Goal: Task Accomplishment & Management: Manage account settings

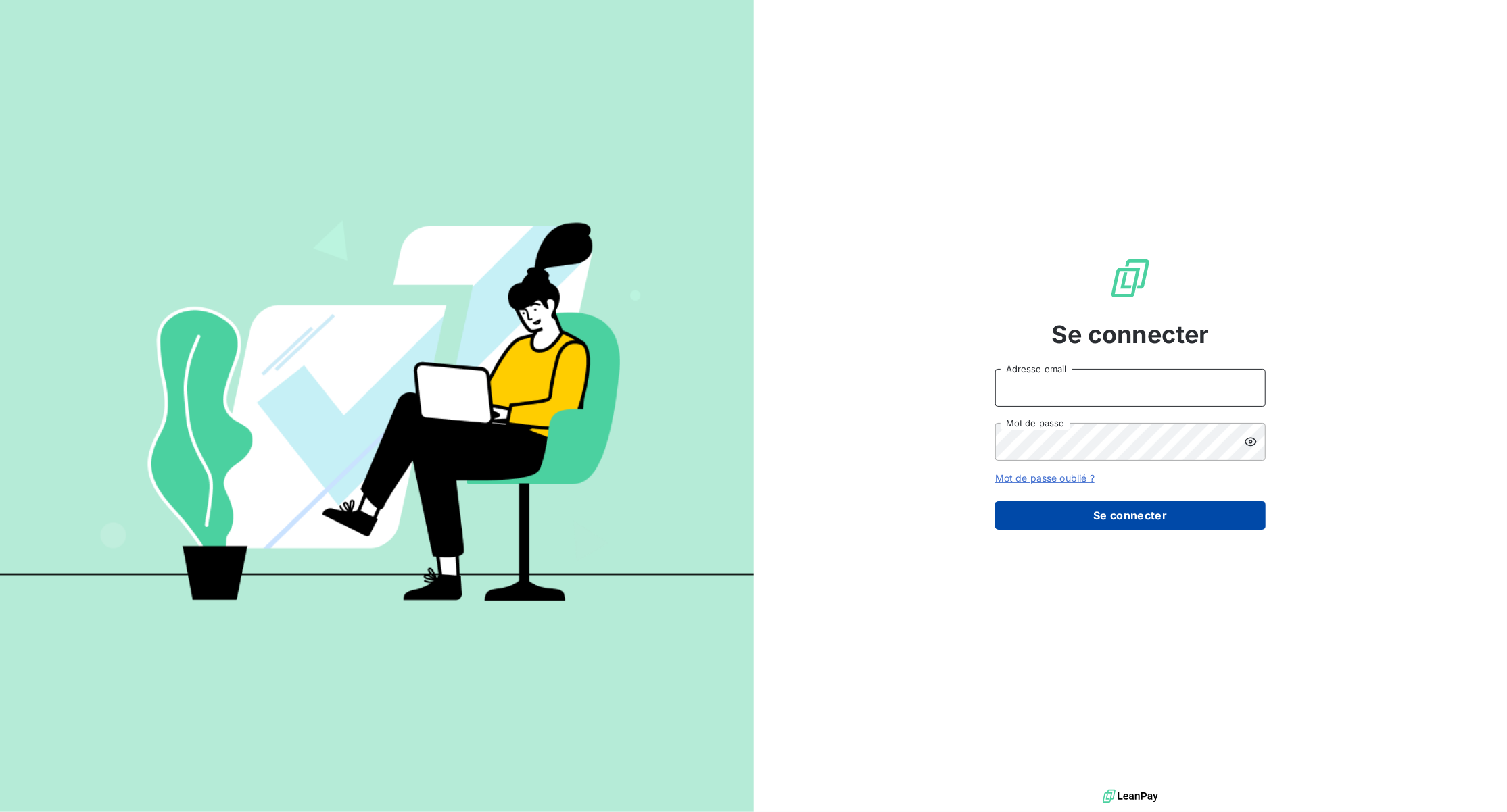
type input "[EMAIL_ADDRESS][DOMAIN_NAME]"
click at [1137, 503] on button "Se connecter" at bounding box center [1130, 516] width 270 height 28
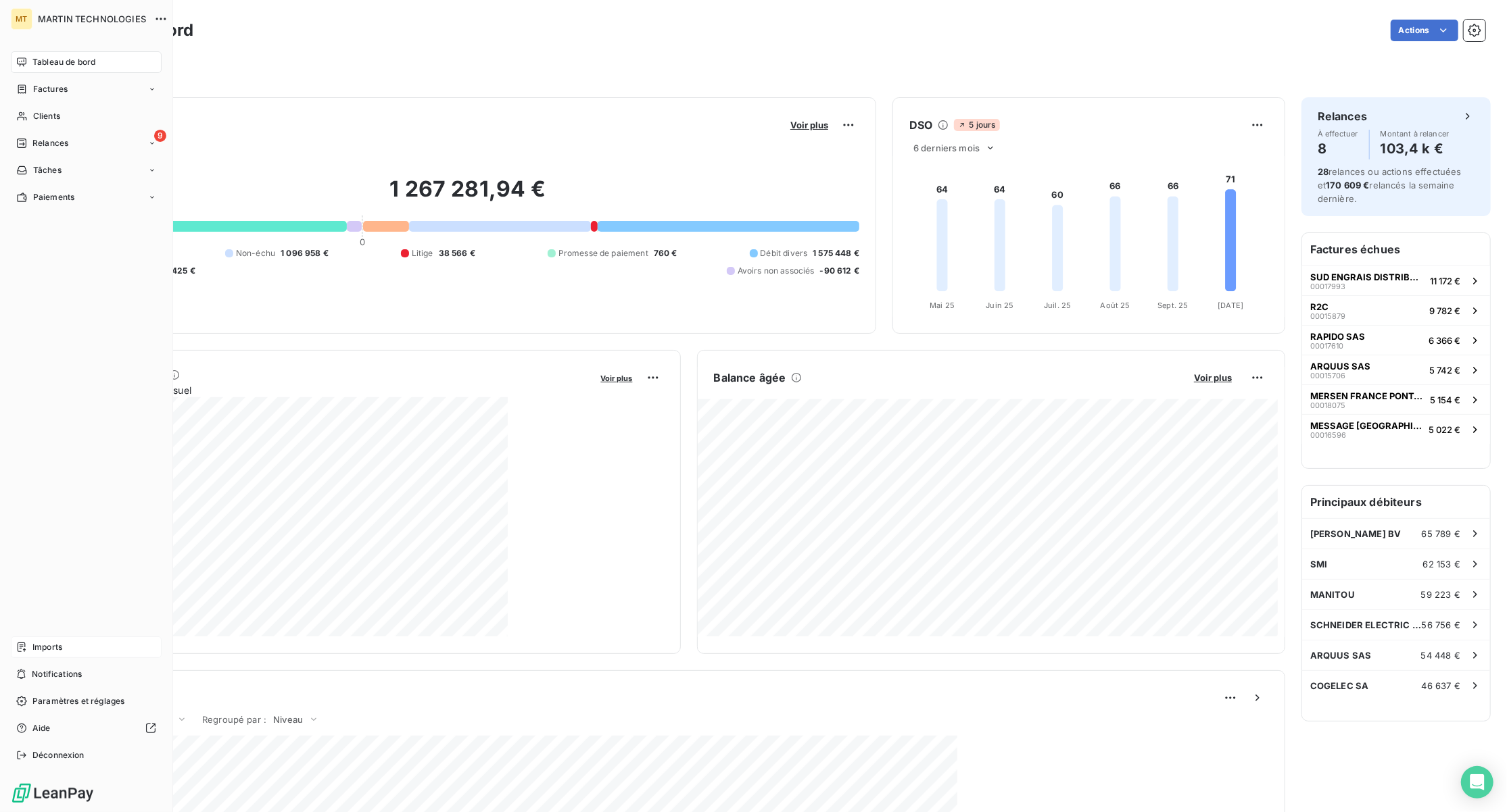
click at [44, 653] on span "Imports" at bounding box center [47, 647] width 30 height 12
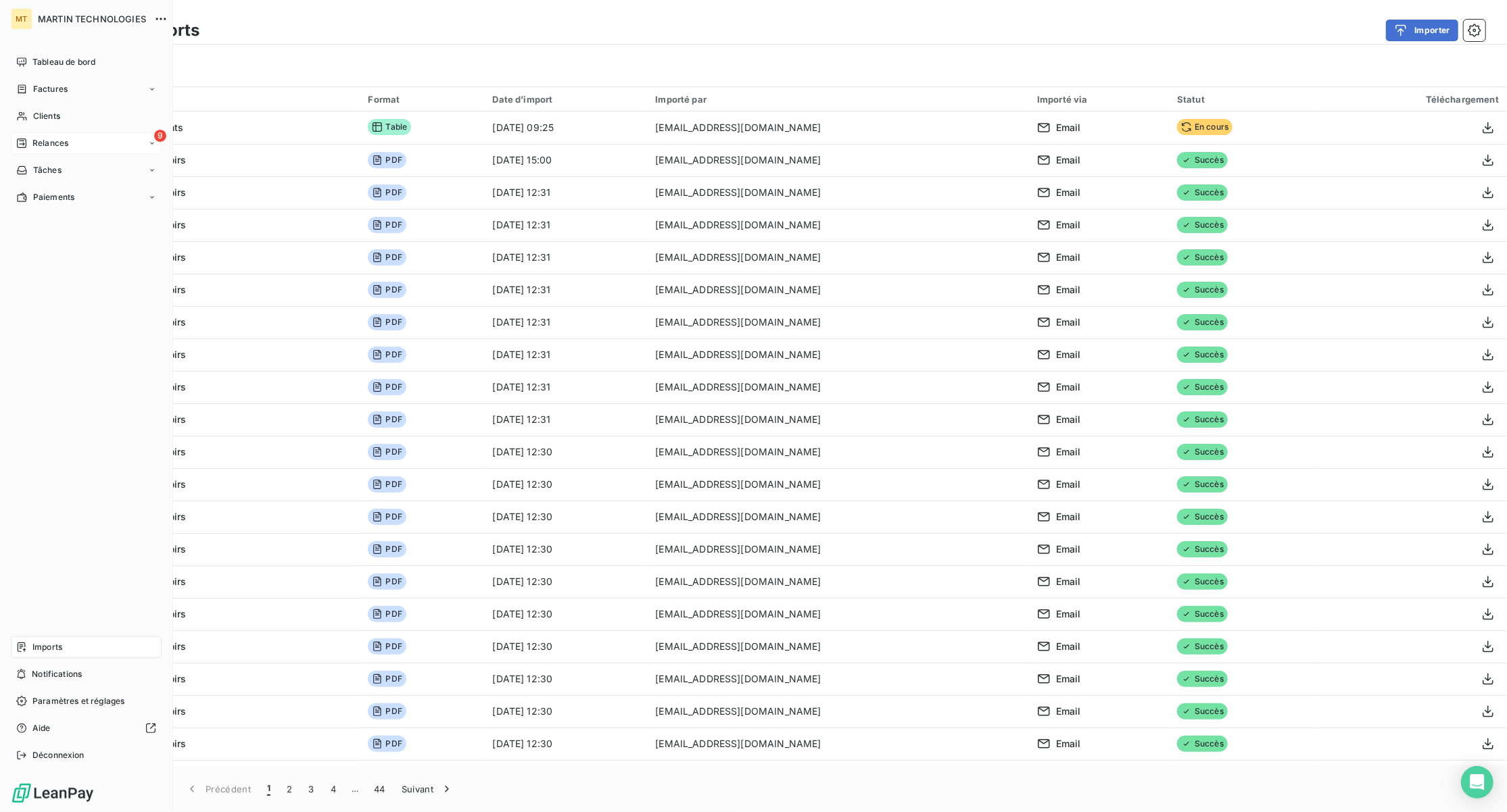
click at [39, 151] on div "9 Relances" at bounding box center [86, 143] width 151 height 22
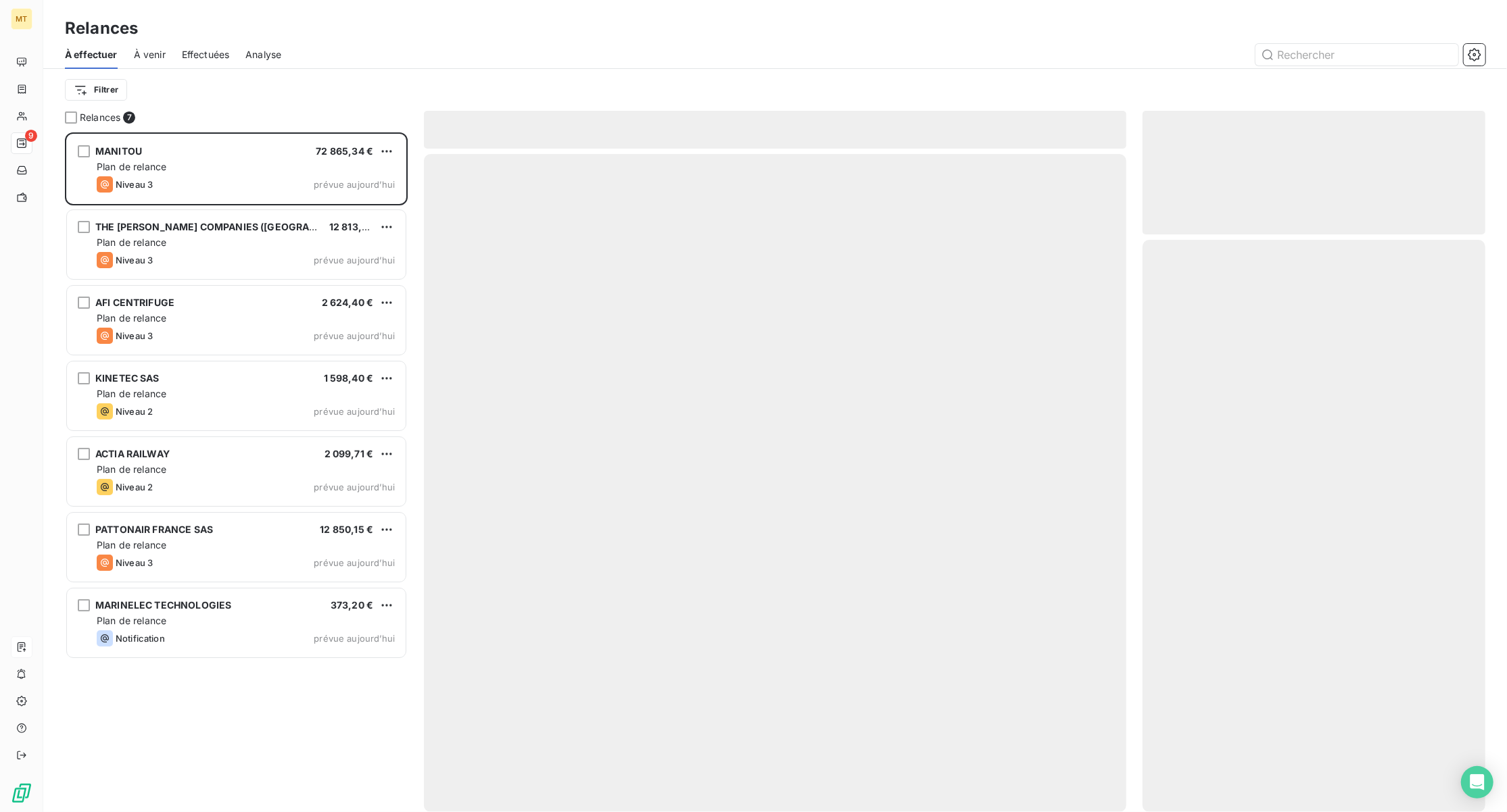
scroll to position [666, 328]
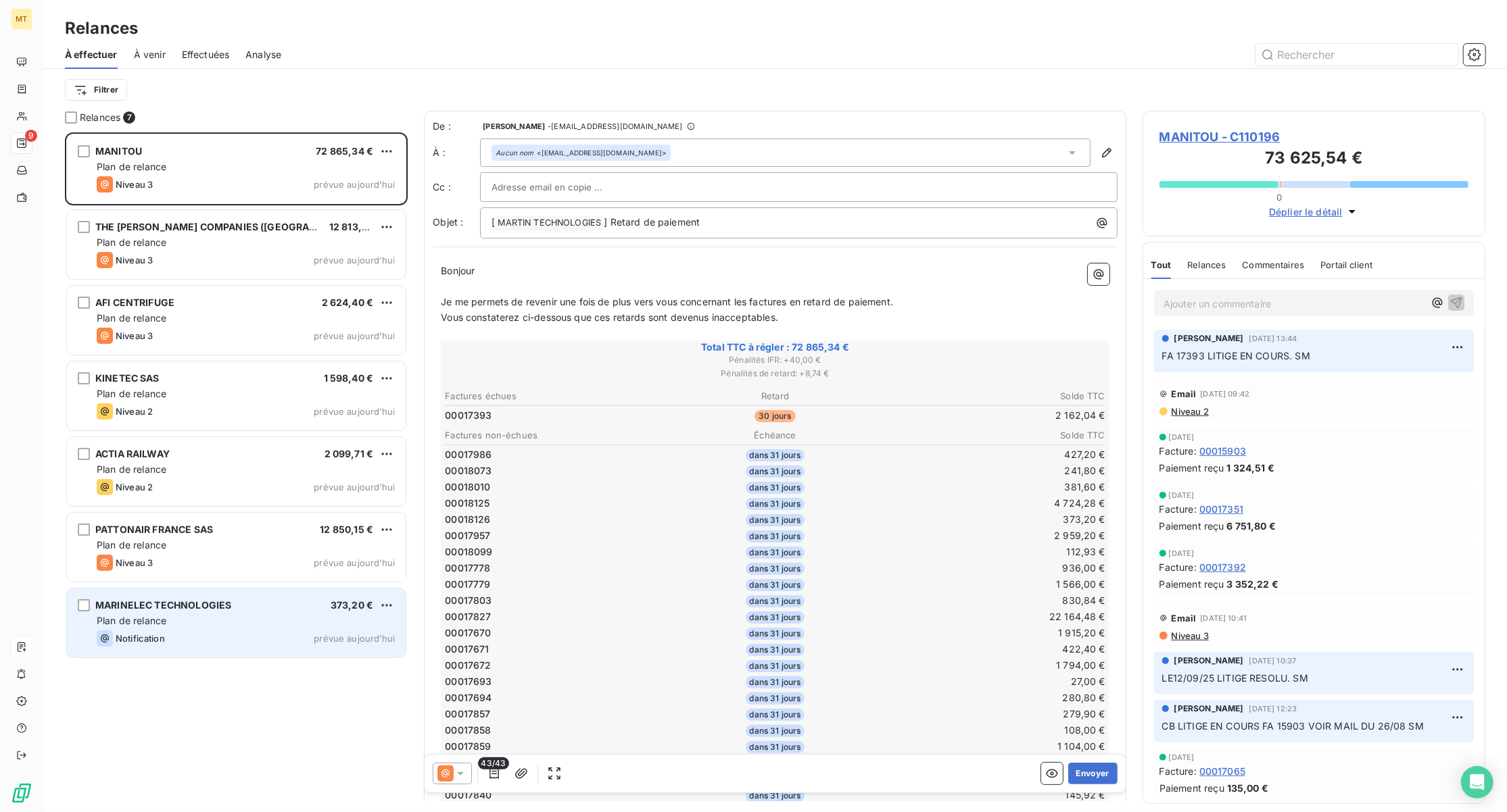
click at [173, 625] on div "Plan de relance" at bounding box center [245, 621] width 298 height 14
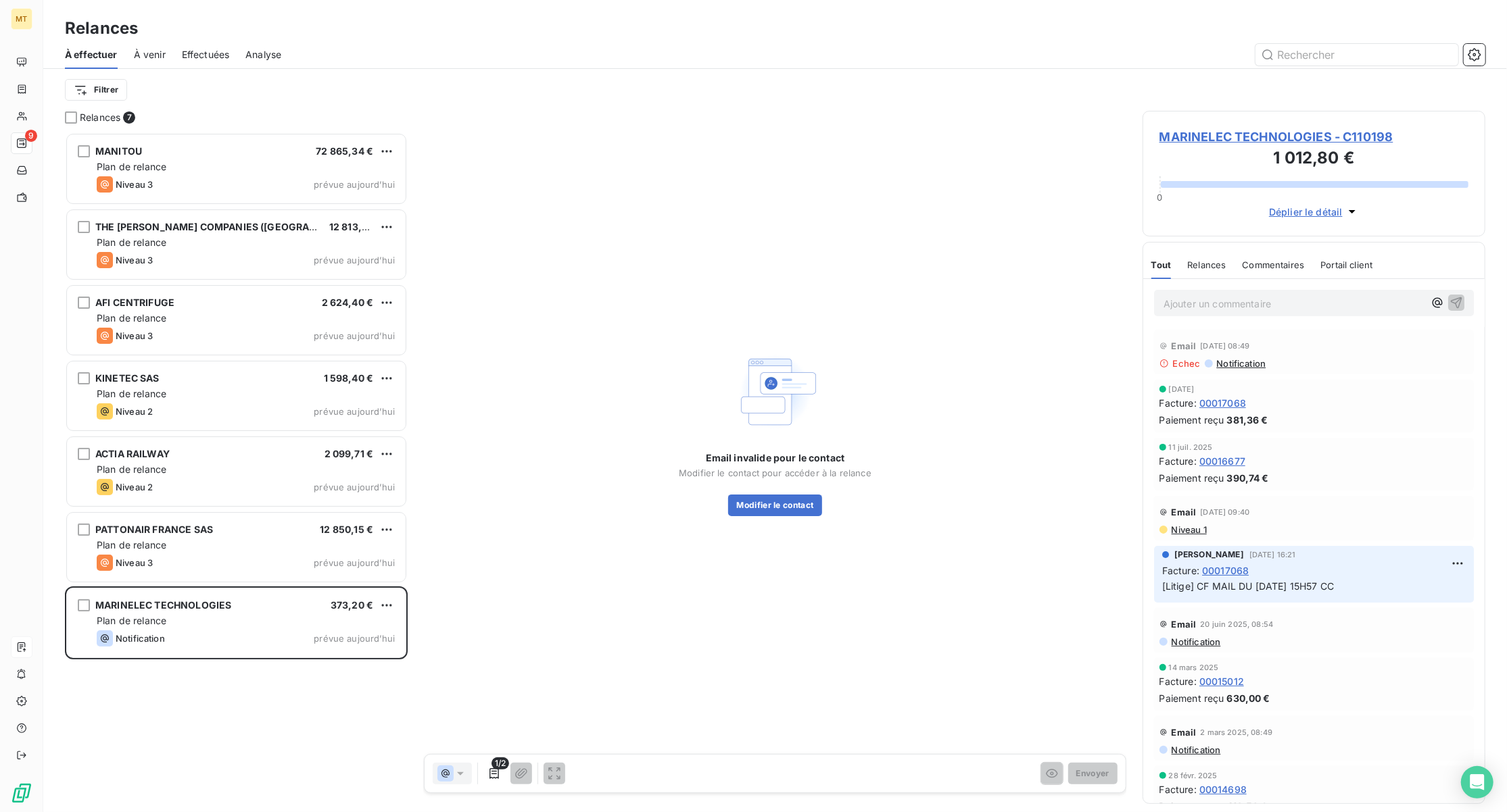
click at [1239, 365] on span "Notification" at bounding box center [1241, 363] width 51 height 11
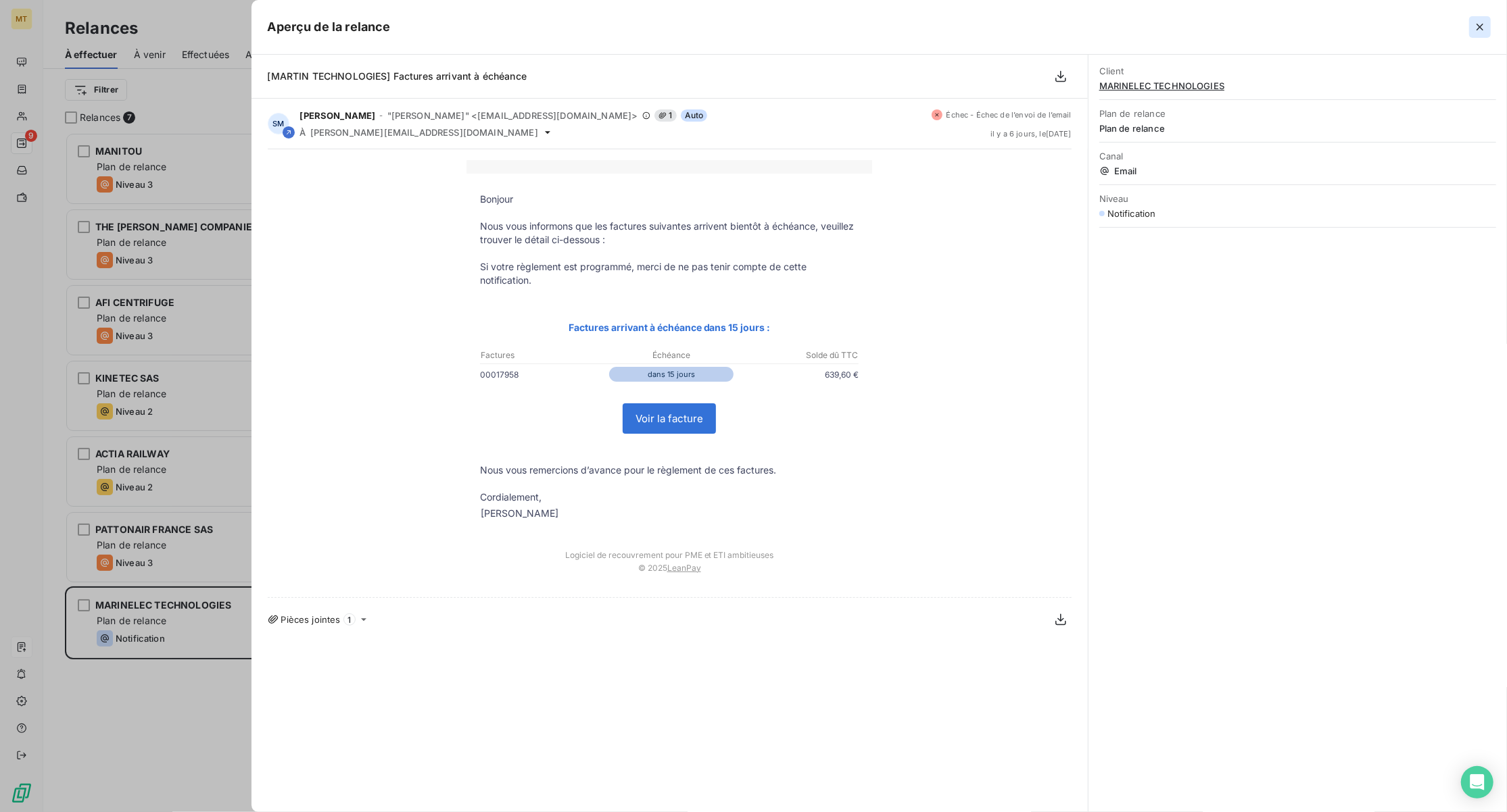
click at [1479, 25] on icon "button" at bounding box center [1479, 26] width 7 height 7
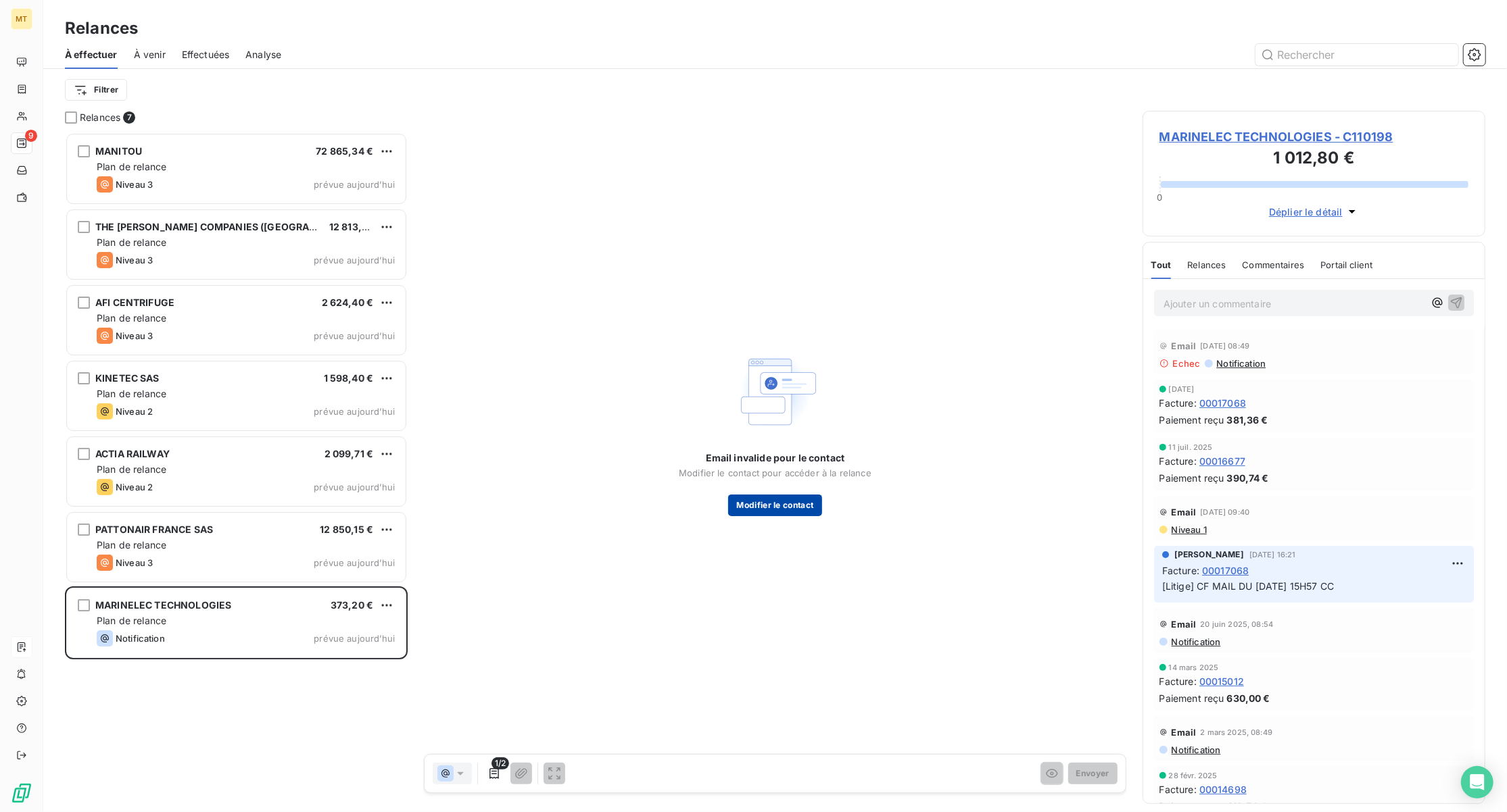
click at [779, 510] on button "Modifier le contact" at bounding box center [774, 505] width 93 height 22
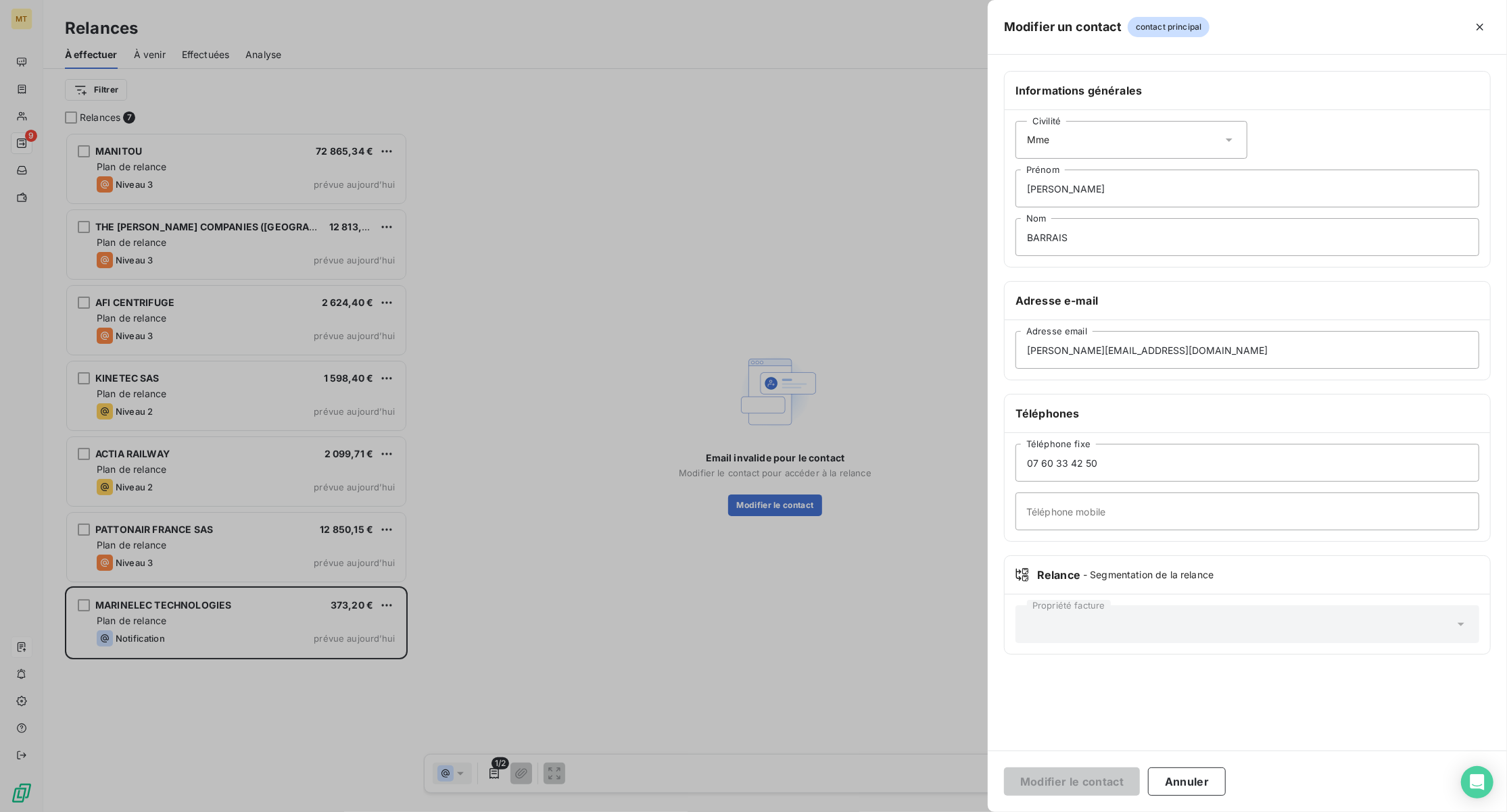
click at [1122, 143] on div "Civilité Mme" at bounding box center [1131, 140] width 232 height 38
click at [1162, 171] on li "Madame" at bounding box center [1131, 173] width 232 height 24
click at [1162, 171] on input "[PERSON_NAME]" at bounding box center [1247, 189] width 464 height 38
click at [1168, 135] on div "Civilité Madame" at bounding box center [1131, 140] width 232 height 38
click at [1136, 171] on li "Madame" at bounding box center [1131, 173] width 232 height 24
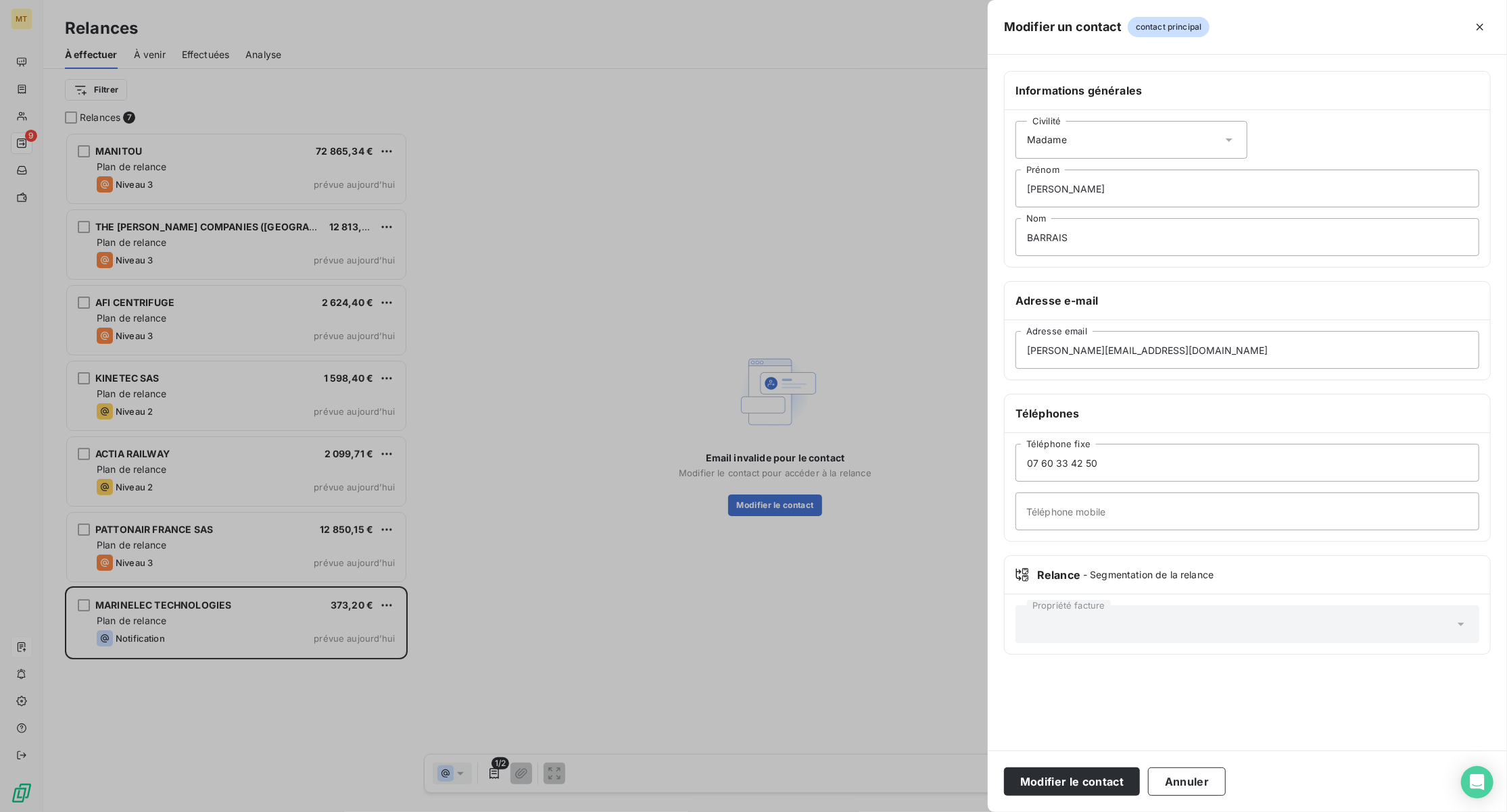
click at [1282, 138] on div "Civilité Madame [PERSON_NAME]" at bounding box center [1247, 188] width 485 height 157
drag, startPoint x: 943, startPoint y: 194, endPoint x: 822, endPoint y: 194, distance: 121.0
click at [769, 812] on div "Modifier un contact contact principal Informations générales Civilité Madame [P…" at bounding box center [753, 812] width 1507 height 0
click at [1196, 770] on button "Annuler" at bounding box center [1187, 781] width 78 height 28
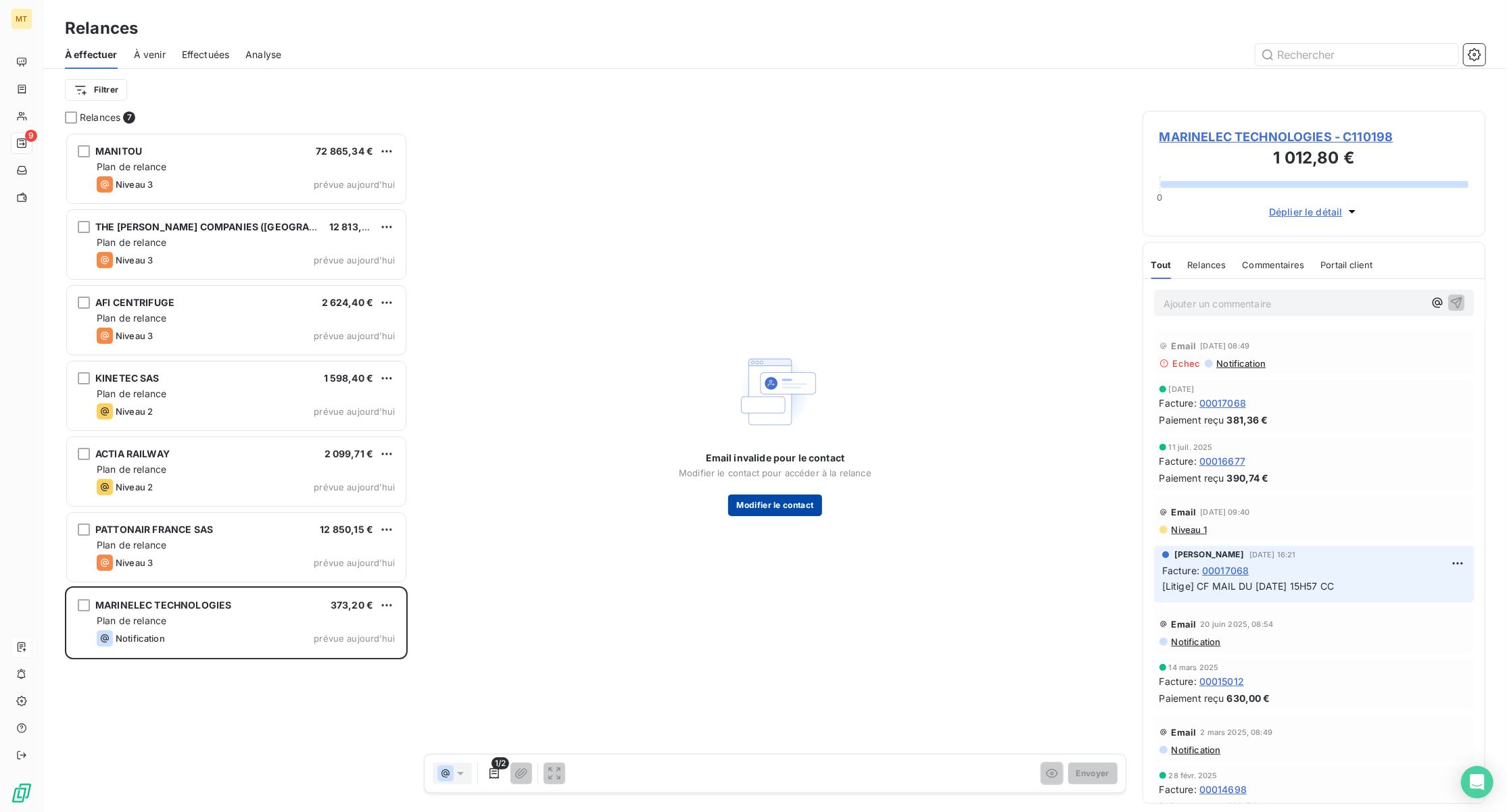
click at [791, 510] on button "Modifier le contact" at bounding box center [774, 505] width 93 height 22
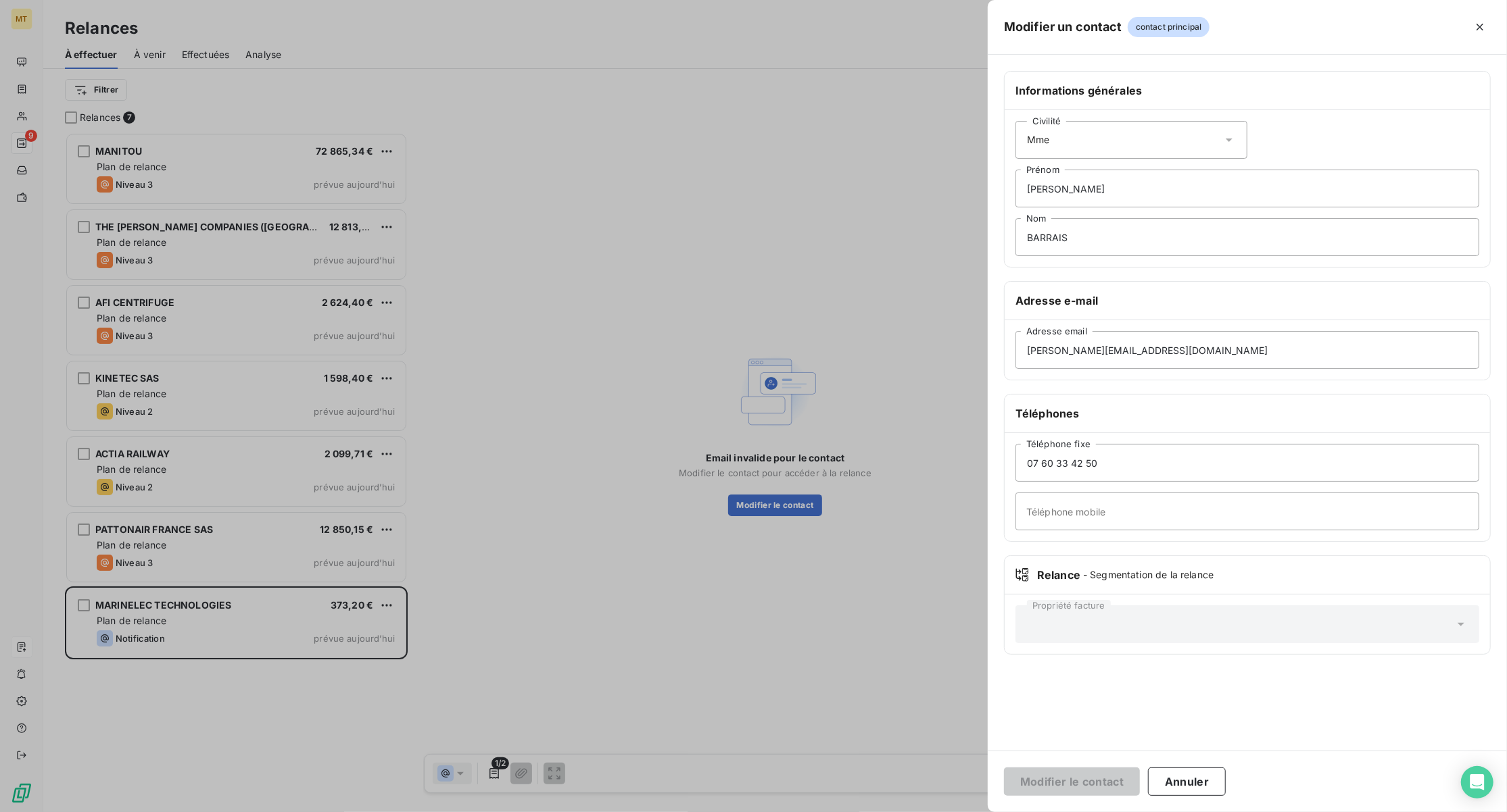
click at [1204, 792] on button "Annuler" at bounding box center [1187, 781] width 78 height 28
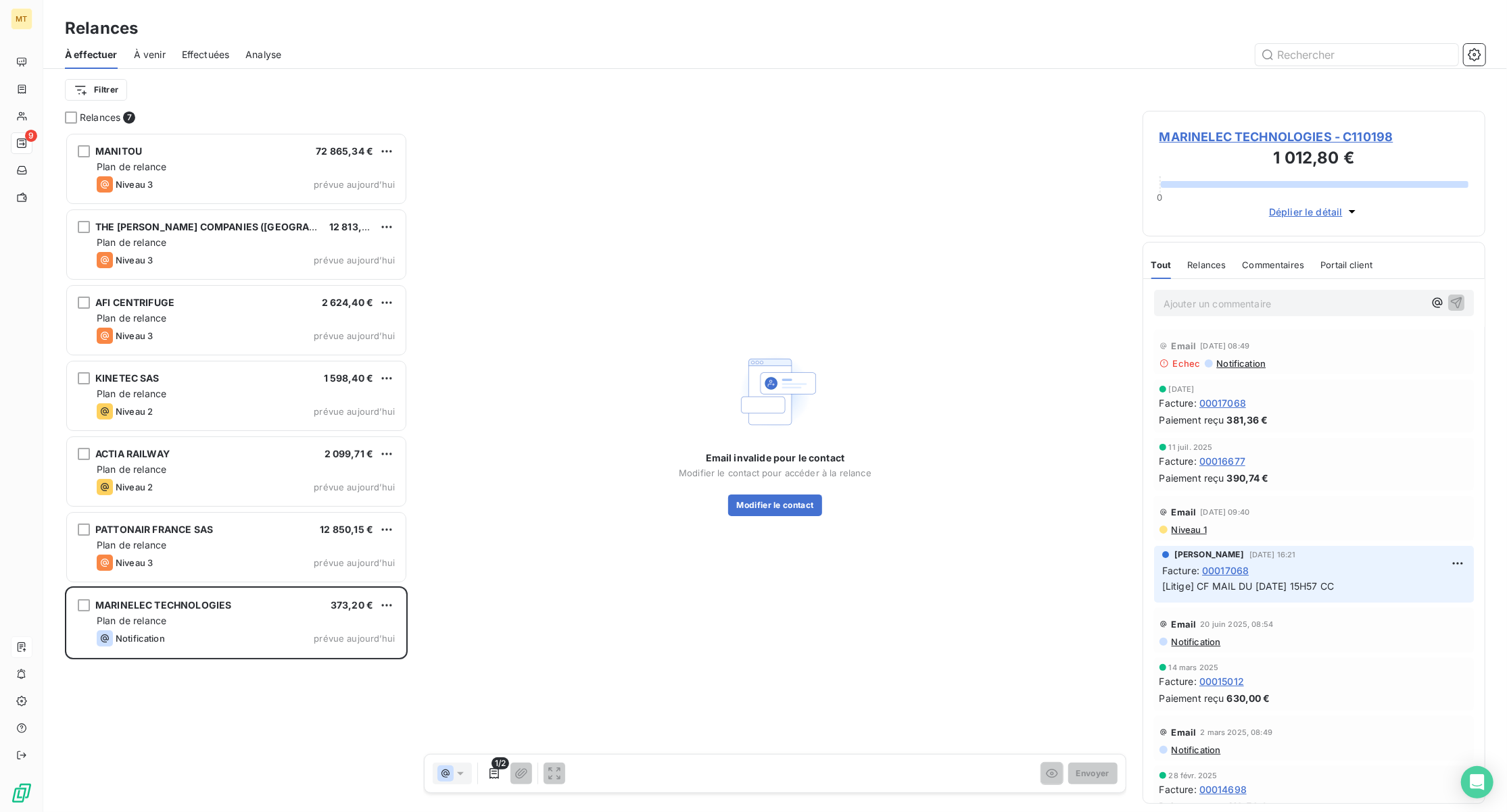
click at [1231, 141] on span "MARINELEC TECHNOLOGIES - C110198" at bounding box center [1314, 136] width 309 height 18
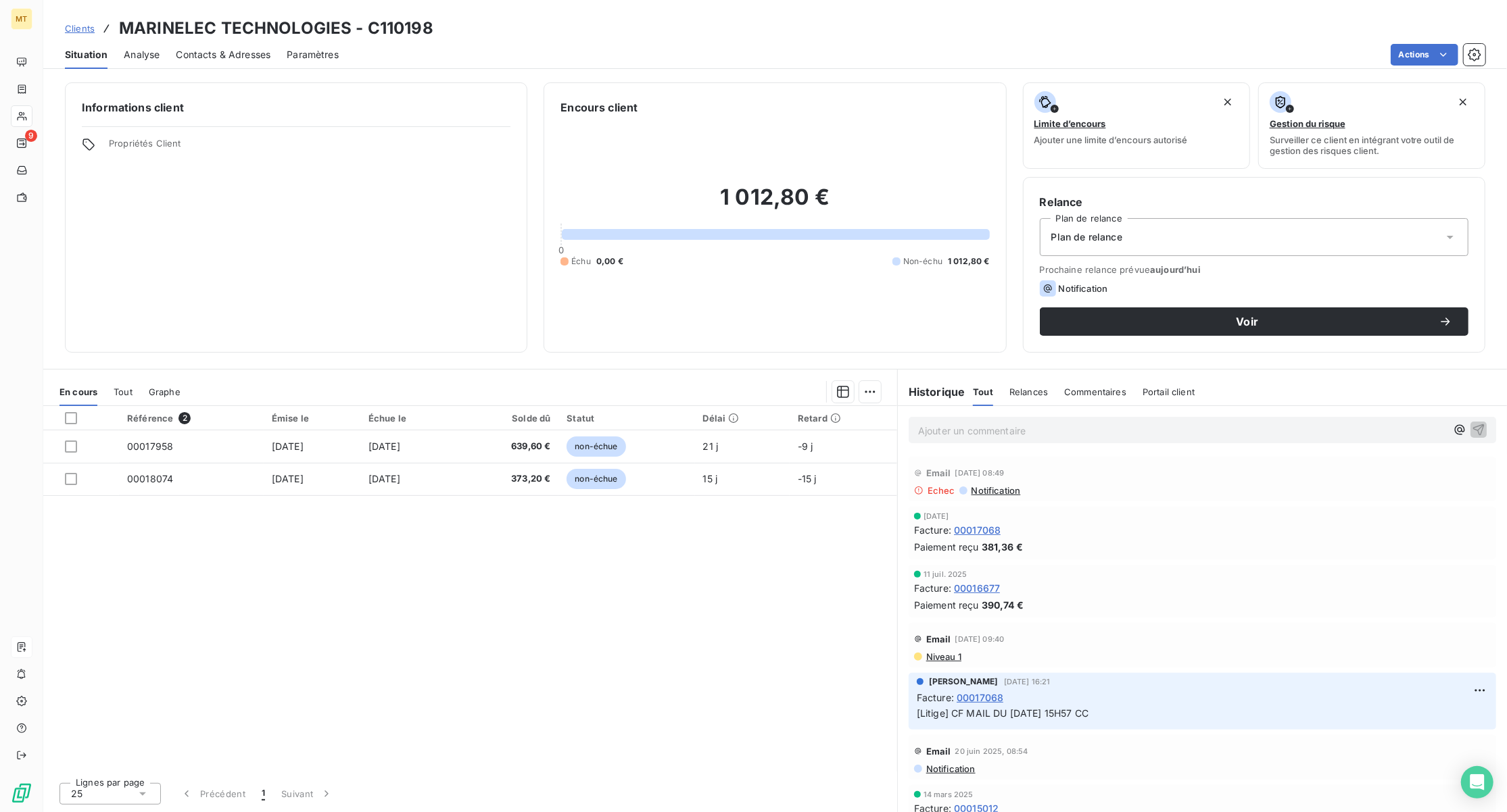
click at [214, 55] on span "Contacts & Adresses" at bounding box center [223, 55] width 95 height 14
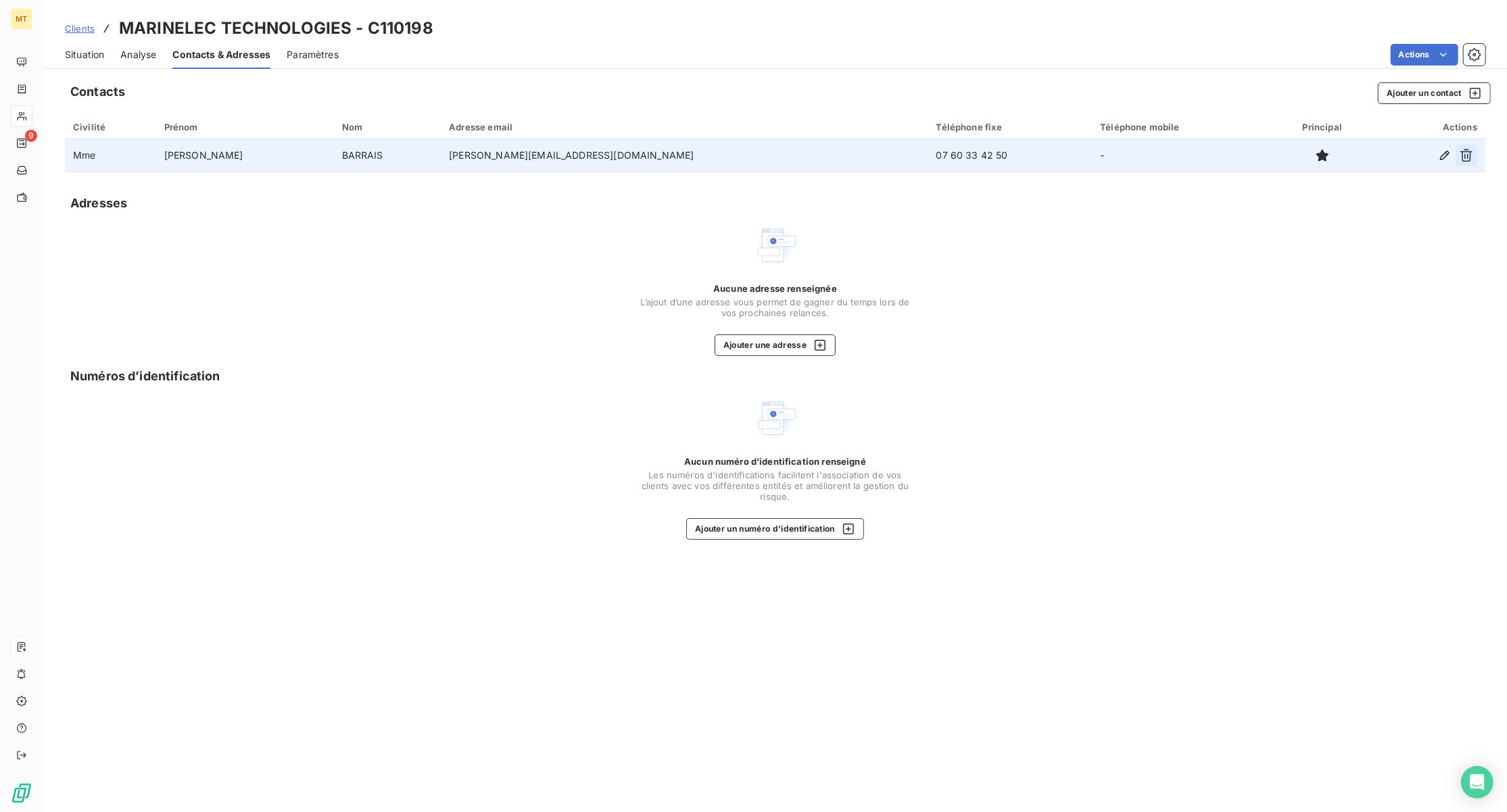
click at [1466, 153] on icon "button" at bounding box center [1466, 155] width 14 height 14
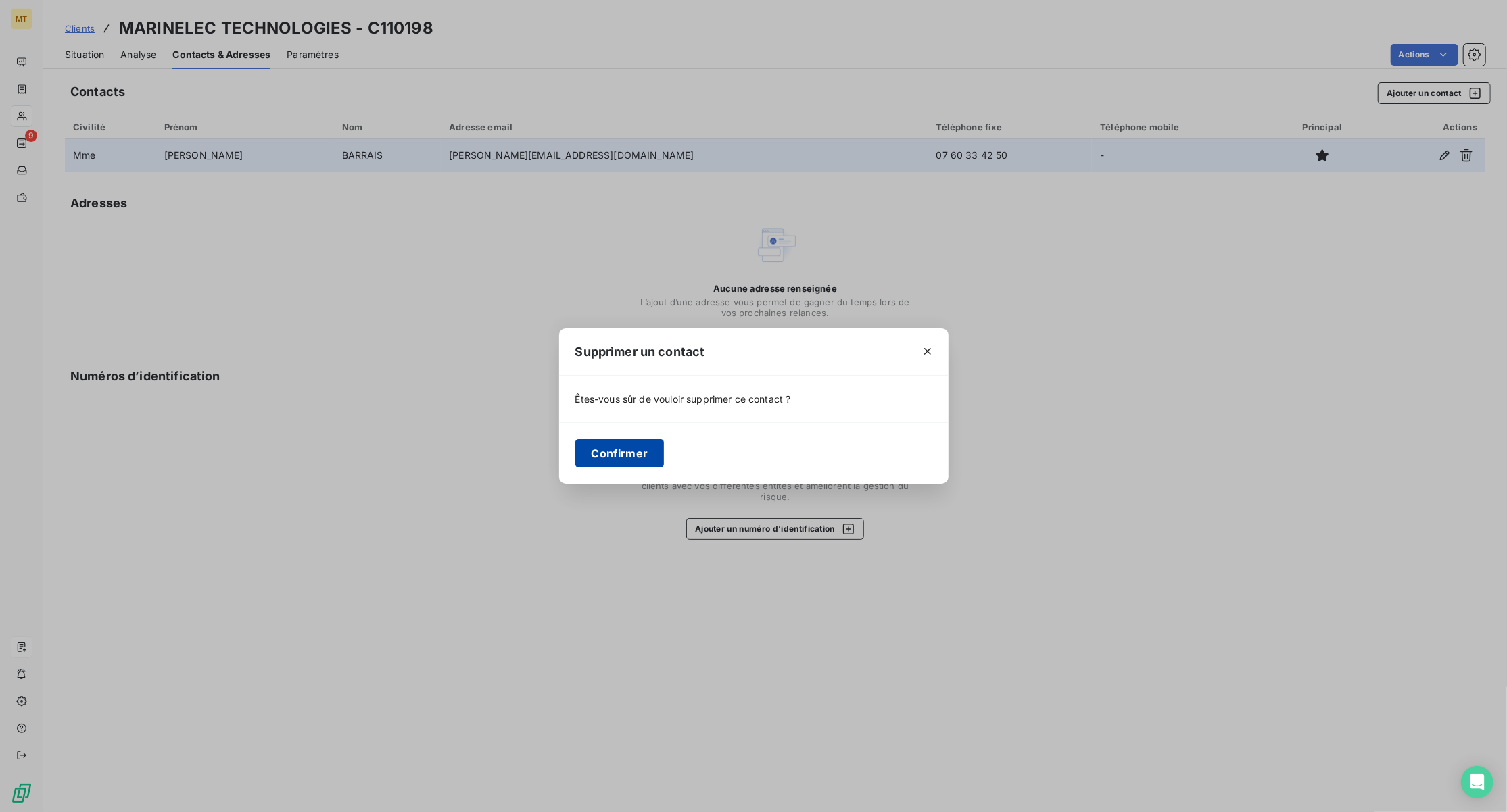
click at [619, 452] on button "Confirmer" at bounding box center [620, 453] width 89 height 28
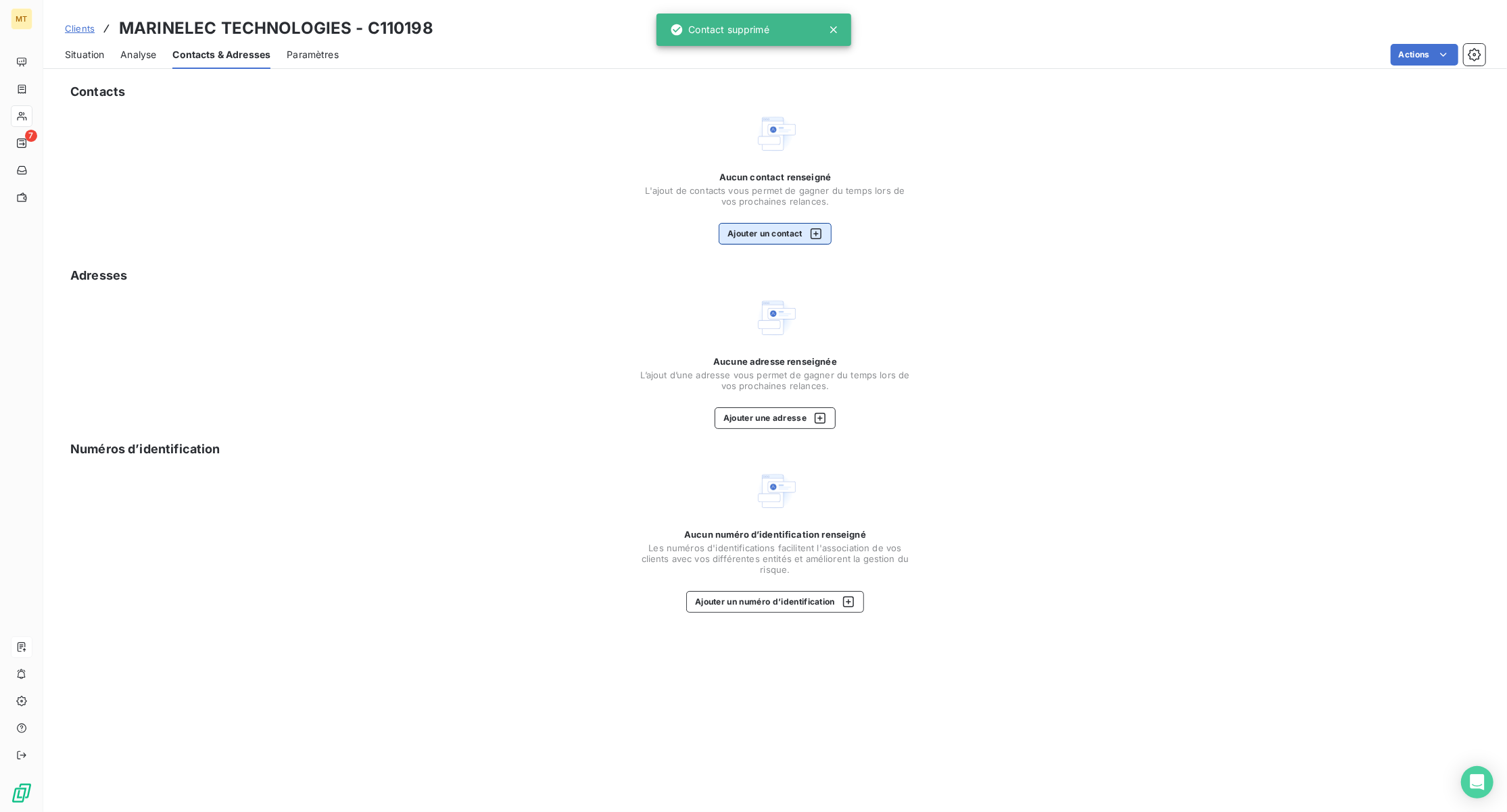
click at [811, 234] on icon "button" at bounding box center [816, 234] width 14 height 14
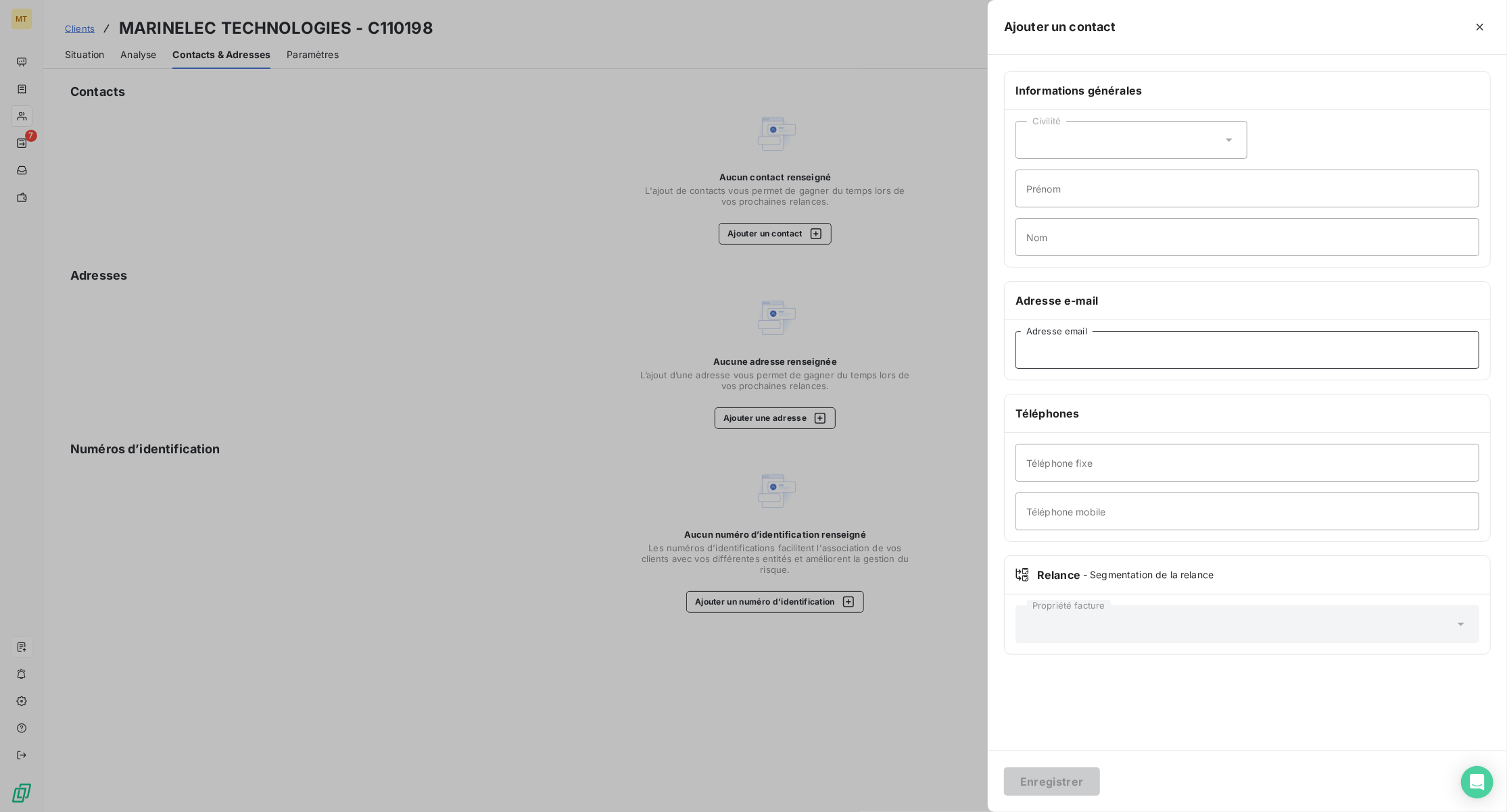
click at [1107, 341] on input "Adresse email" at bounding box center [1247, 350] width 464 height 38
paste input "[EMAIL_ADDRESS][DOMAIN_NAME]"
click at [1052, 347] on input "[EMAIL_ADDRESS][DOMAIN_NAME]" at bounding box center [1247, 350] width 464 height 38
type input "[EMAIL_ADDRESS][DOMAIN_NAME]"
click at [1060, 779] on button "Enregistrer" at bounding box center [1052, 781] width 96 height 28
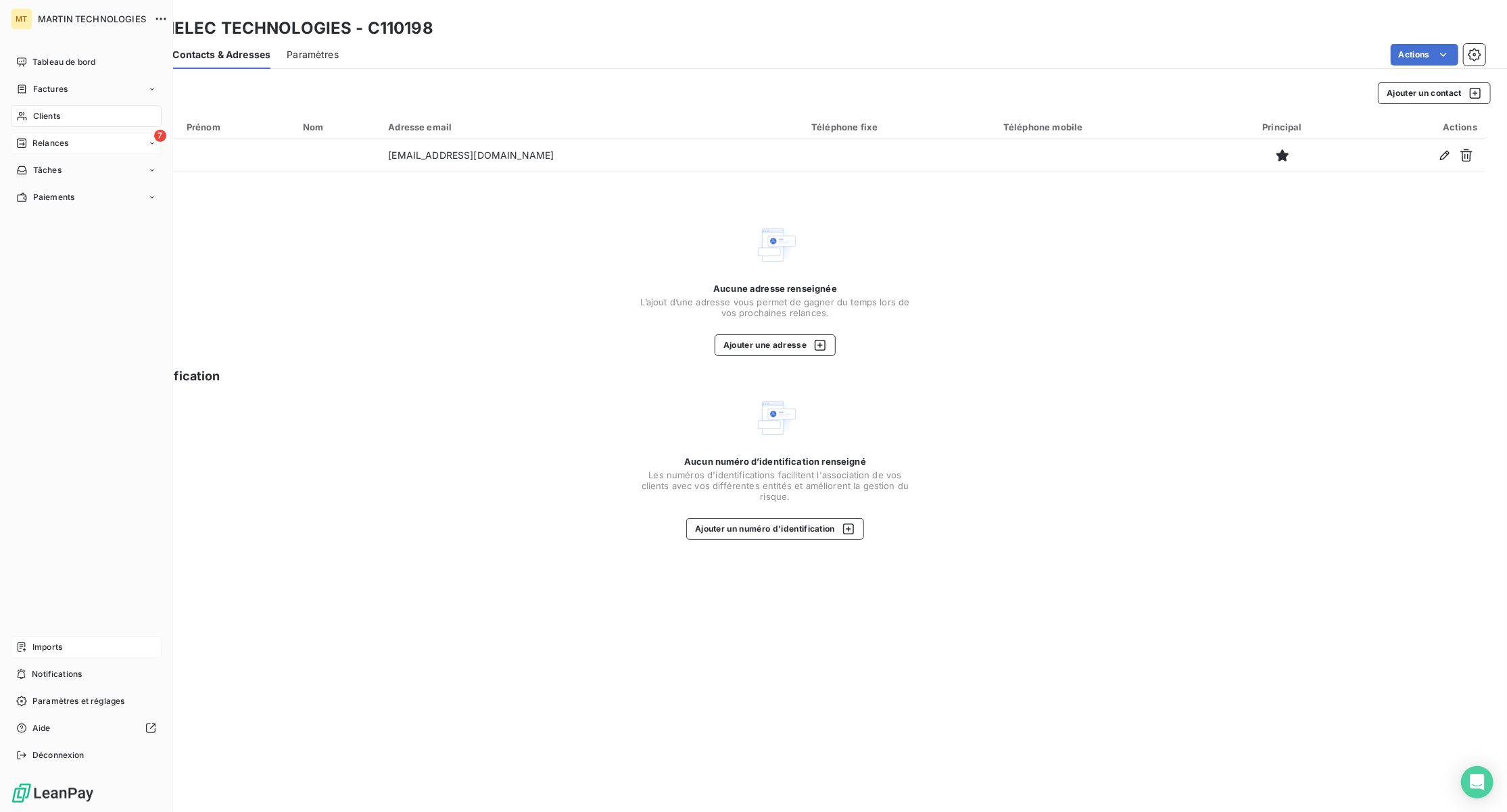
click at [61, 145] on span "Relances" at bounding box center [50, 143] width 36 height 12
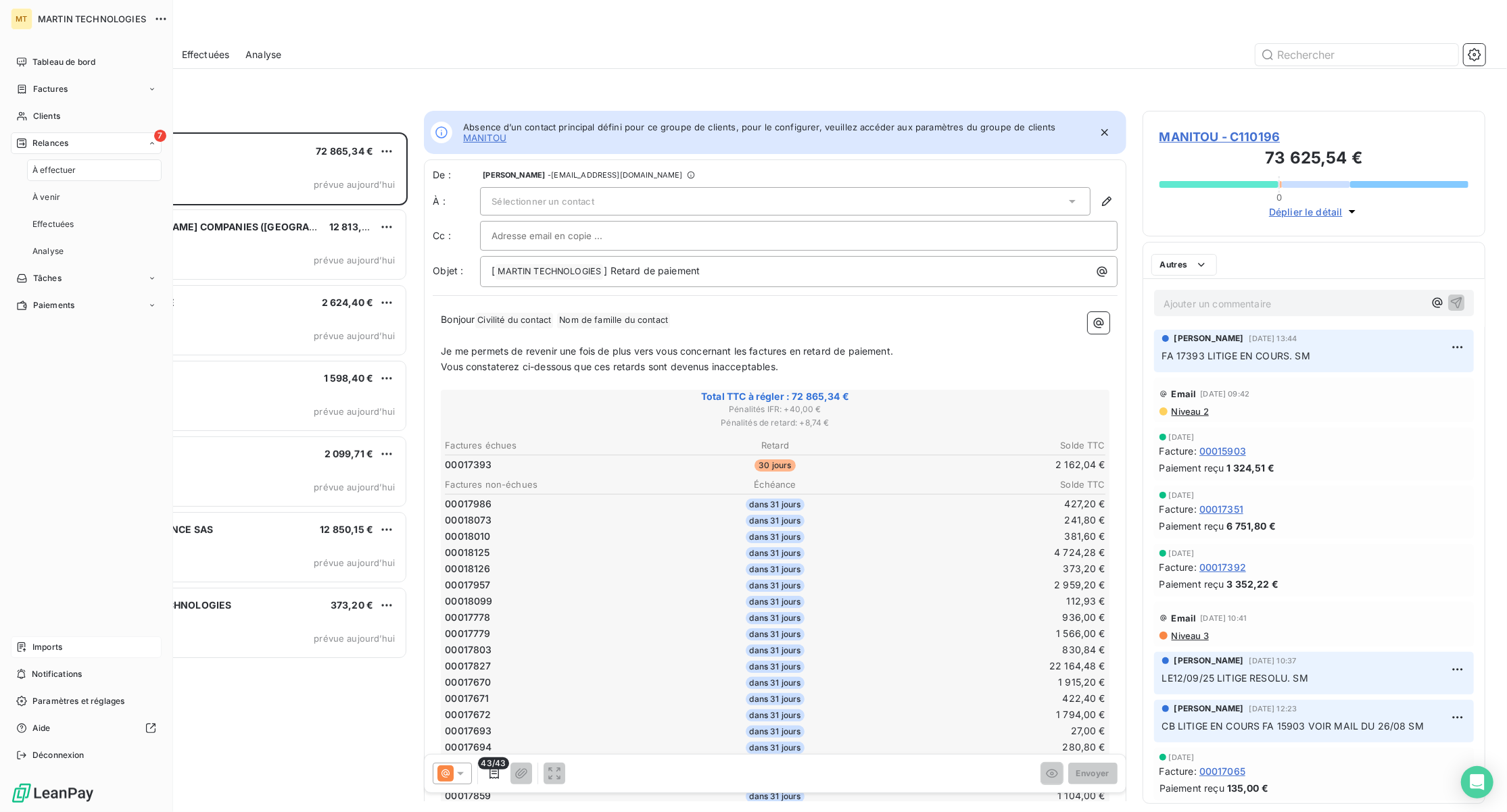
scroll to position [666, 328]
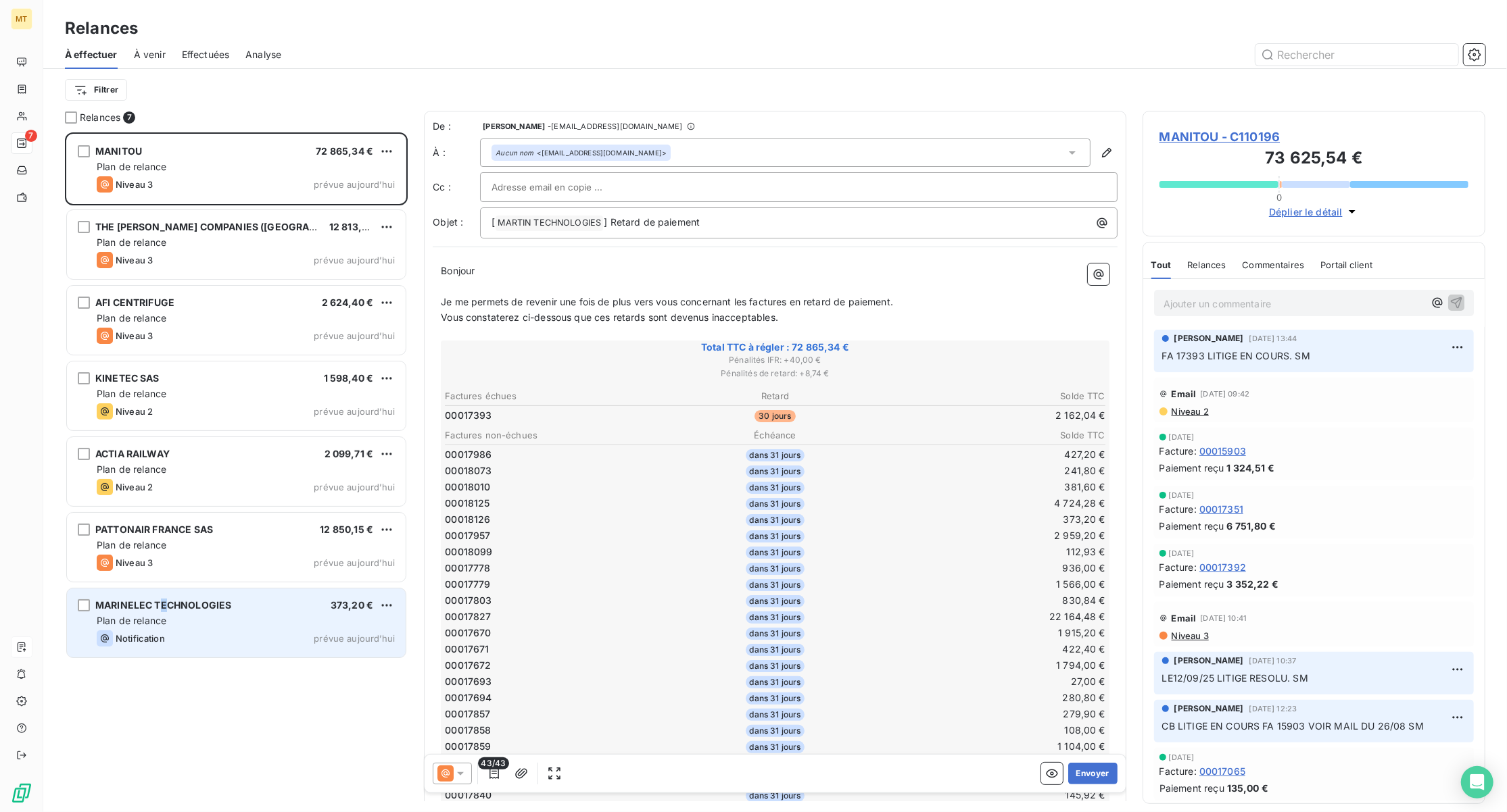
click at [164, 593] on div "MARINELEC TECHNOLOGIES 373,20 € Plan de relance Notification prévue [DATE]" at bounding box center [236, 623] width 339 height 69
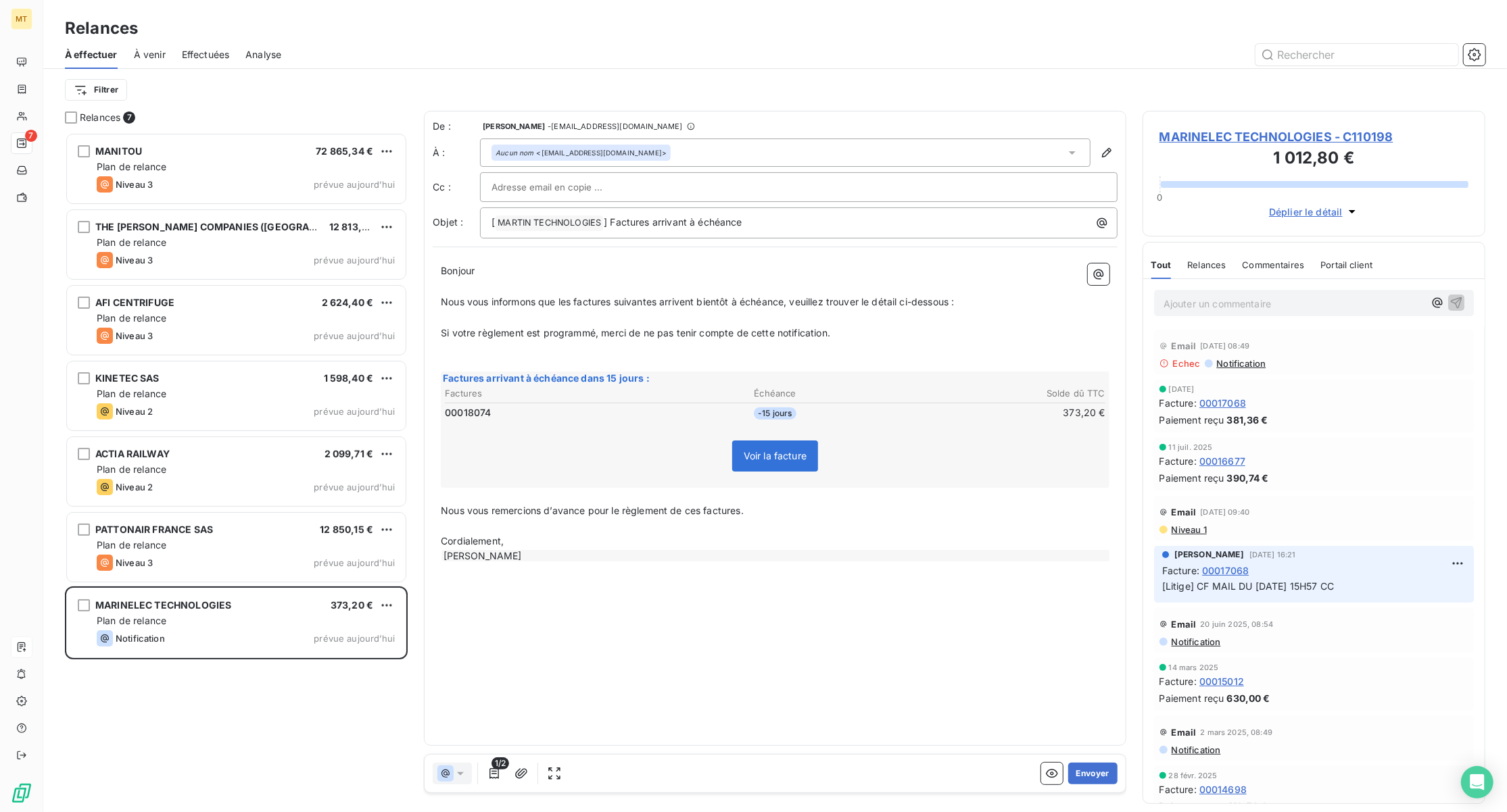
click at [535, 184] on input "text" at bounding box center [564, 187] width 146 height 20
paste input "[EMAIL_ADDRESS][DOMAIN_NAME]"
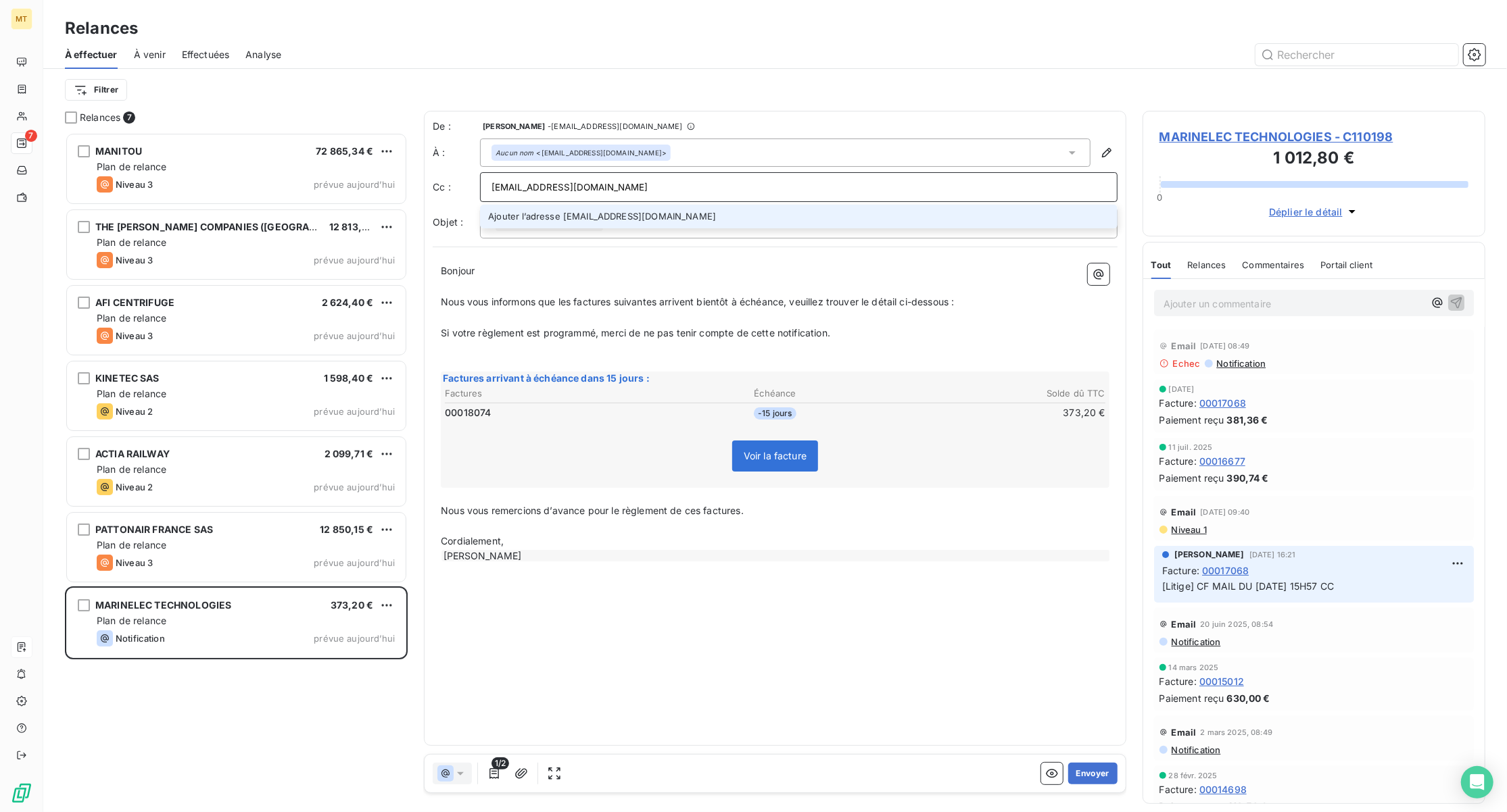
type input "[EMAIL_ADDRESS][DOMAIN_NAME]"
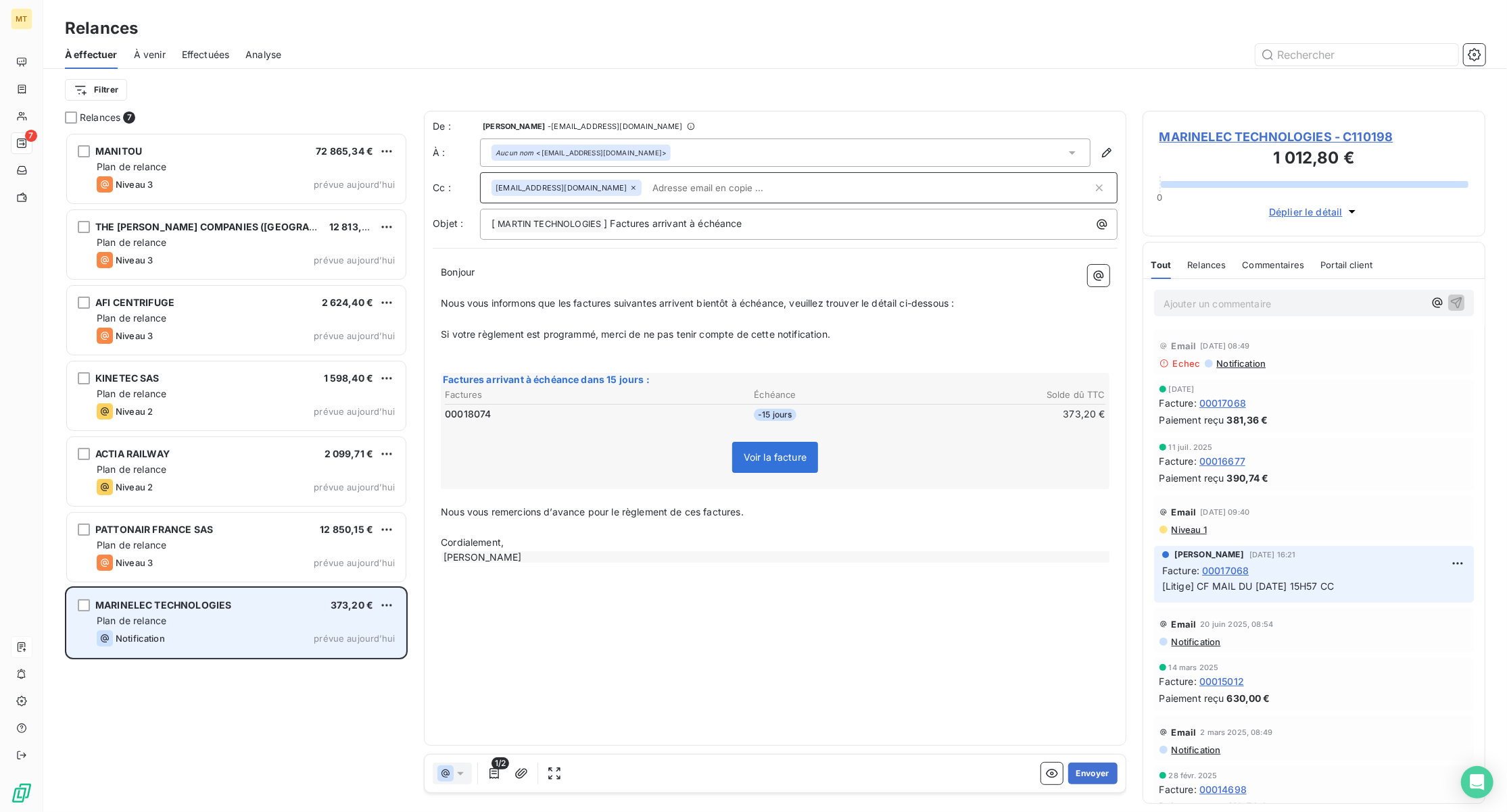
click at [220, 624] on div "Plan de relance" at bounding box center [245, 621] width 298 height 14
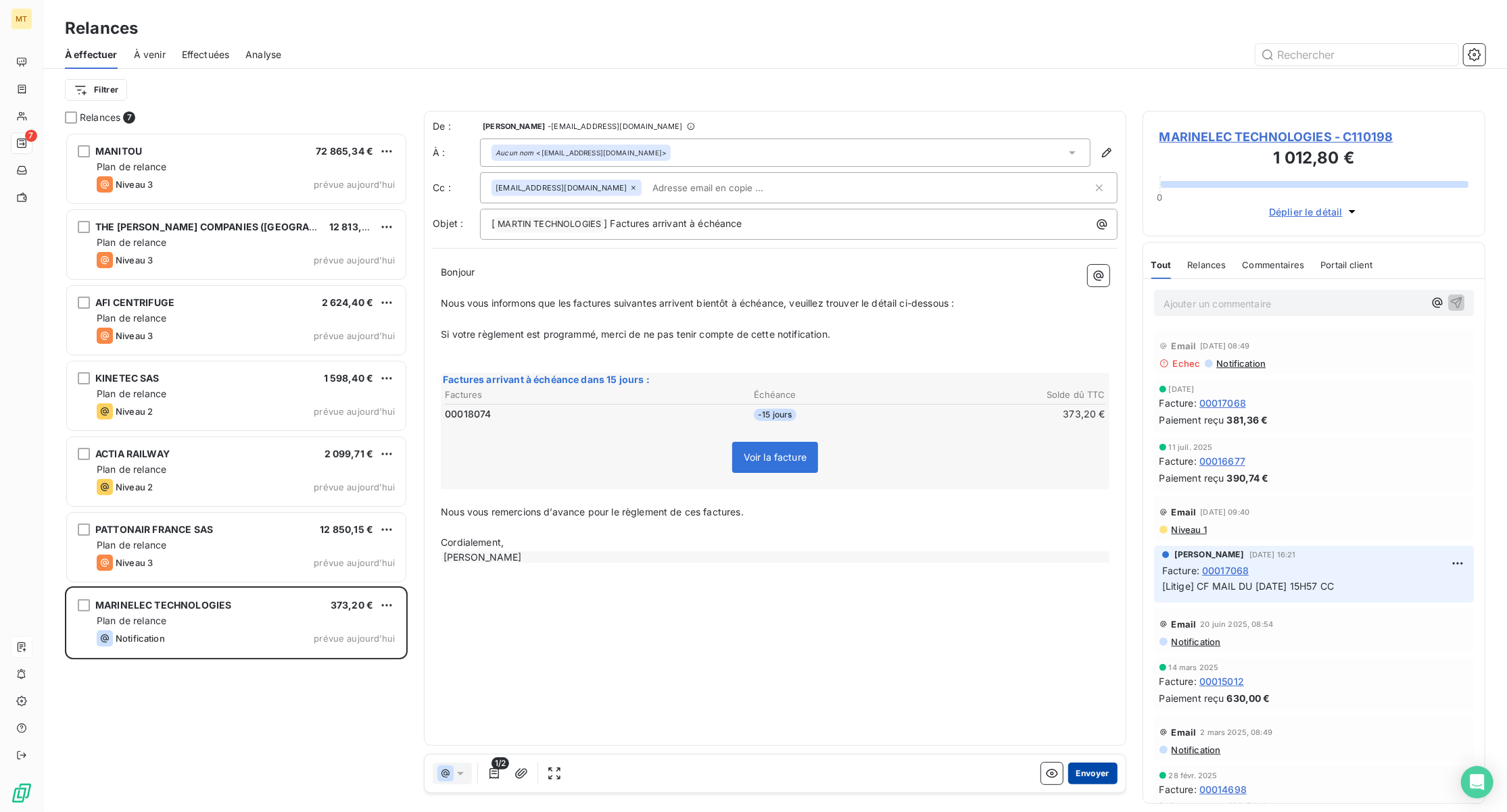
click at [1082, 773] on button "Envoyer" at bounding box center [1093, 774] width 50 height 22
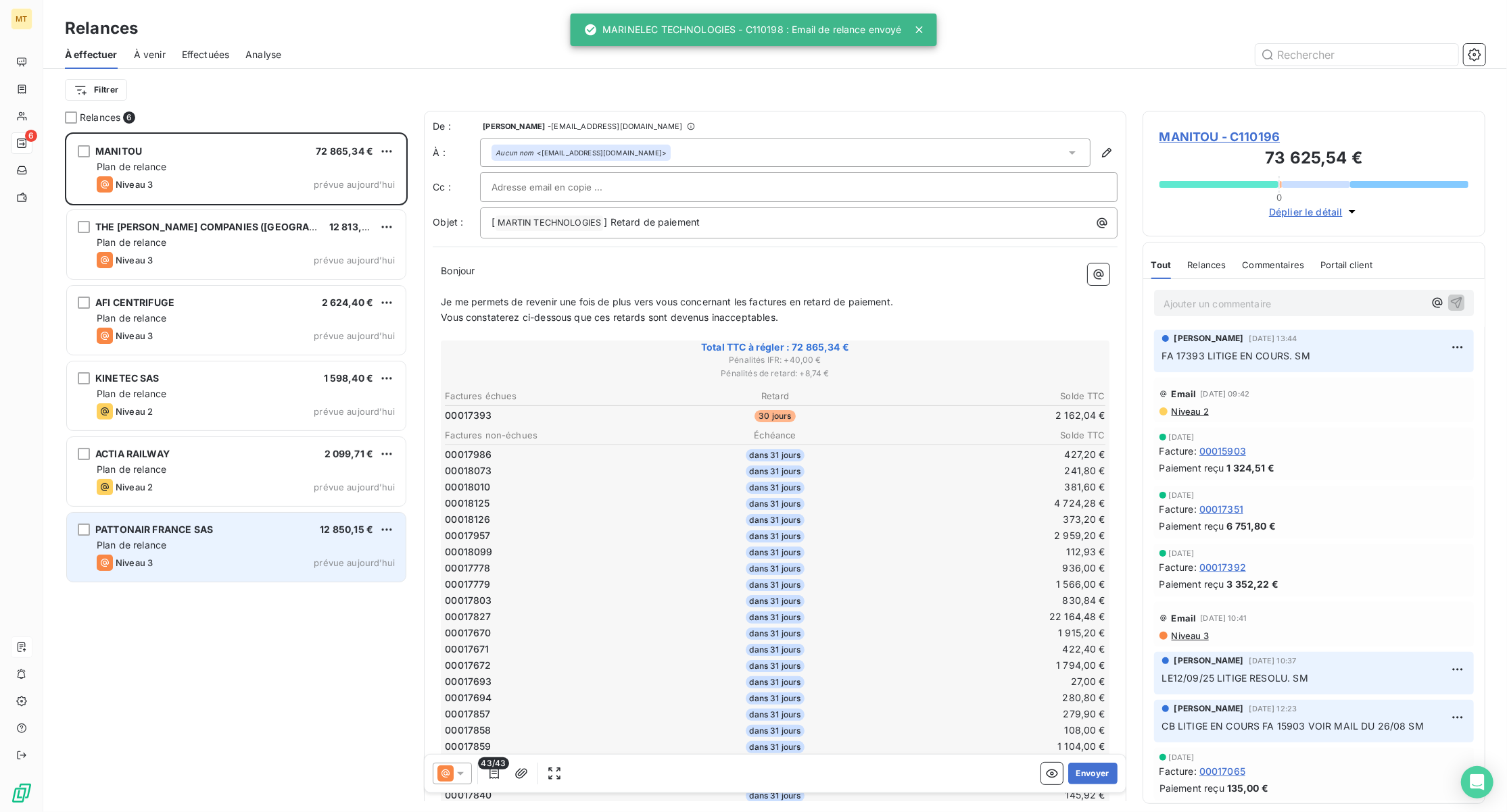
click at [245, 558] on div "Niveau 3 prévue aujourd’hui" at bounding box center [245, 563] width 298 height 16
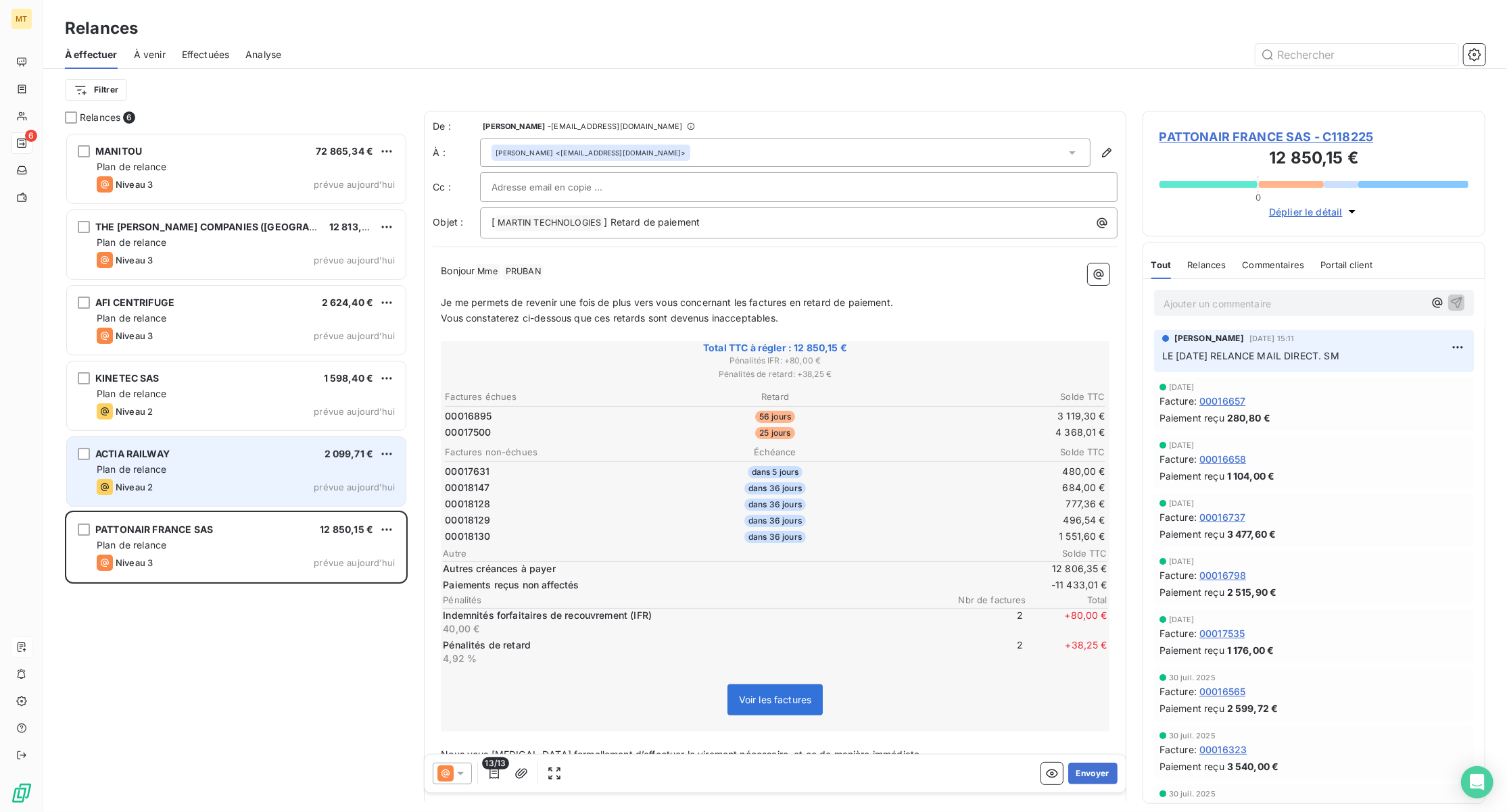
click at [254, 455] on div "ACTIA RAILWAY 2 099,71 €" at bounding box center [245, 454] width 298 height 12
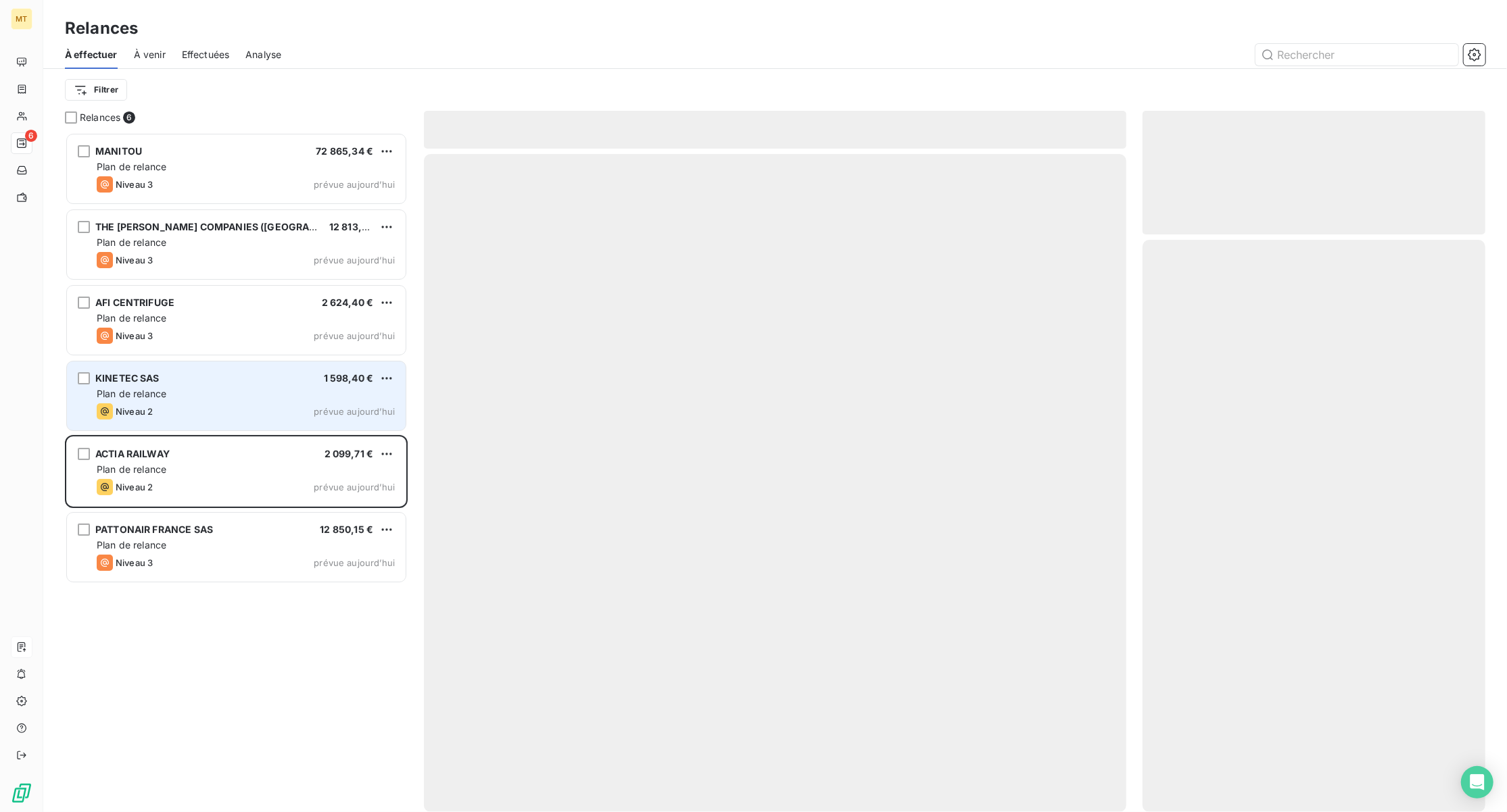
click at [240, 400] on div "Plan de relance" at bounding box center [245, 394] width 298 height 14
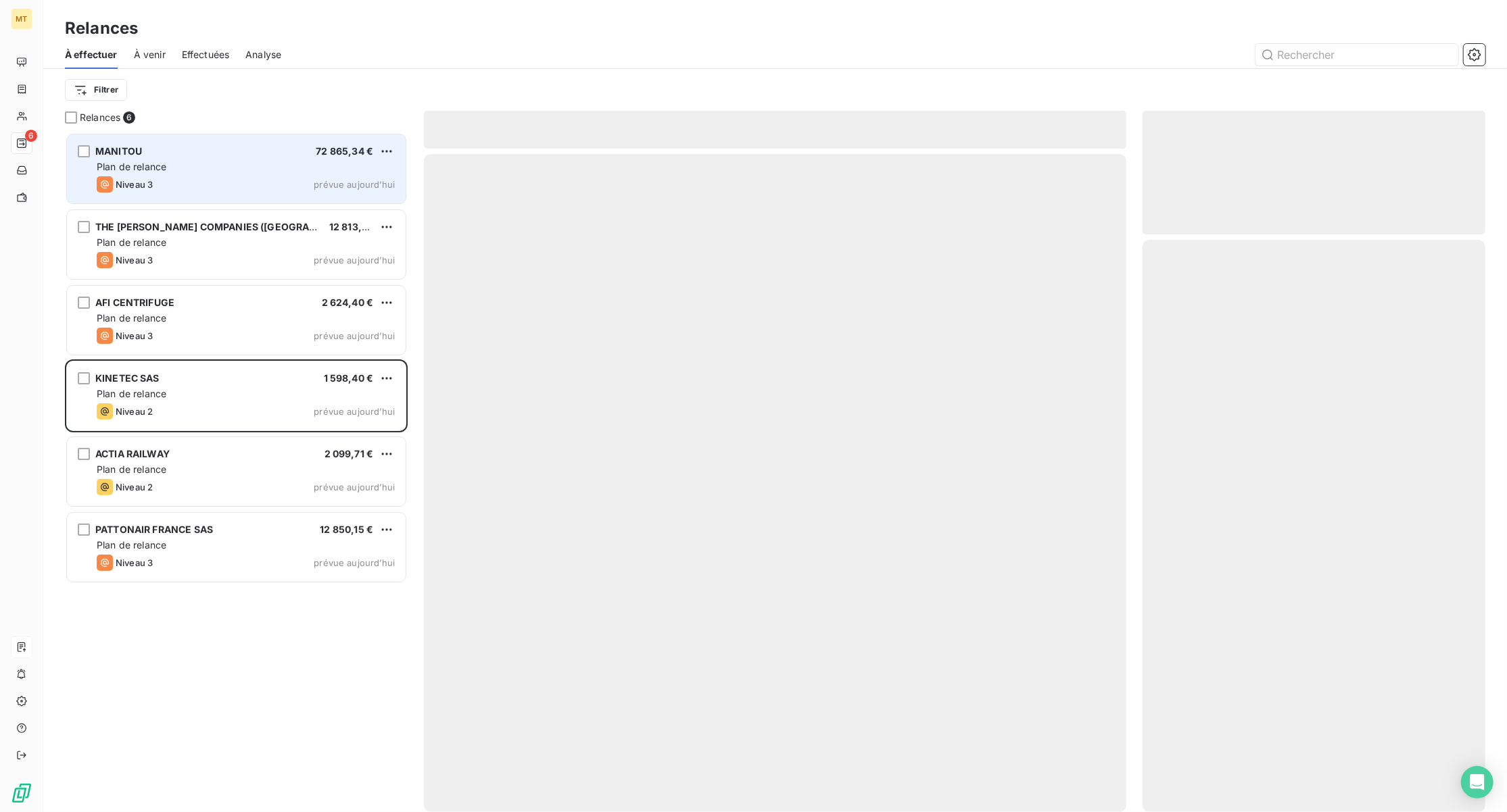
click at [208, 152] on div "MANITOU 72 865,34 €" at bounding box center [245, 151] width 298 height 12
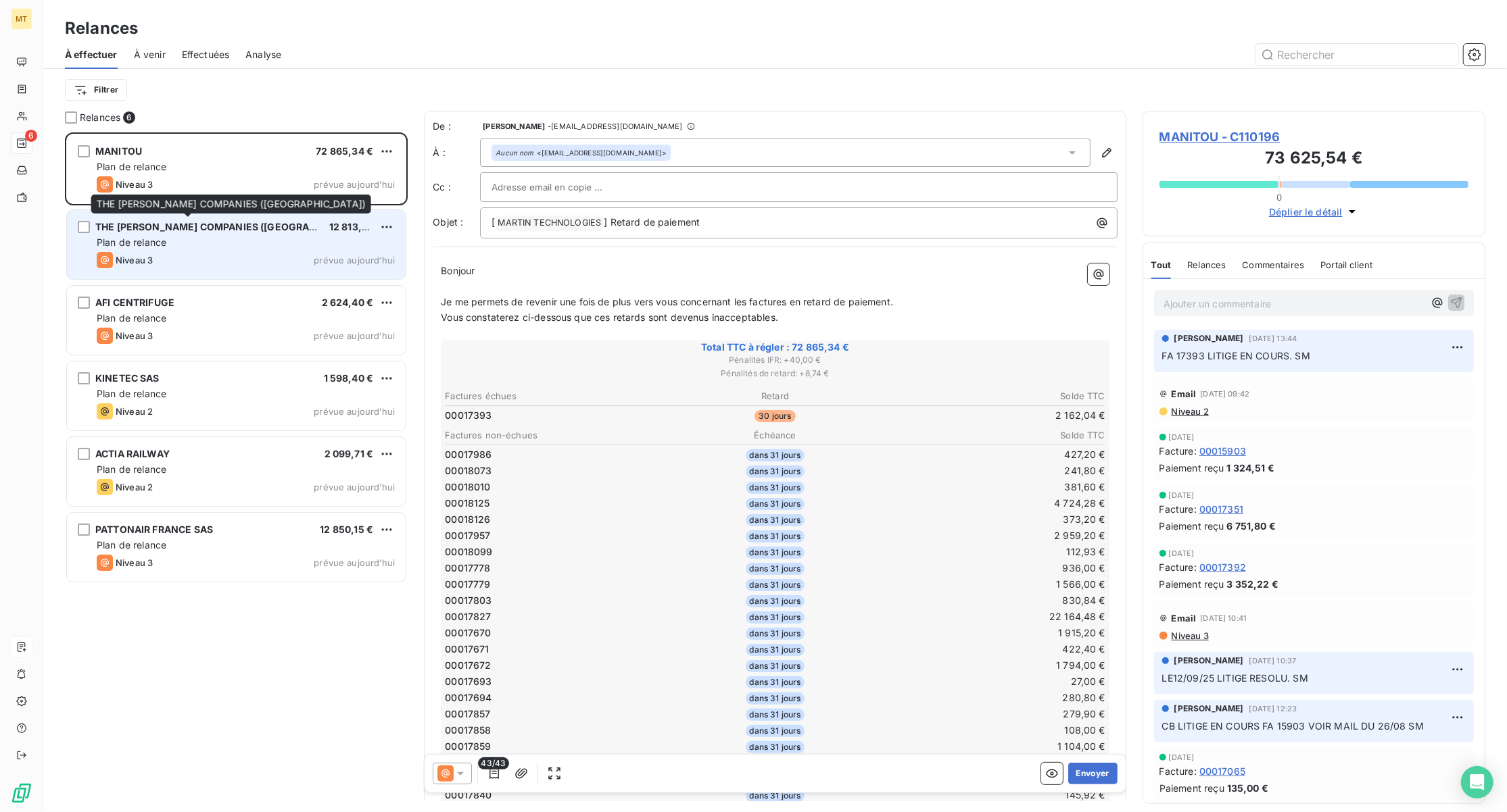
click at [191, 233] on div "THE [PERSON_NAME] COMPANIES ([GEOGRAPHIC_DATA])" at bounding box center [207, 227] width 223 height 14
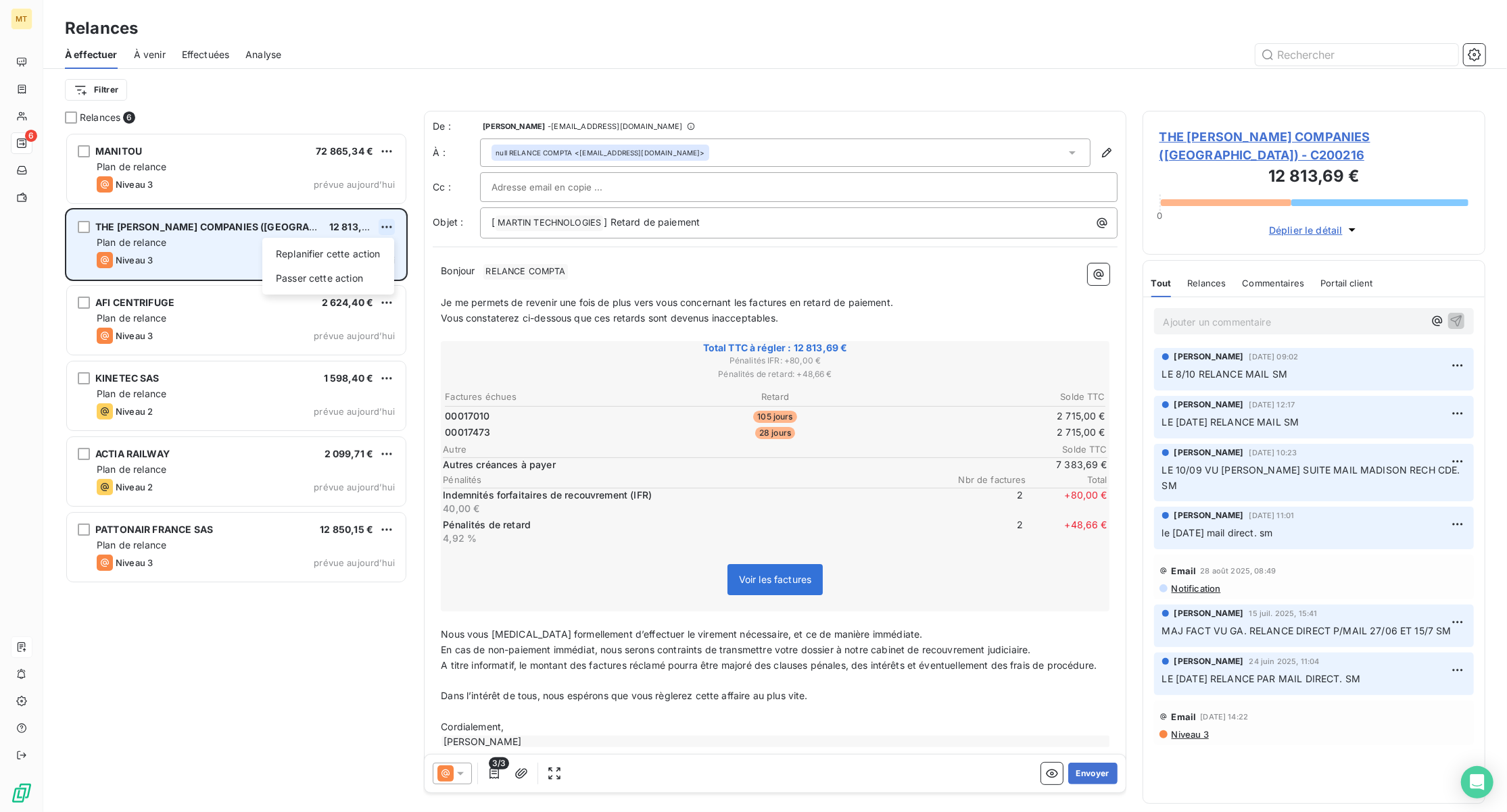
click at [385, 228] on html "MT 6 Relances À effectuer À venir Effectuées Analyse Filtrer Relances 6 MANITOU…" at bounding box center [753, 406] width 1507 height 812
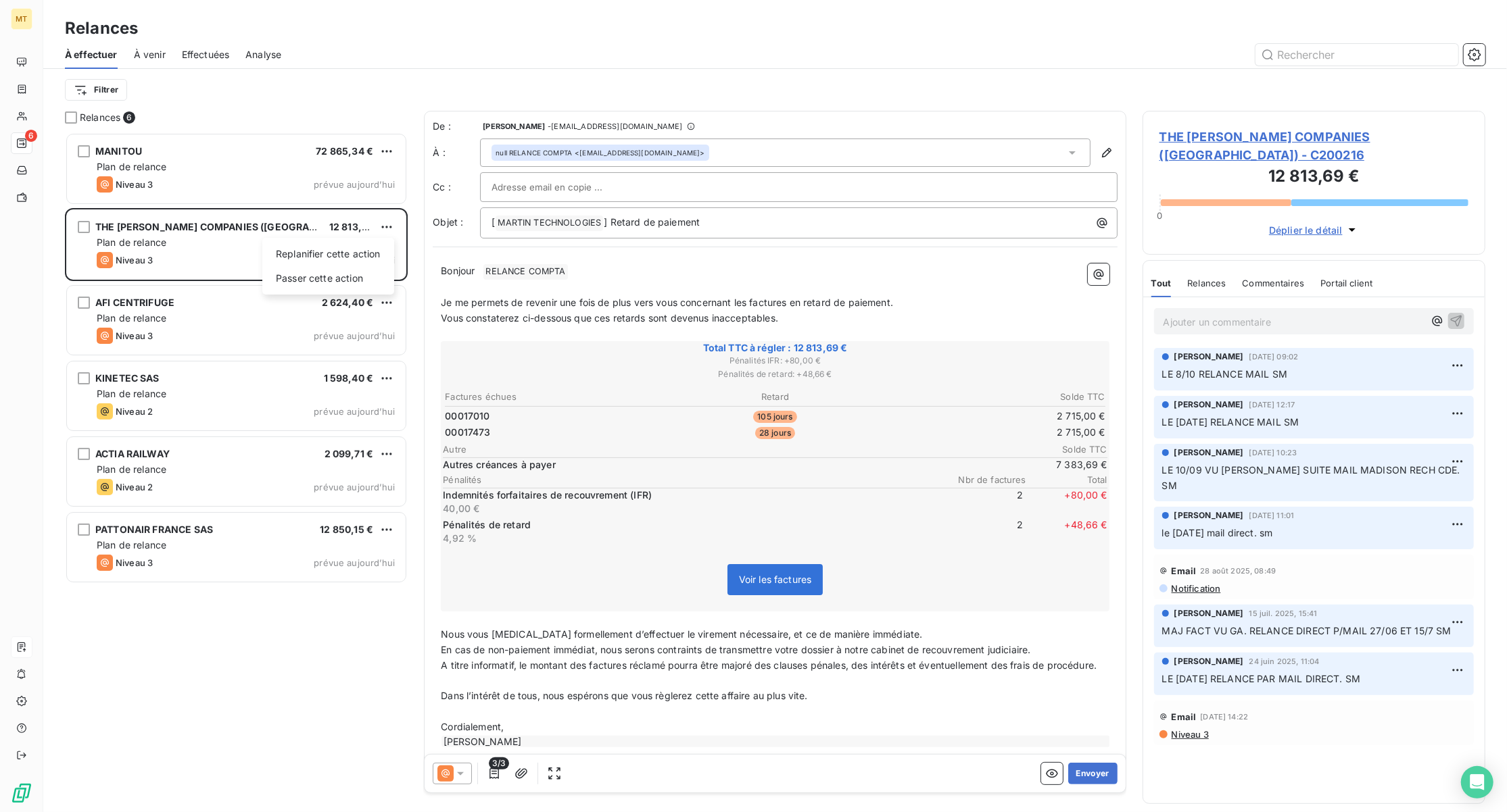
click at [1301, 307] on html "MT 6 Relances À effectuer À venir Effectuées Analyse Filtrer Relances 6 MANITOU…" at bounding box center [753, 406] width 1507 height 812
click at [1301, 314] on p "Ajouter un commentaire ﻿" at bounding box center [1293, 322] width 260 height 17
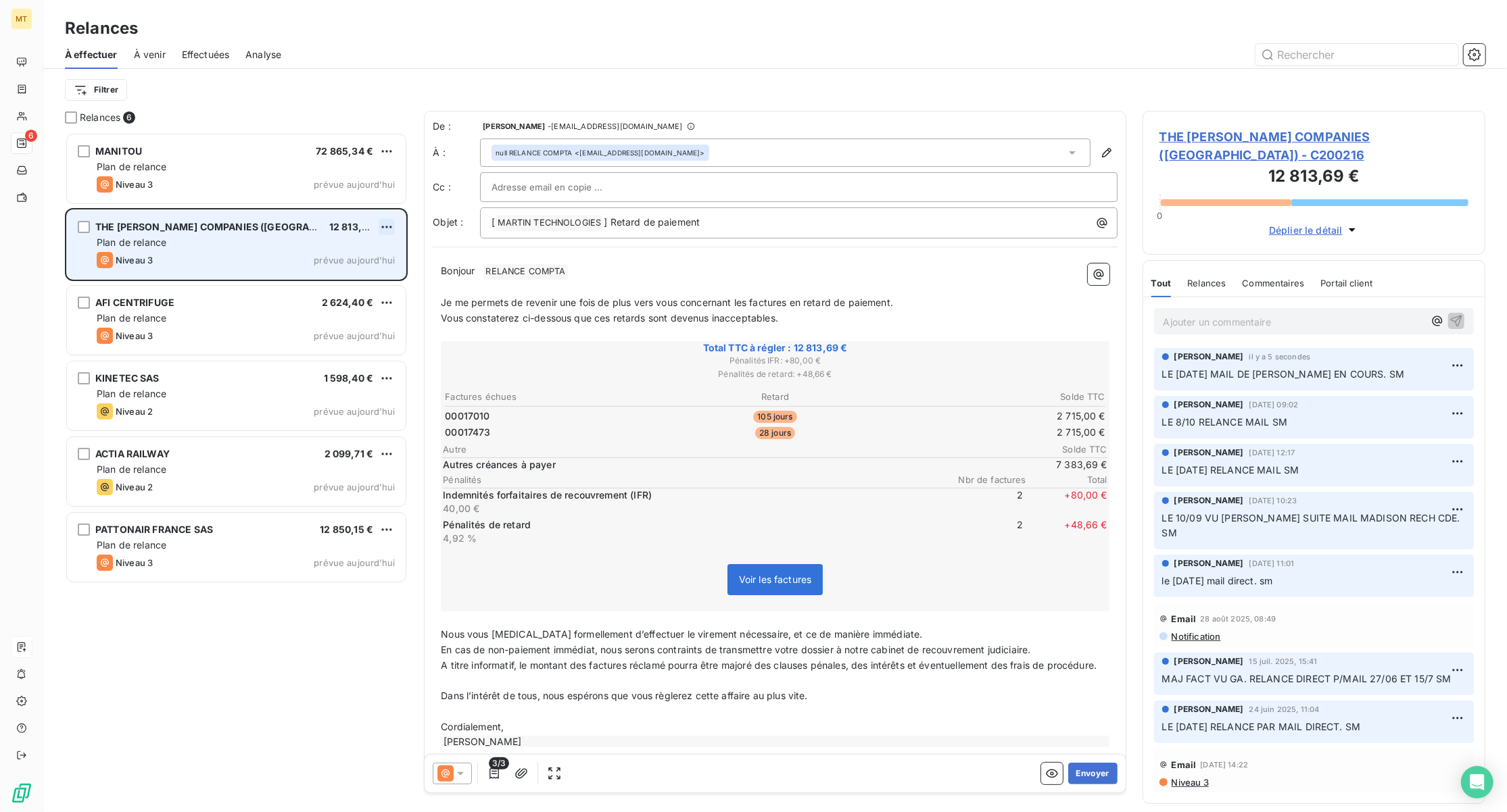
click at [379, 227] on html "MT 6 Relances À effectuer À venir Effectuées Analyse Filtrer Relances 6 MANITOU…" at bounding box center [753, 406] width 1507 height 812
click at [323, 276] on div "Passer cette action" at bounding box center [328, 278] width 121 height 22
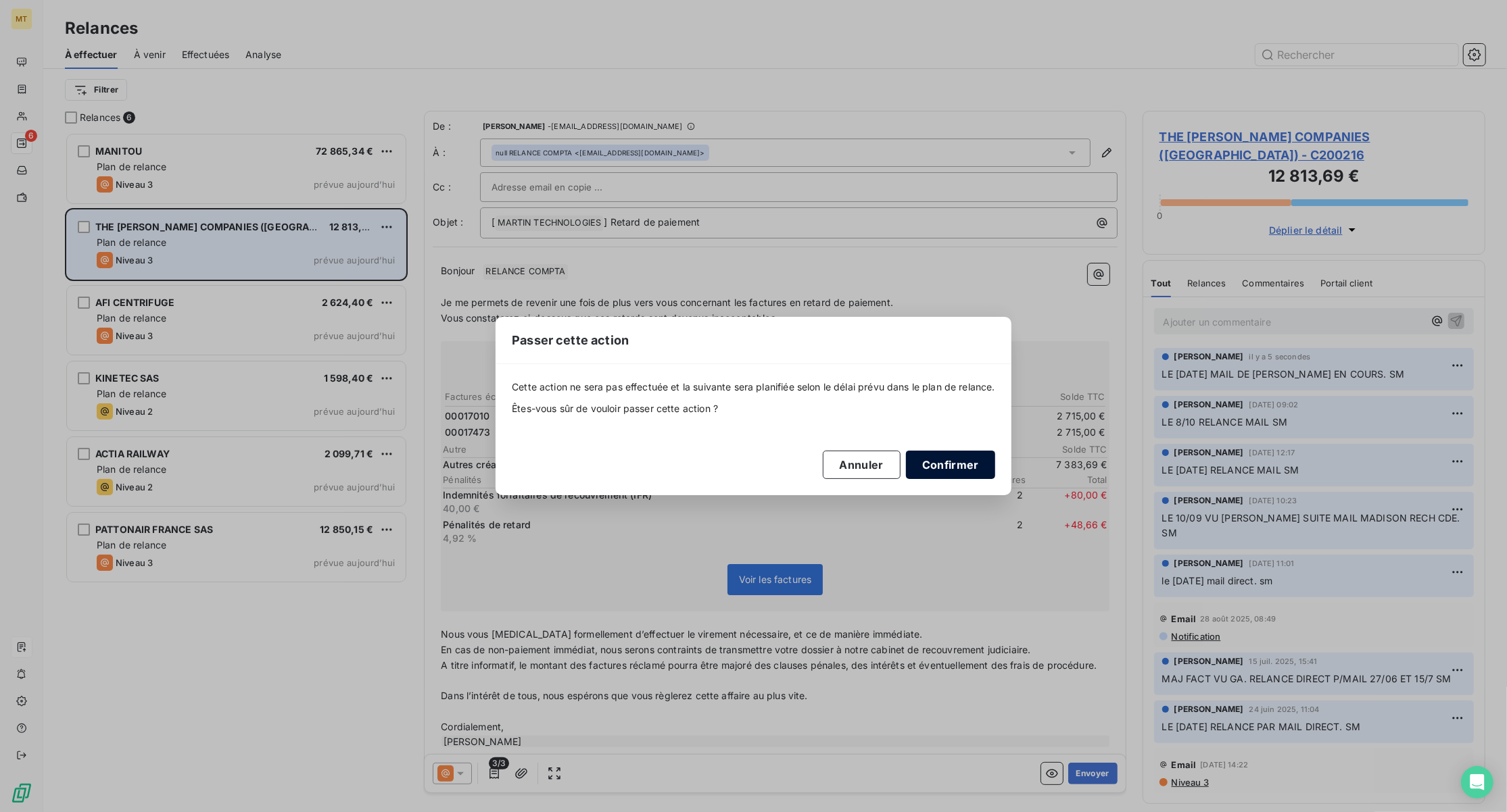
click at [993, 463] on button "Confirmer" at bounding box center [951, 465] width 89 height 28
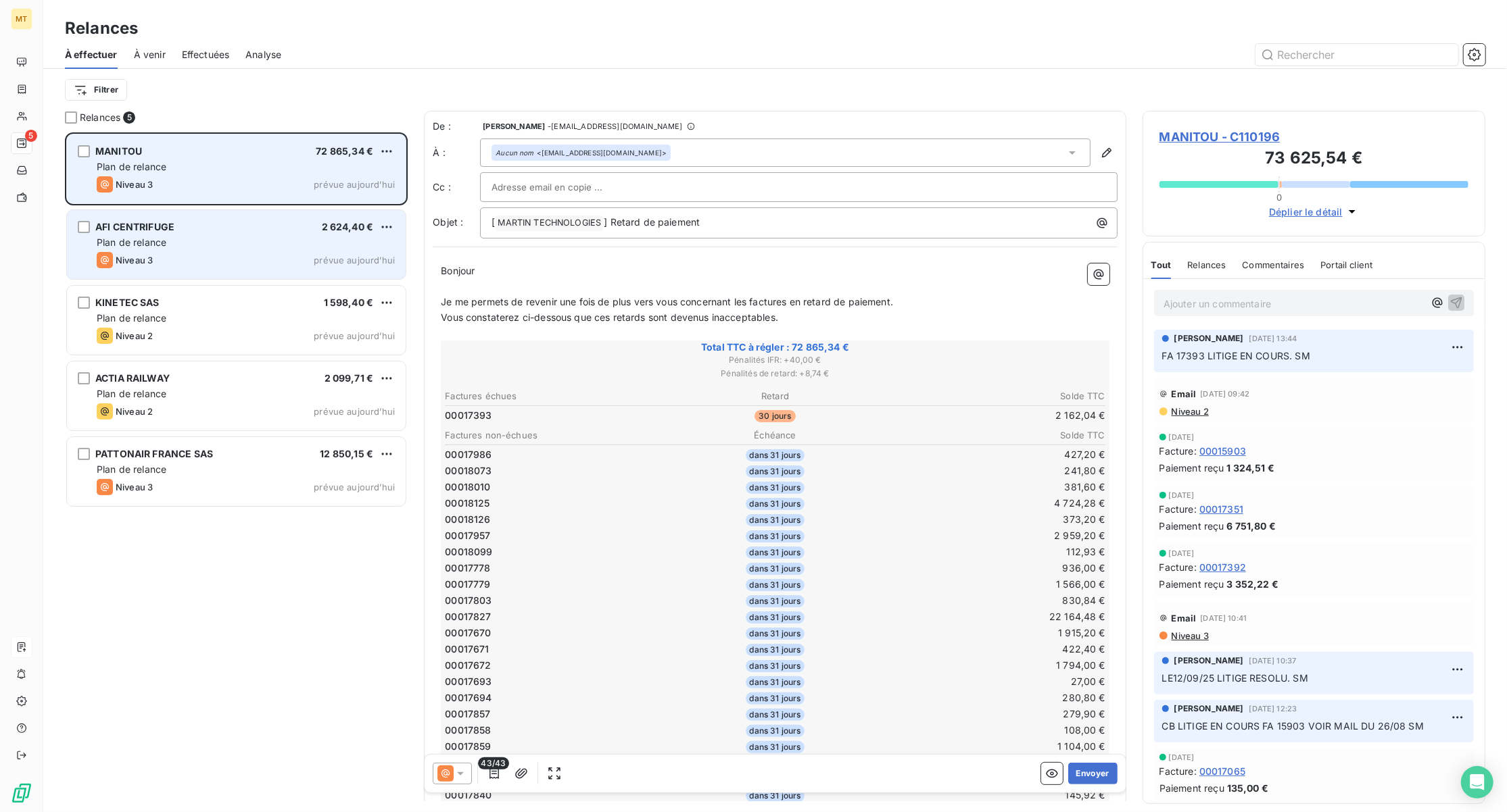
click at [220, 188] on div "Niveau 3 prévue aujourd’hui" at bounding box center [245, 184] width 298 height 16
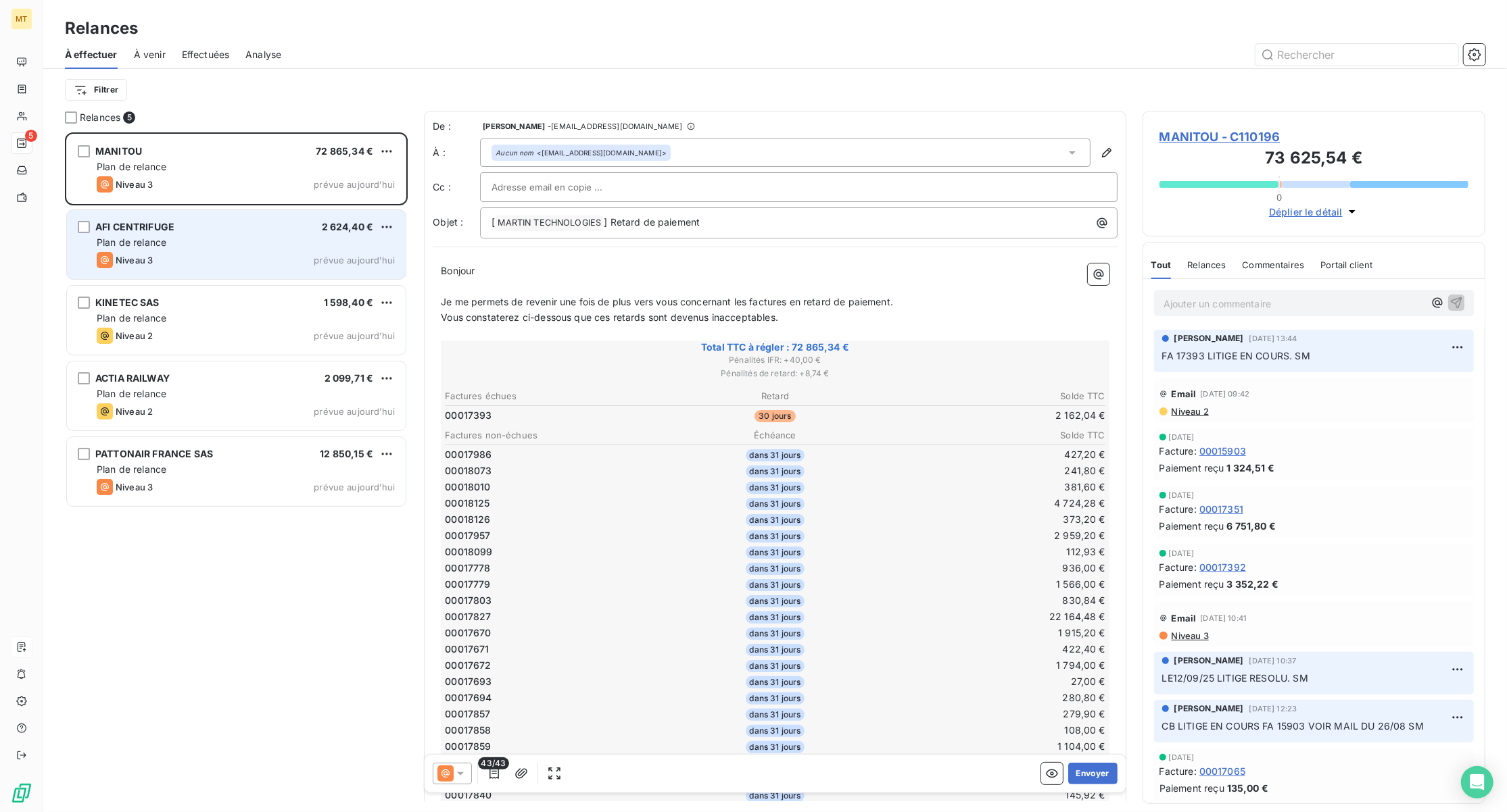
click at [176, 244] on div "Plan de relance" at bounding box center [245, 243] width 298 height 14
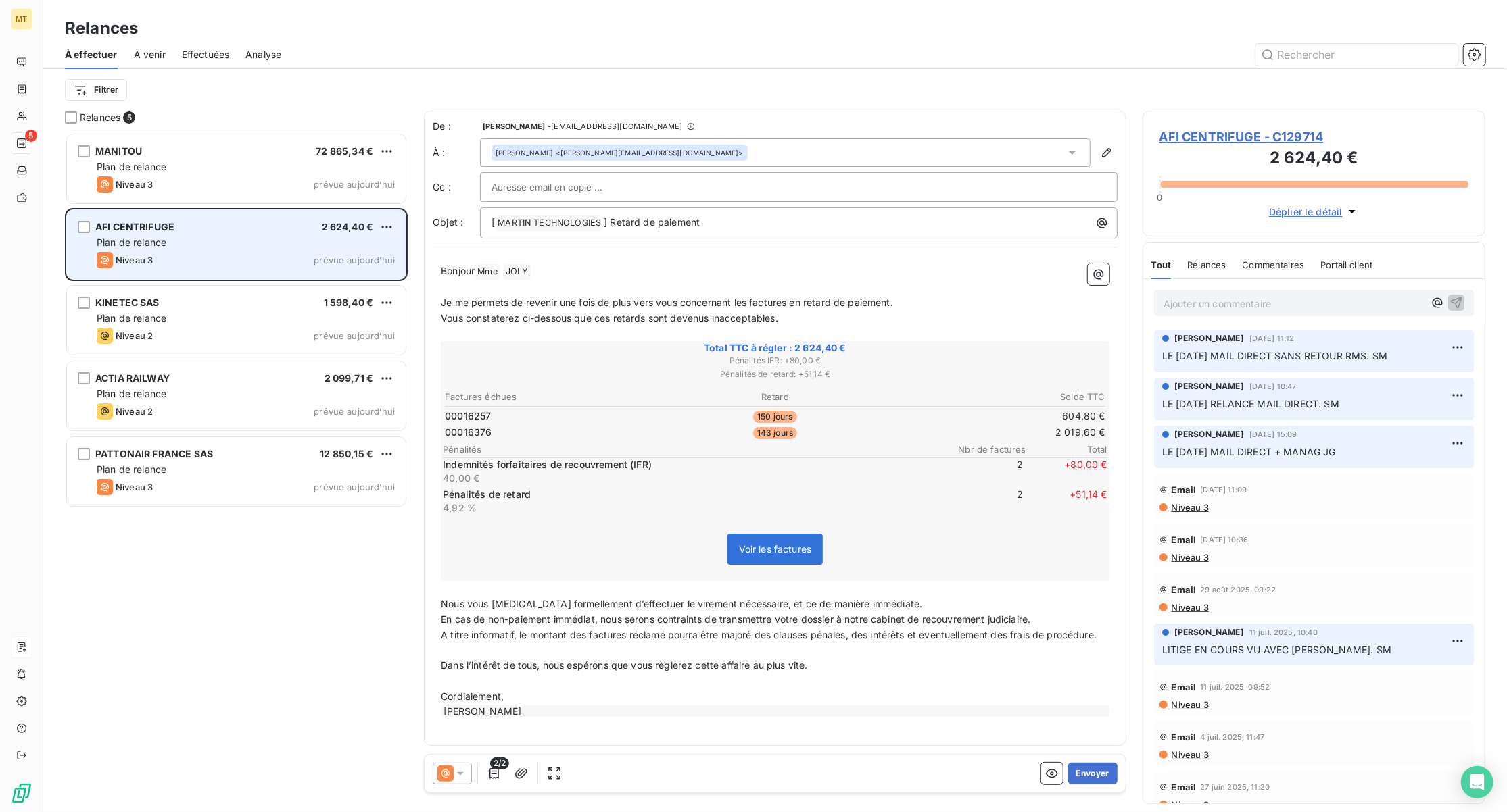
click at [177, 243] on div "Plan de relance" at bounding box center [245, 243] width 298 height 14
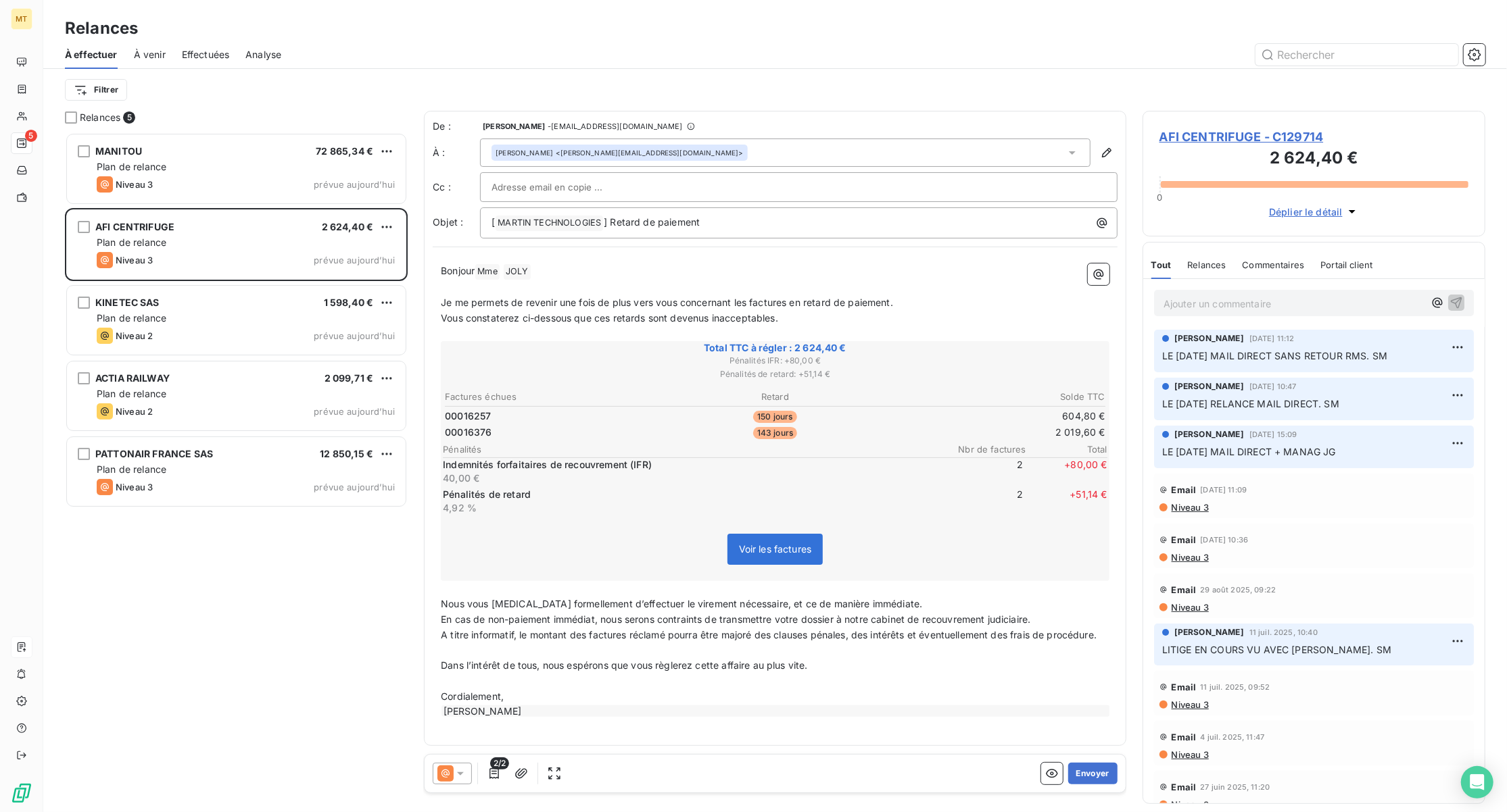
click at [1269, 346] on div "[PERSON_NAME] [DATE] 11:12 LE [DATE] MAIL DIRECT SANS RETOUR RMS. SM" at bounding box center [1313, 349] width 304 height 32
drag, startPoint x: 556, startPoint y: 325, endPoint x: 634, endPoint y: 68, distance: 268.6
click at [634, 68] on div "À effectuer À venir Effectuées Analyse" at bounding box center [774, 55] width 1463 height 28
drag, startPoint x: 657, startPoint y: 55, endPoint x: 557, endPoint y: 371, distance: 331.4
click at [557, 371] on span "Pénalités de retard : + 51,14 €" at bounding box center [775, 374] width 664 height 12
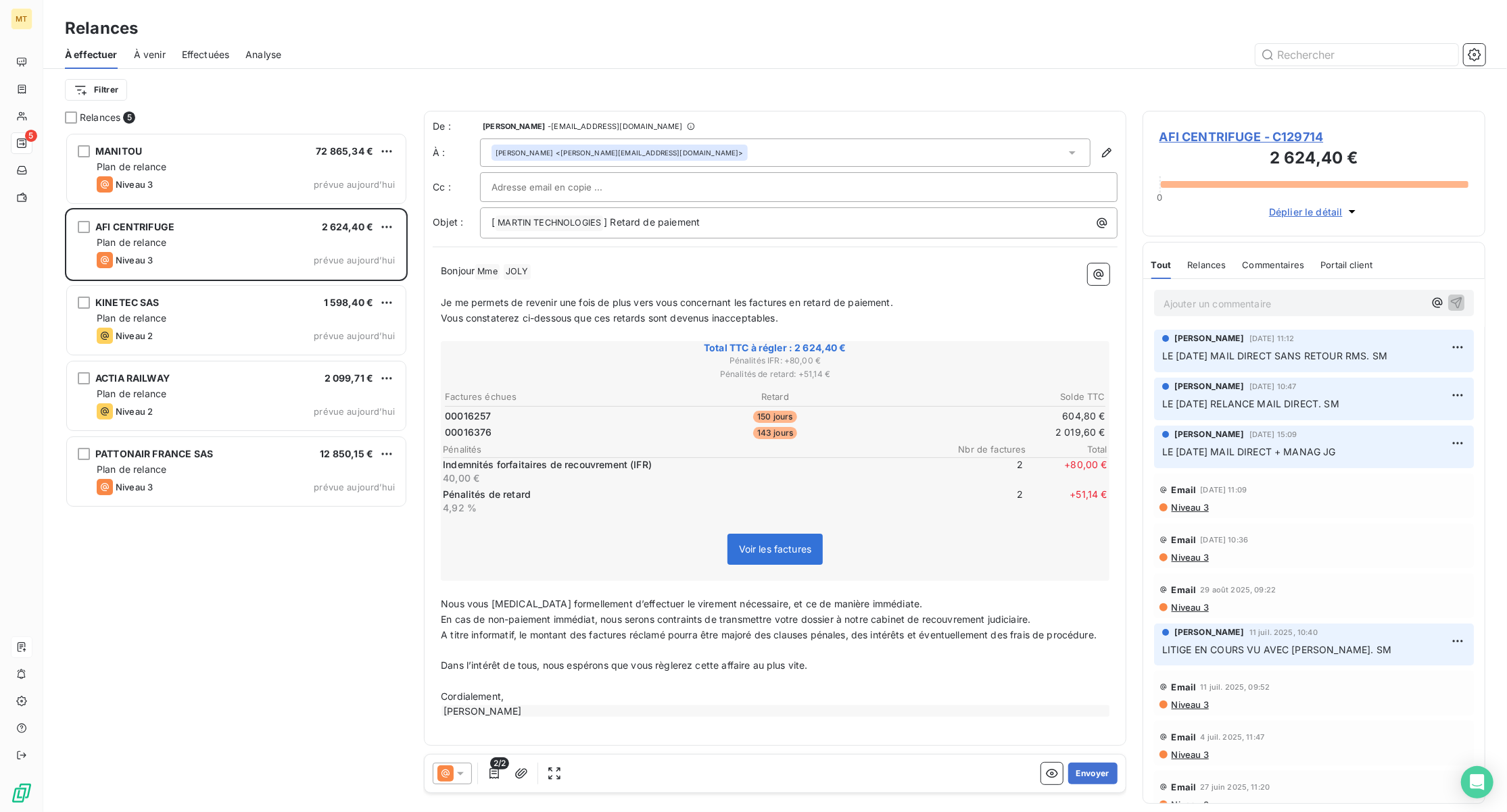
click at [344, 529] on div "MANITOU 72 865,34 € Plan de relance Niveau 3 prévue [DATE] AFI CENTRIFUGE 2 624…" at bounding box center [236, 473] width 342 height 680
drag, startPoint x: 545, startPoint y: 358, endPoint x: 496, endPoint y: 399, distance: 63.9
click at [496, 399] on th "Factures échues" at bounding box center [554, 396] width 220 height 14
drag, startPoint x: 496, startPoint y: 398, endPoint x: 520, endPoint y: 336, distance: 66.5
click at [520, 336] on p "﻿" at bounding box center [775, 334] width 669 height 15
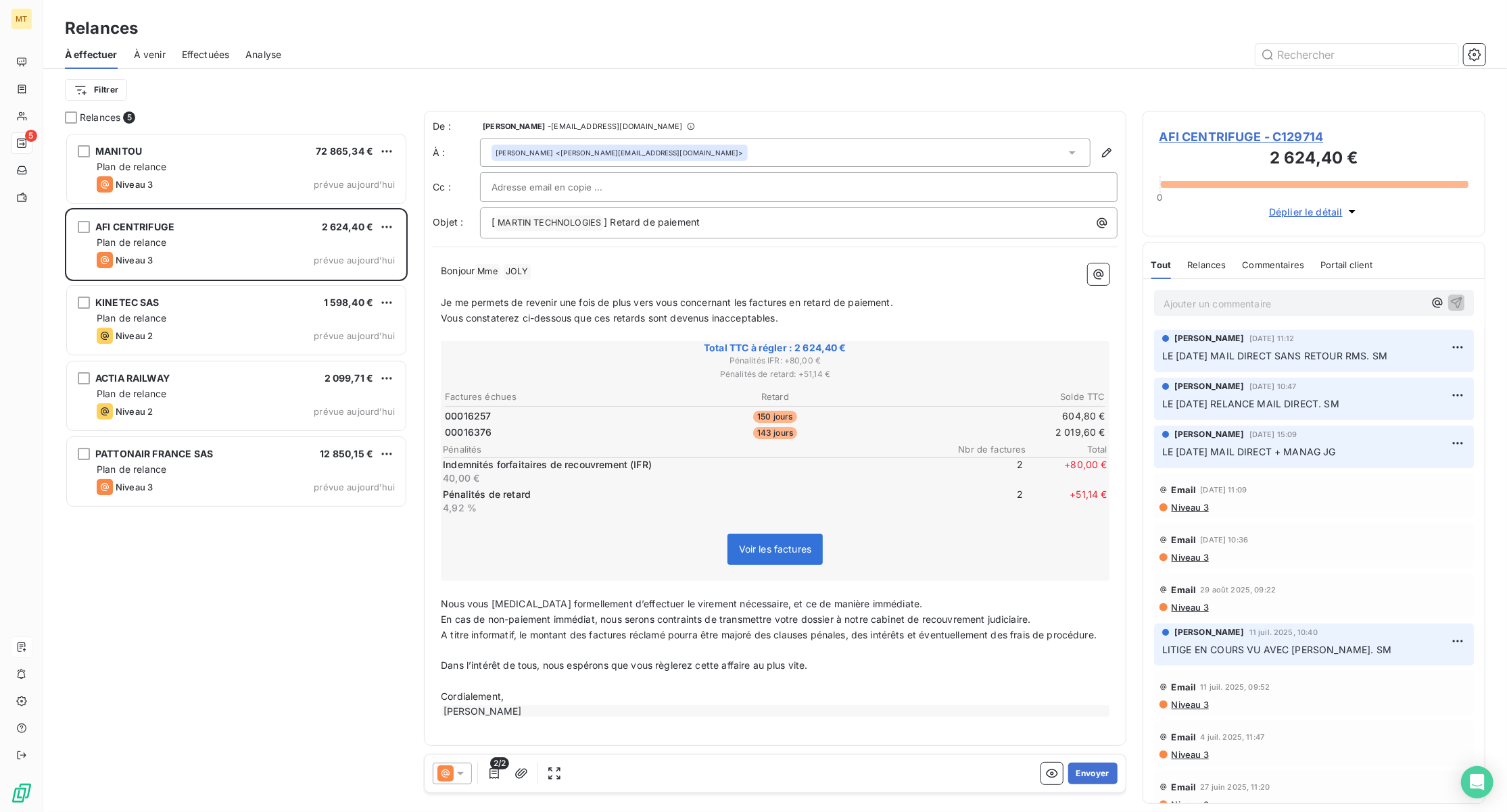
drag, startPoint x: 520, startPoint y: 336, endPoint x: 491, endPoint y: 379, distance: 51.9
click at [491, 379] on span "Pénalités de retard : + 51,14 €" at bounding box center [775, 374] width 664 height 12
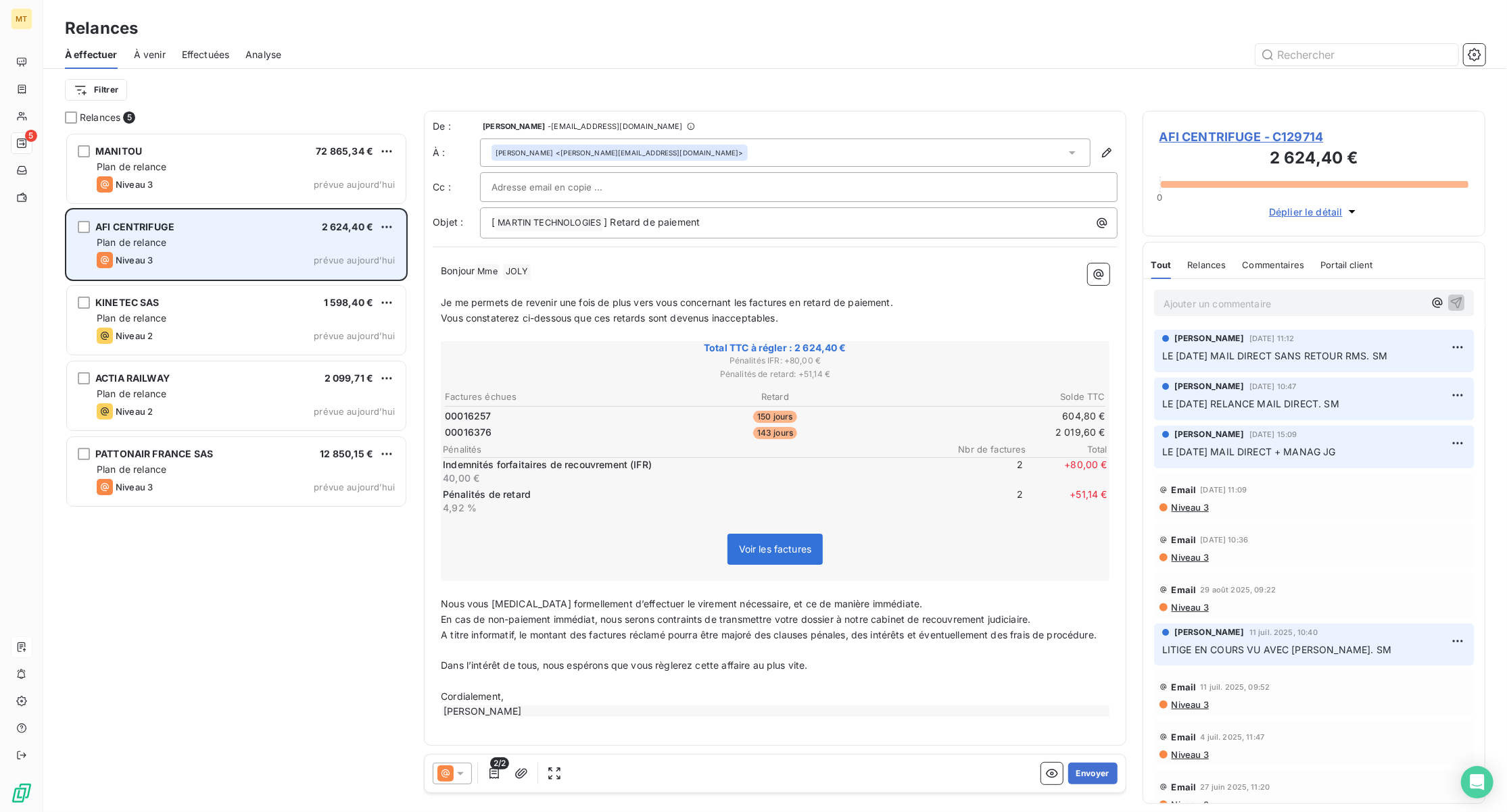
click at [184, 238] on div "Plan de relance" at bounding box center [245, 243] width 298 height 14
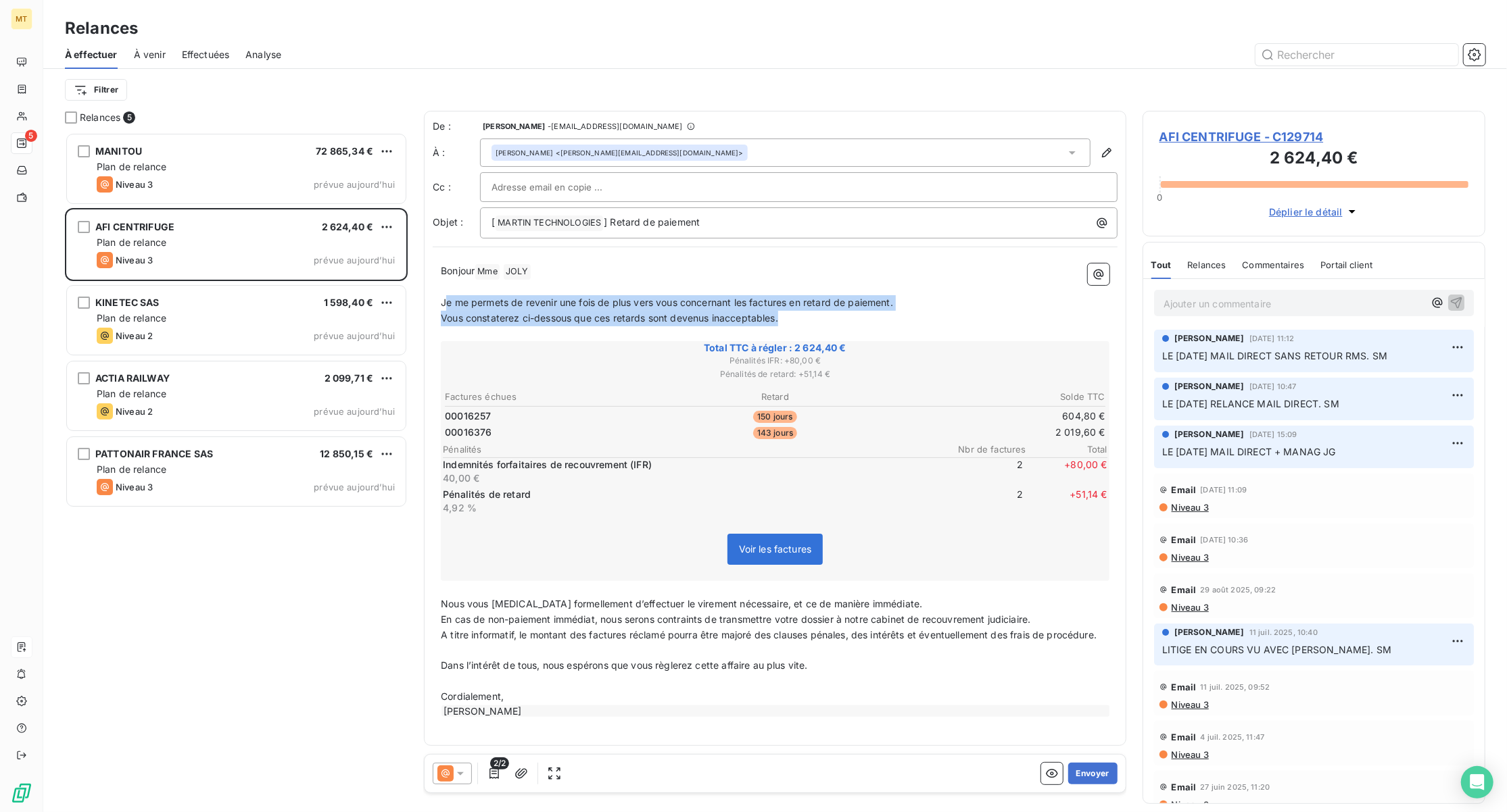
drag, startPoint x: 444, startPoint y: 300, endPoint x: 814, endPoint y: 320, distance: 370.5
click at [814, 320] on div "Bonjour Mme ﻿ [PERSON_NAME] ﻿ ﻿ ﻿ Je me permets de revenir une fois de plus ver…" at bounding box center [775, 491] width 669 height 455
copy div "e me permets de revenir une fois de plus vers vous concernant les factures en r…"
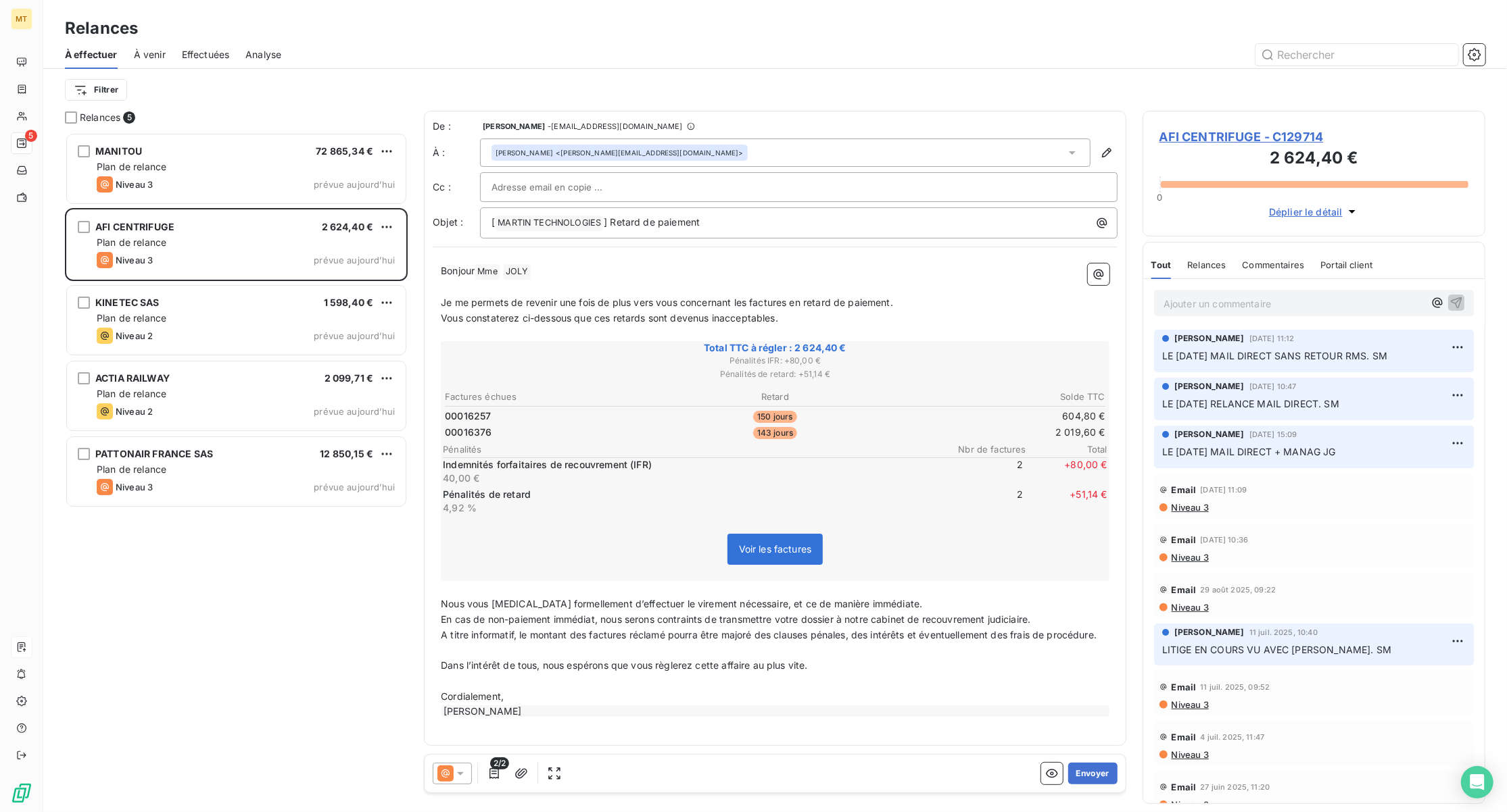
click at [184, 570] on div "MANITOU 72 865,34 € Plan de relance Niveau 3 prévue [DATE] AFI CENTRIFUGE 2 624…" at bounding box center [236, 473] width 342 height 680
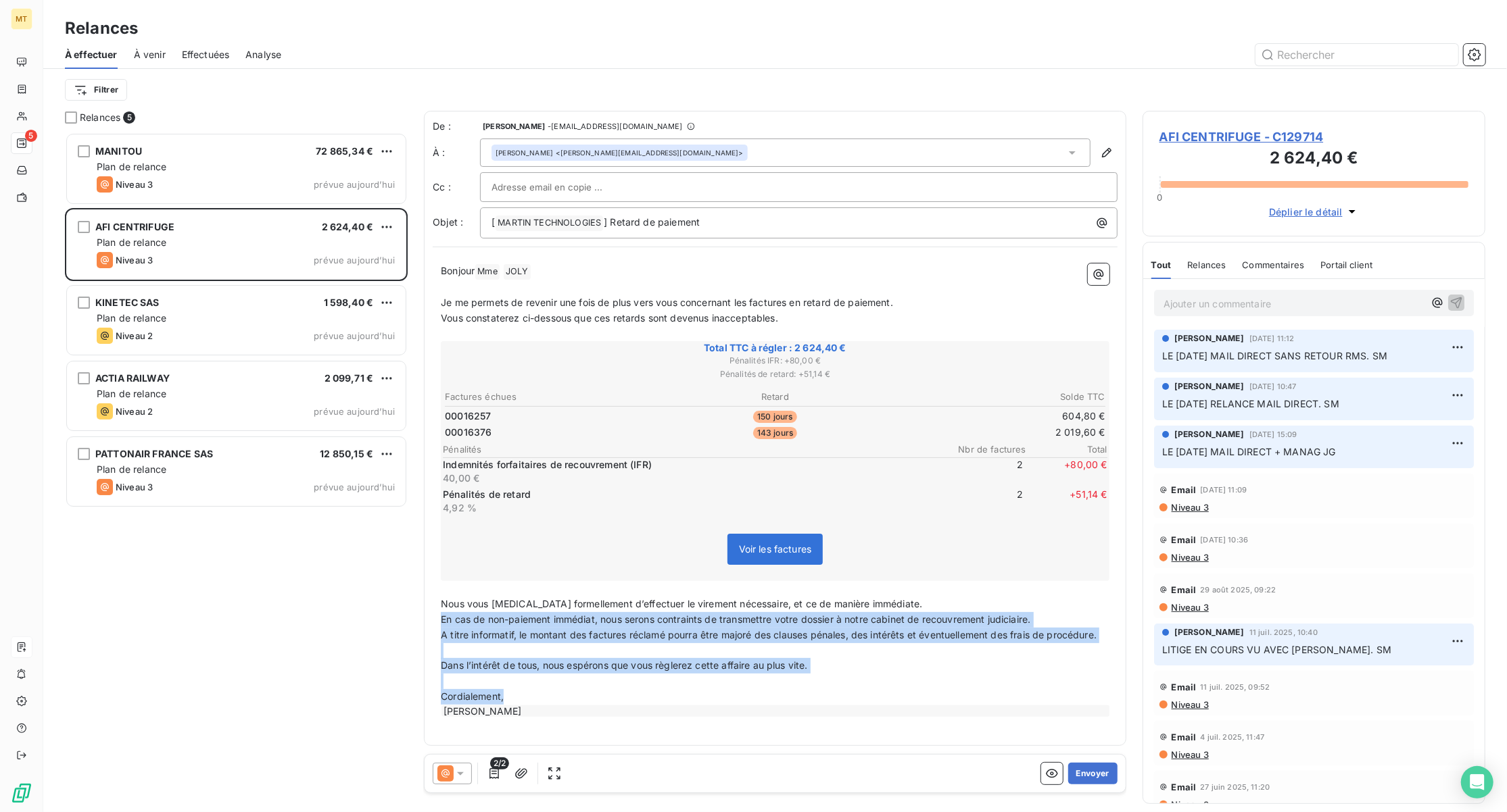
drag, startPoint x: 442, startPoint y: 615, endPoint x: 519, endPoint y: 709, distance: 121.5
click at [519, 709] on div "Bonjour Mme ﻿ [PERSON_NAME] ﻿ ﻿ ﻿ Je me permets de revenir une fois de plus ver…" at bounding box center [775, 491] width 669 height 455
copy div "En cas de non-paiement immédiat, nous serons contraints de transmettre votre do…"
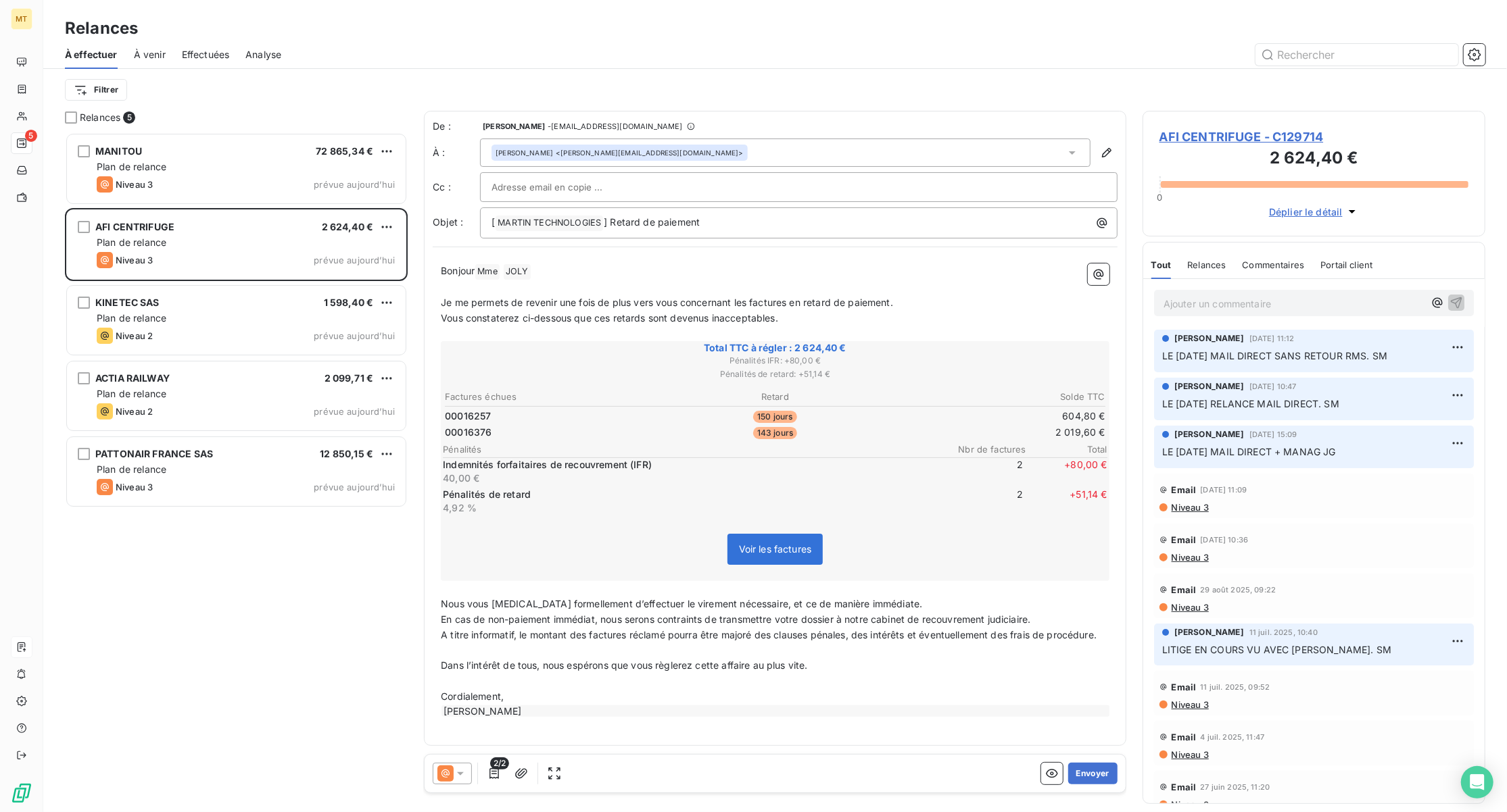
click at [240, 601] on div "MANITOU 72 865,34 € Plan de relance Niveau 3 prévue [DATE] AFI CENTRIFUGE 2 624…" at bounding box center [236, 473] width 342 height 680
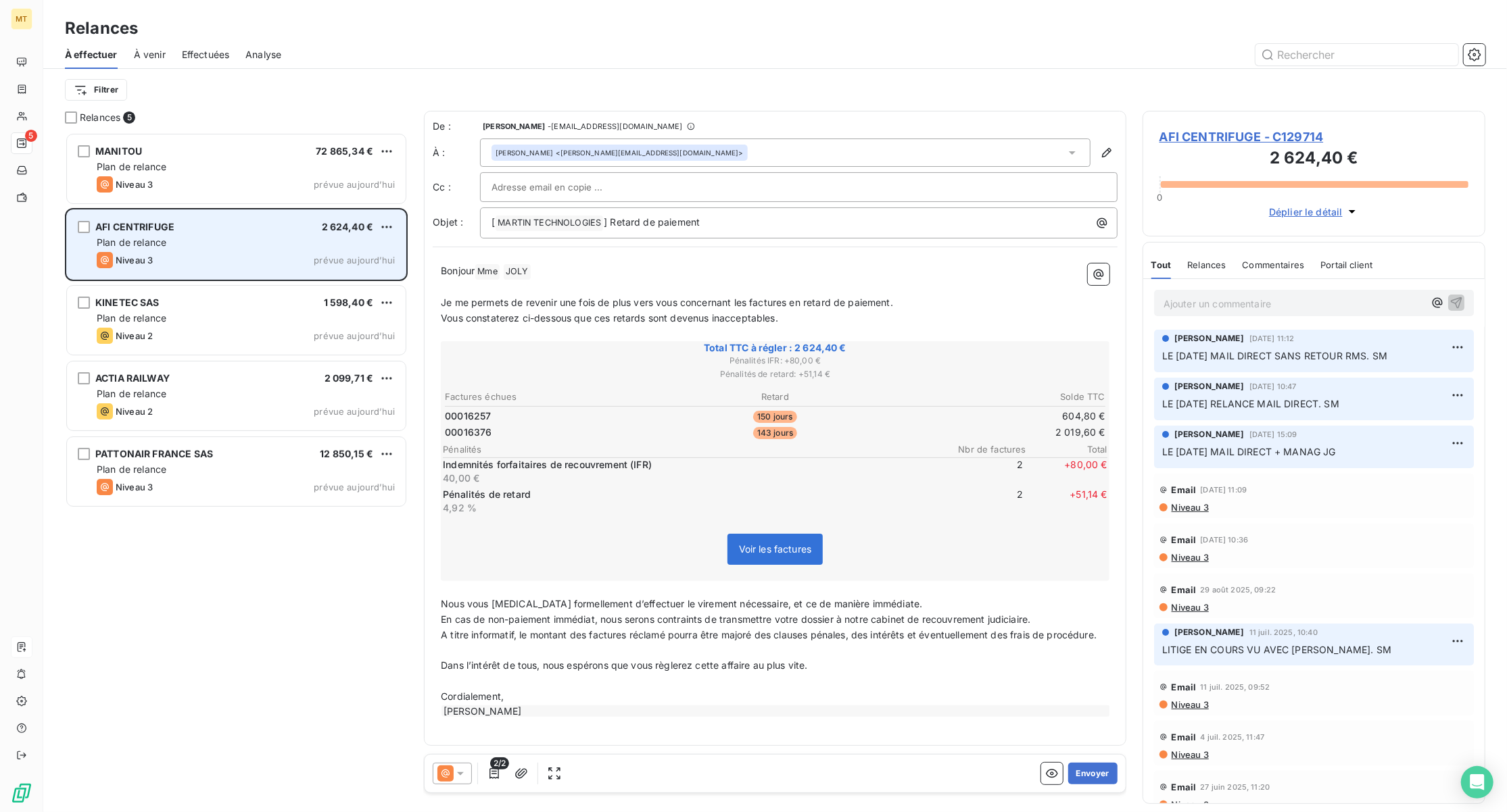
click at [241, 267] on div "Niveau 3 prévue aujourd’hui" at bounding box center [245, 260] width 298 height 16
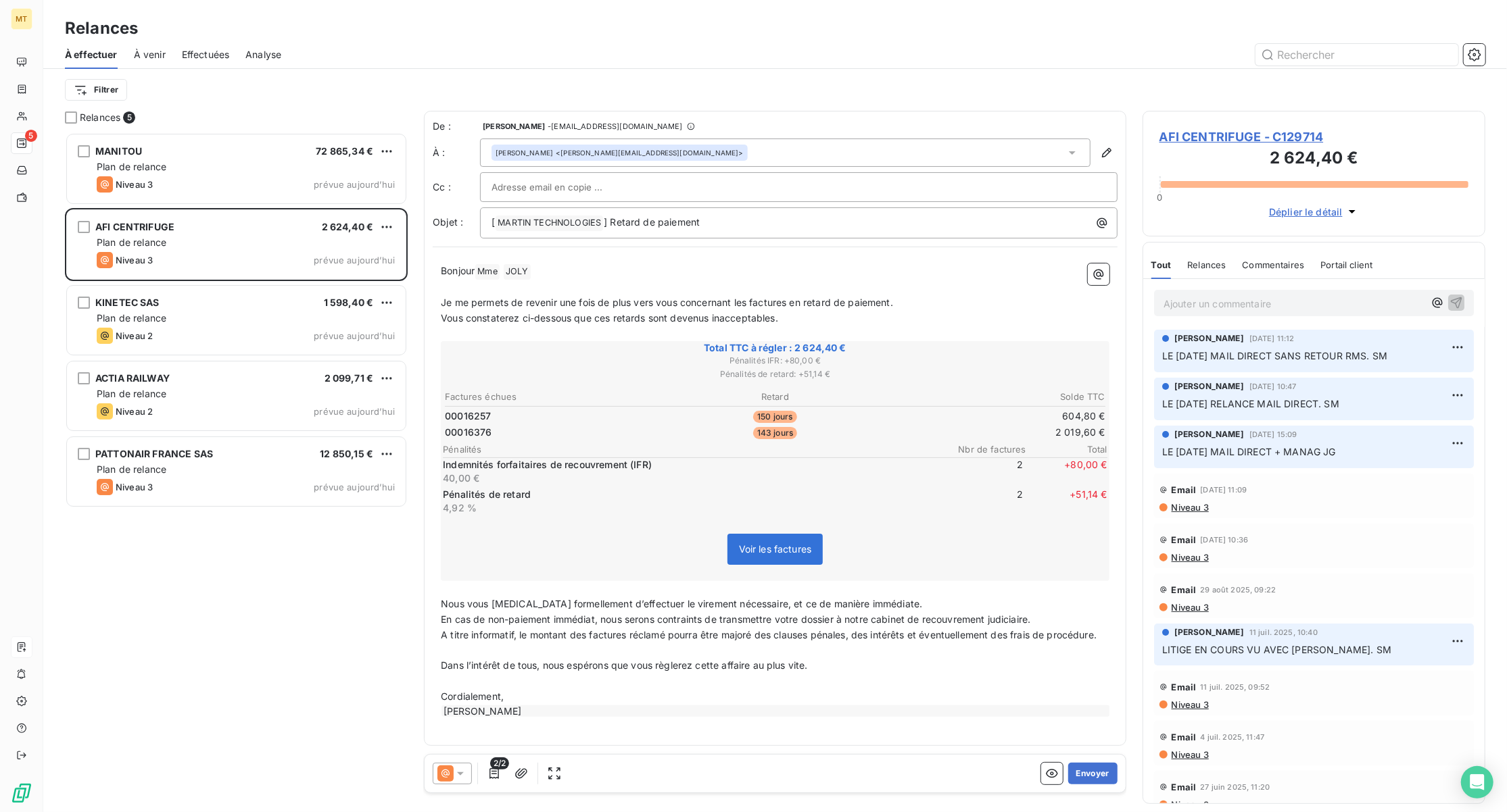
scroll to position [14, 14]
click at [1212, 306] on p "Ajouter un commentaire ﻿" at bounding box center [1293, 304] width 260 height 17
click at [612, 283] on p "﻿" at bounding box center [775, 287] width 669 height 15
click at [1202, 301] on p "LE" at bounding box center [1293, 303] width 260 height 15
click at [1449, 296] on icon "button" at bounding box center [1456, 302] width 14 height 14
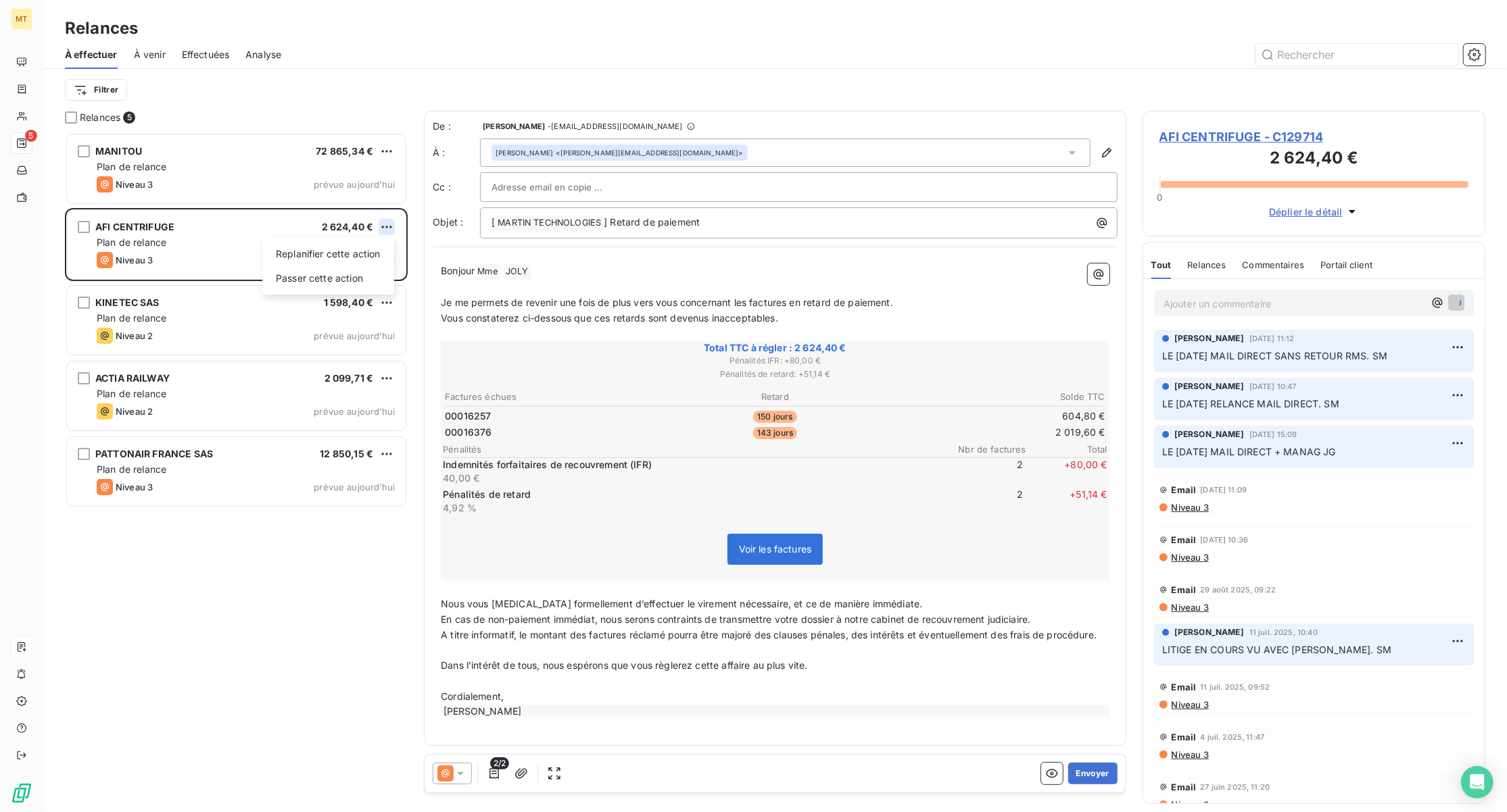
click at [385, 227] on html "MT 5 Relances À effectuer À venir Effectuées Analyse Filtrer Relances 5 MANITOU…" at bounding box center [753, 406] width 1507 height 812
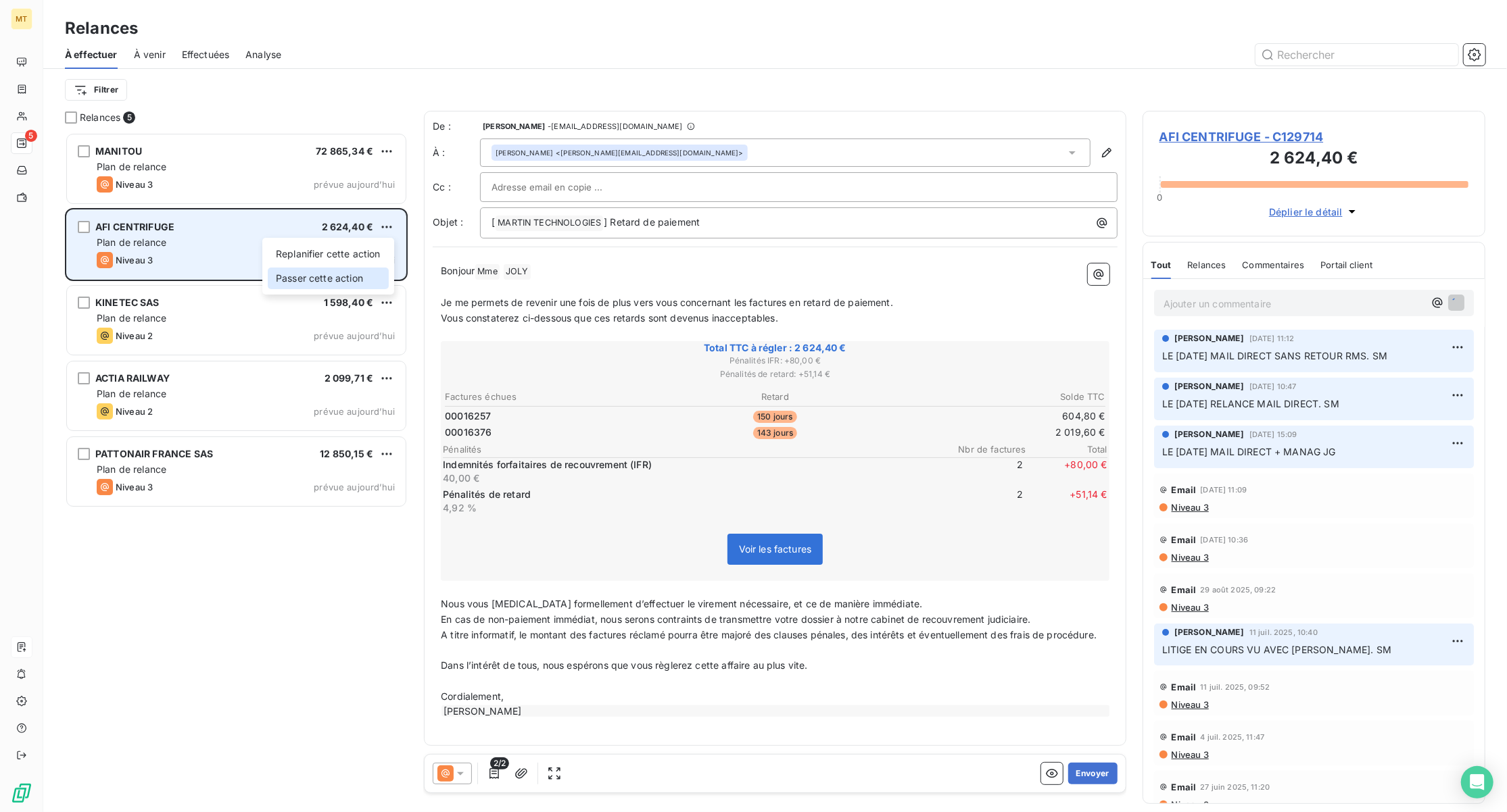
click at [334, 282] on div "Passer cette action" at bounding box center [328, 278] width 121 height 22
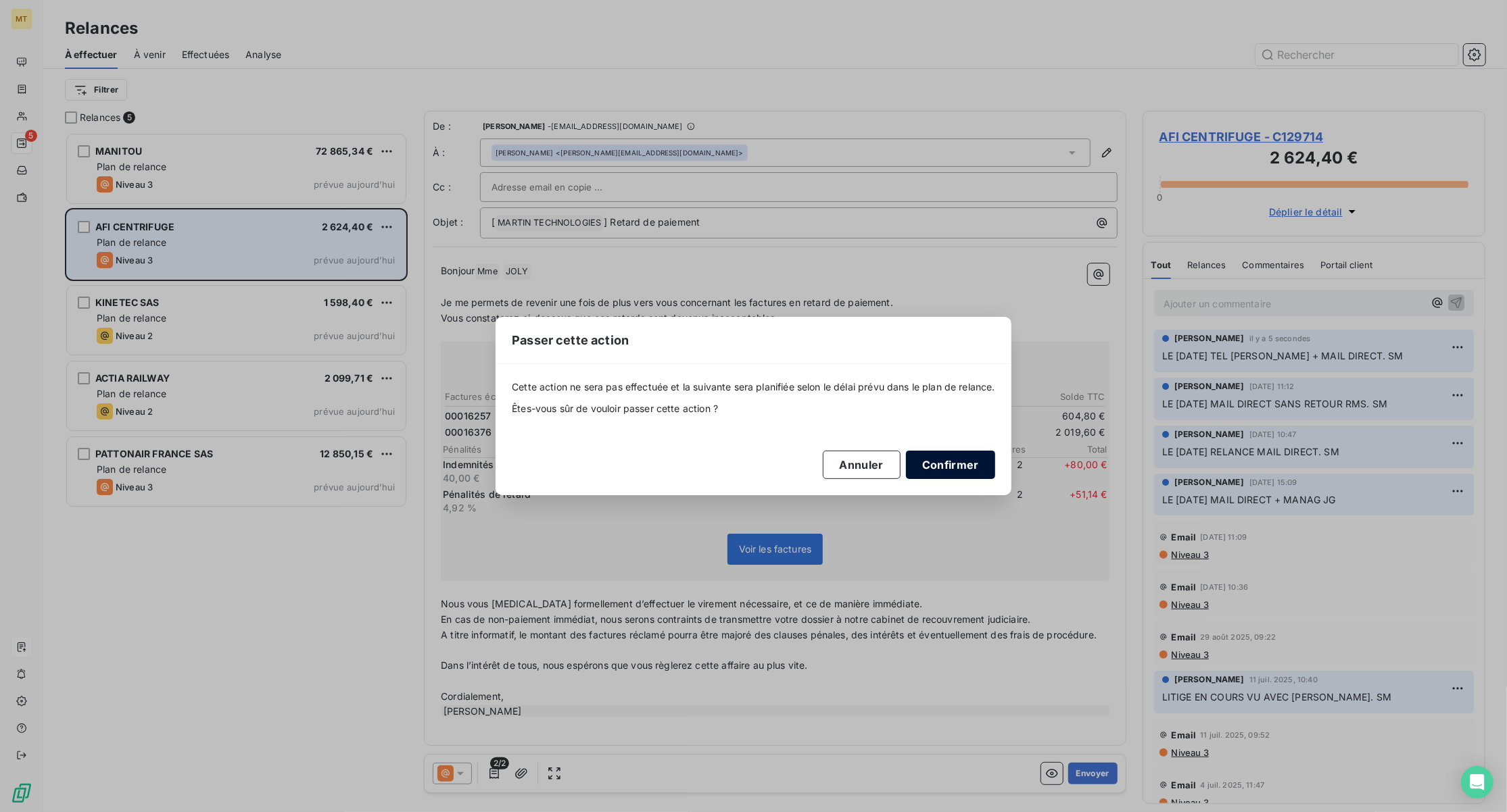
click at [976, 457] on button "Confirmer" at bounding box center [951, 465] width 89 height 28
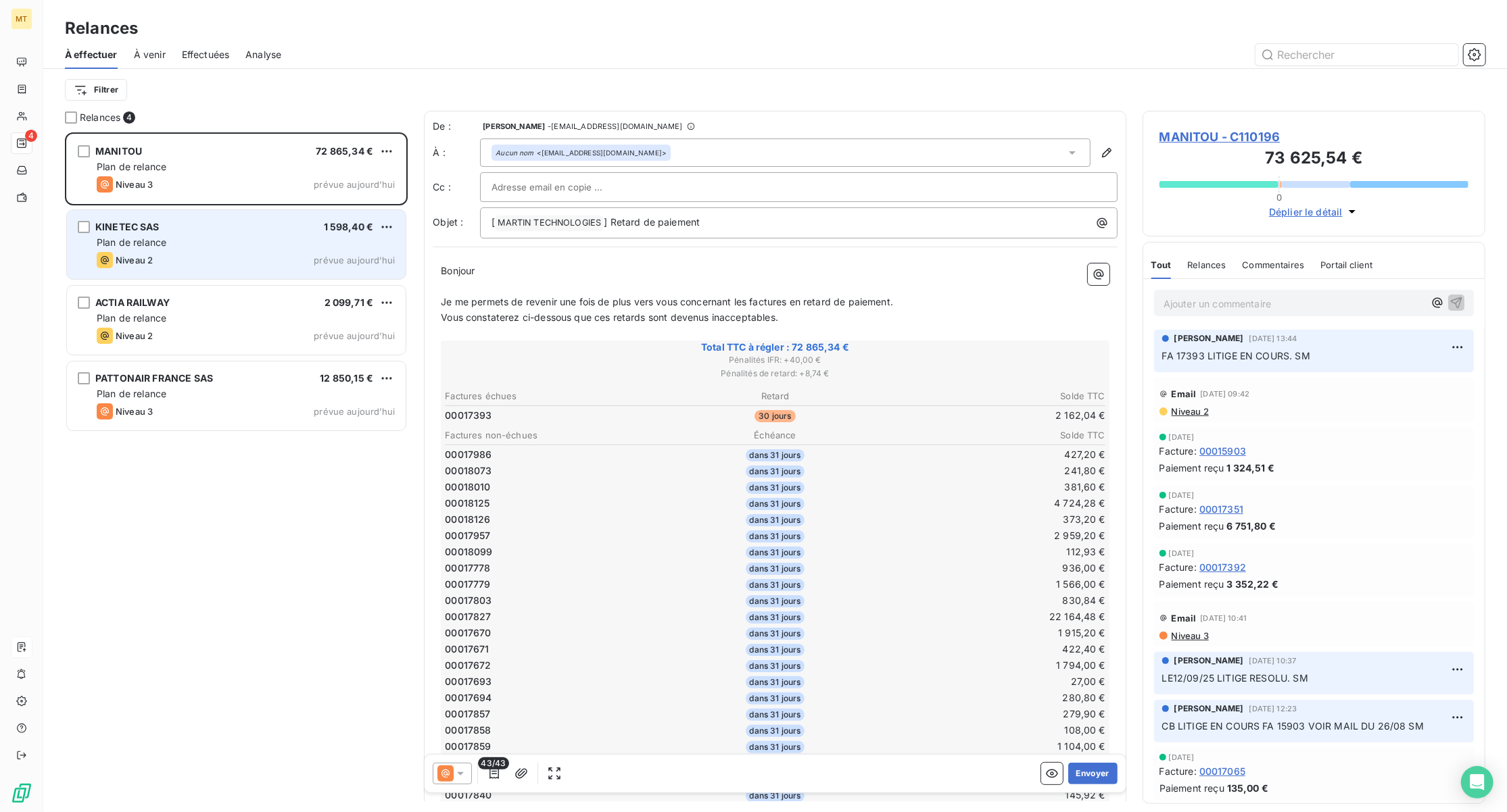
click at [240, 240] on div "Plan de relance" at bounding box center [245, 243] width 298 height 14
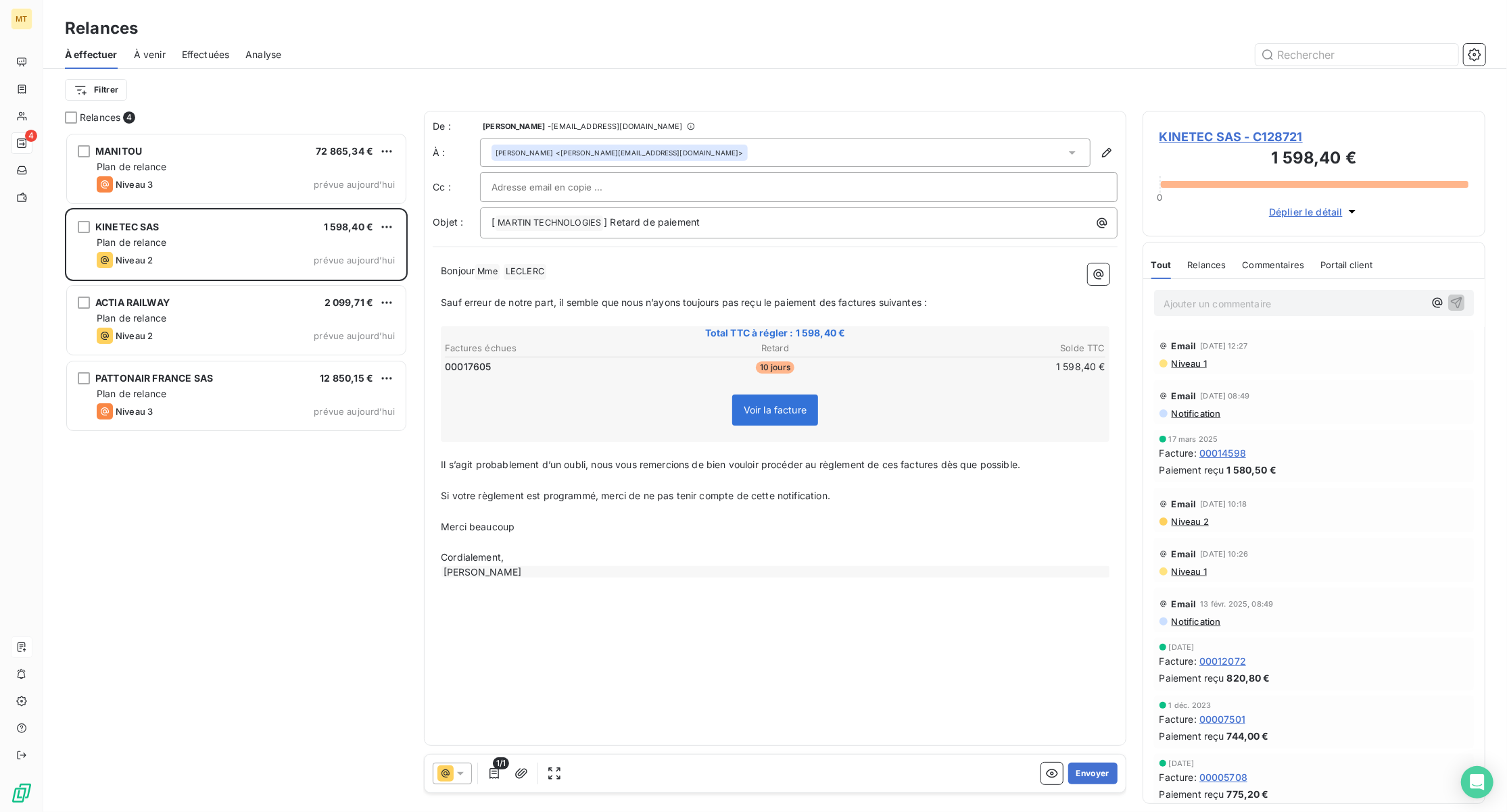
click at [222, 634] on div "MANITOU 72 865,34 € Plan de relance Niveau 3 prévue [DATE] KINETEC SAS 1 598,40…" at bounding box center [236, 473] width 342 height 680
click at [557, 185] on input "text" at bounding box center [564, 187] width 146 height 20
paste input "[PERSON_NAME][EMAIL_ADDRESS][DOMAIN_NAME]"
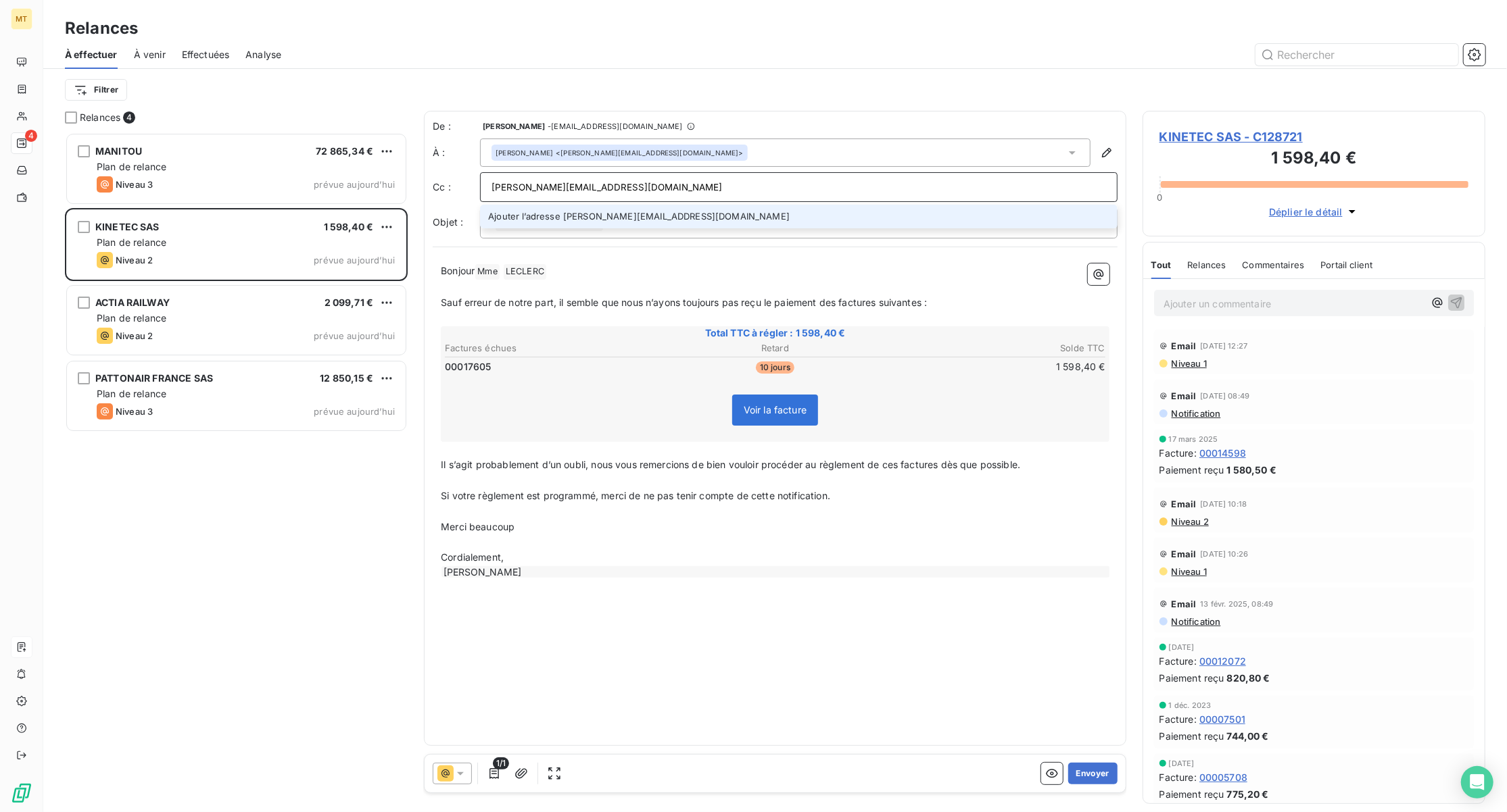
type input "[PERSON_NAME][EMAIL_ADDRESS][DOMAIN_NAME]"
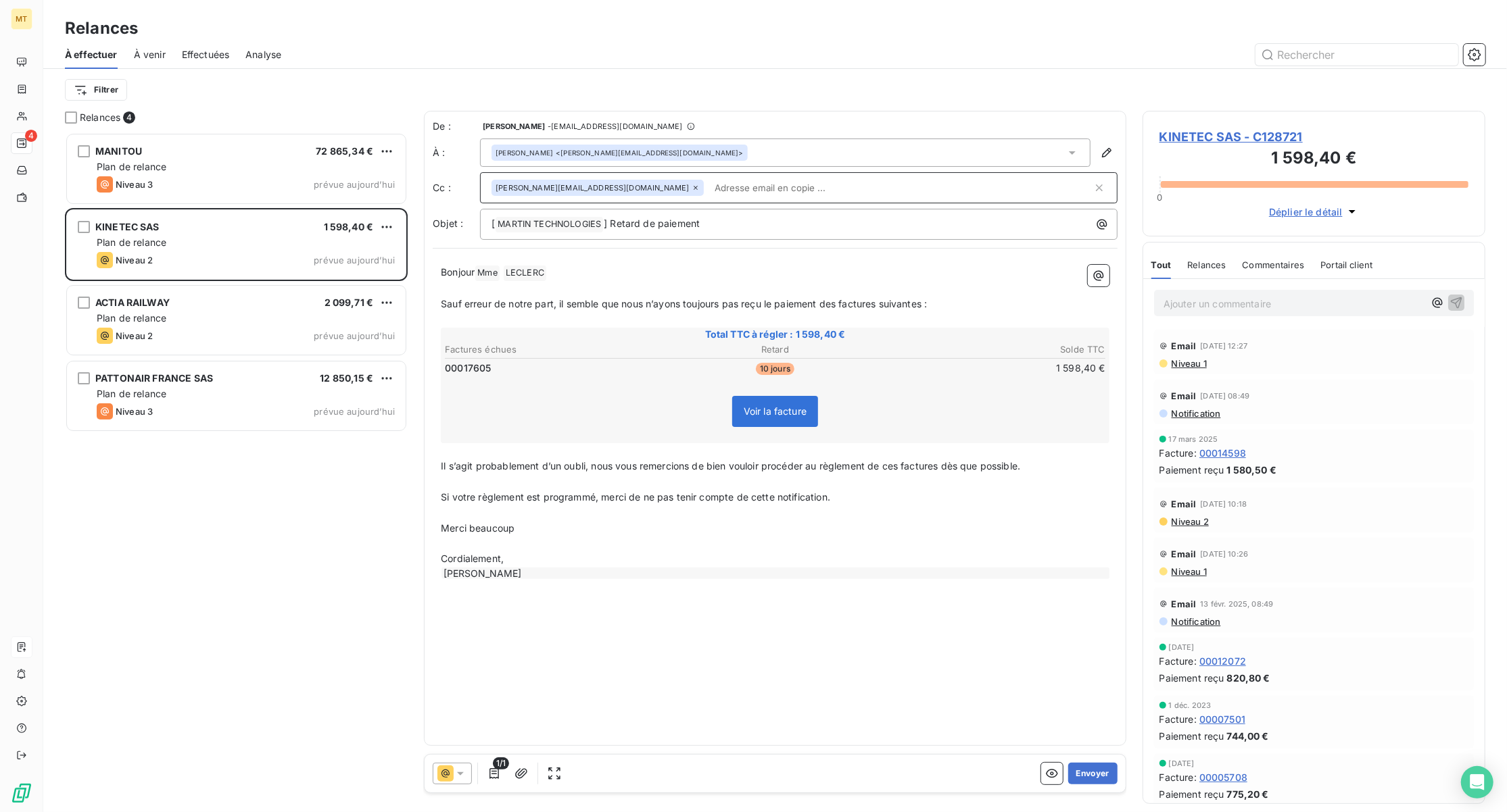
click at [709, 193] on input "text" at bounding box center [900, 188] width 382 height 20
paste input "[EMAIL_ADDRESS][DOMAIN_NAME]"
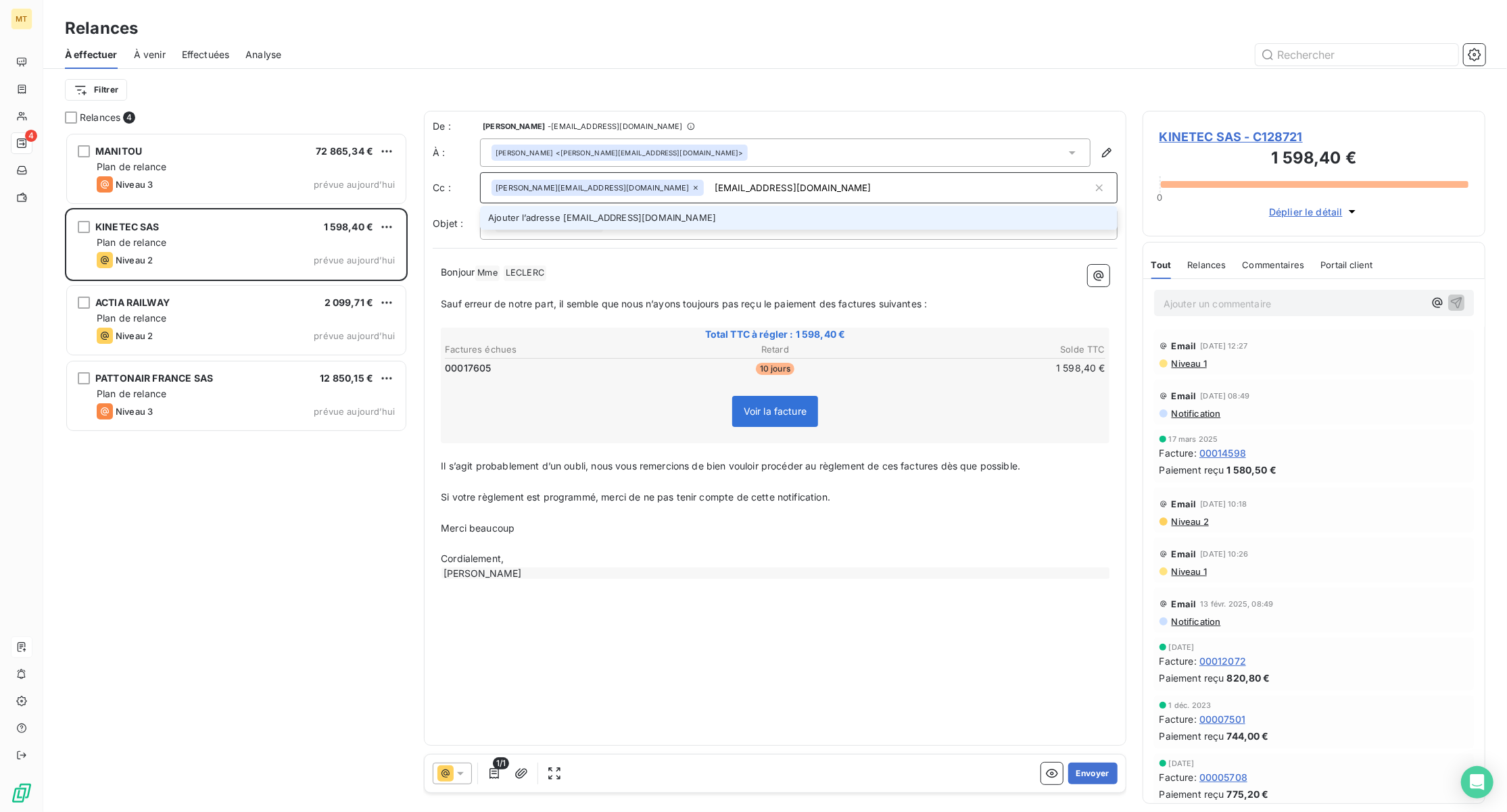
type input "[EMAIL_ADDRESS][DOMAIN_NAME]"
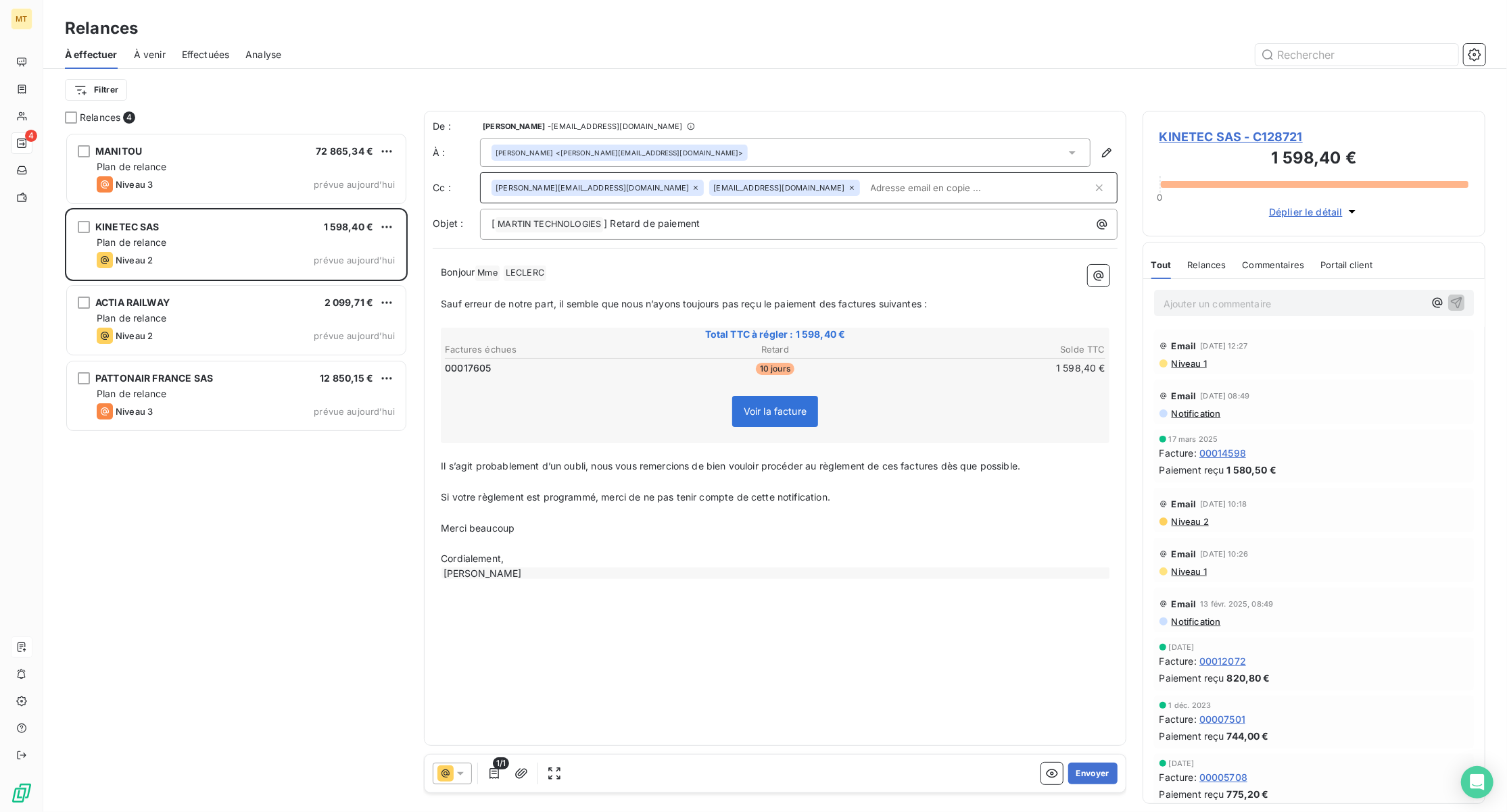
click at [589, 270] on p "Bonjour Mme ﻿ [PERSON_NAME] ﻿ ﻿" at bounding box center [775, 273] width 669 height 16
click at [1074, 772] on button "Envoyer" at bounding box center [1093, 774] width 50 height 22
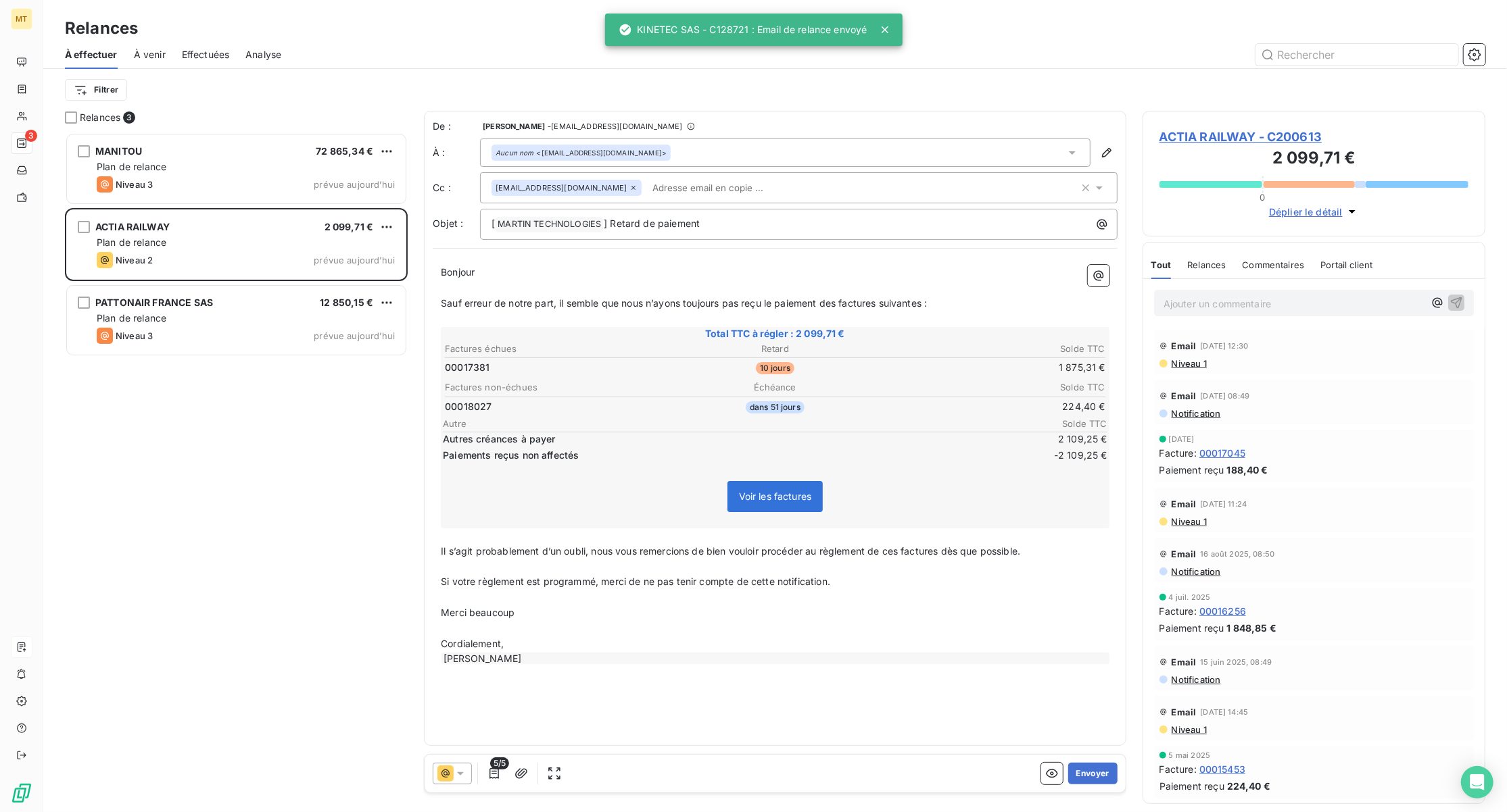
click at [170, 225] on span "ACTIA RAILWAY" at bounding box center [133, 226] width 74 height 12
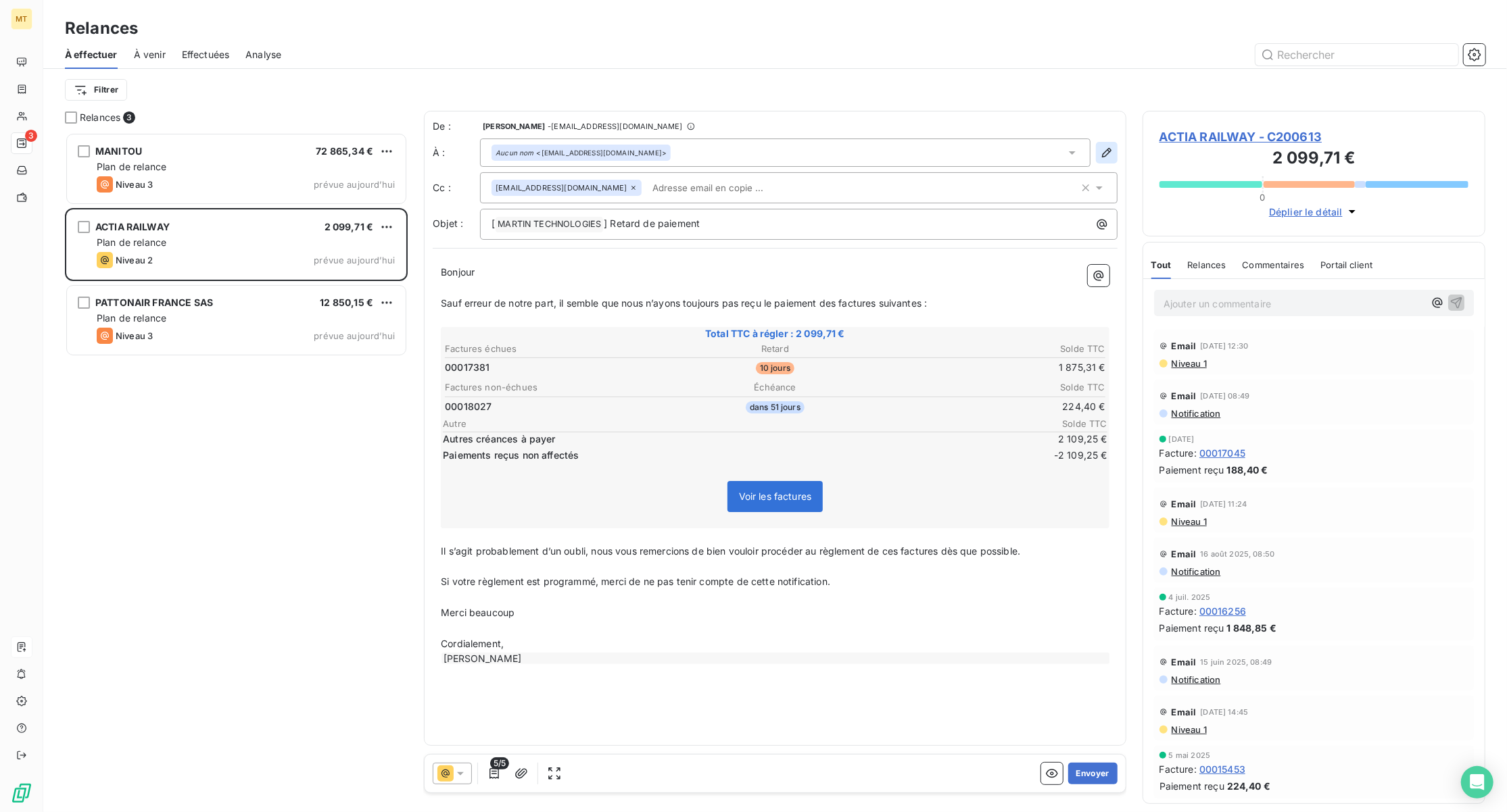
click at [1100, 155] on icon "button" at bounding box center [1106, 152] width 14 height 14
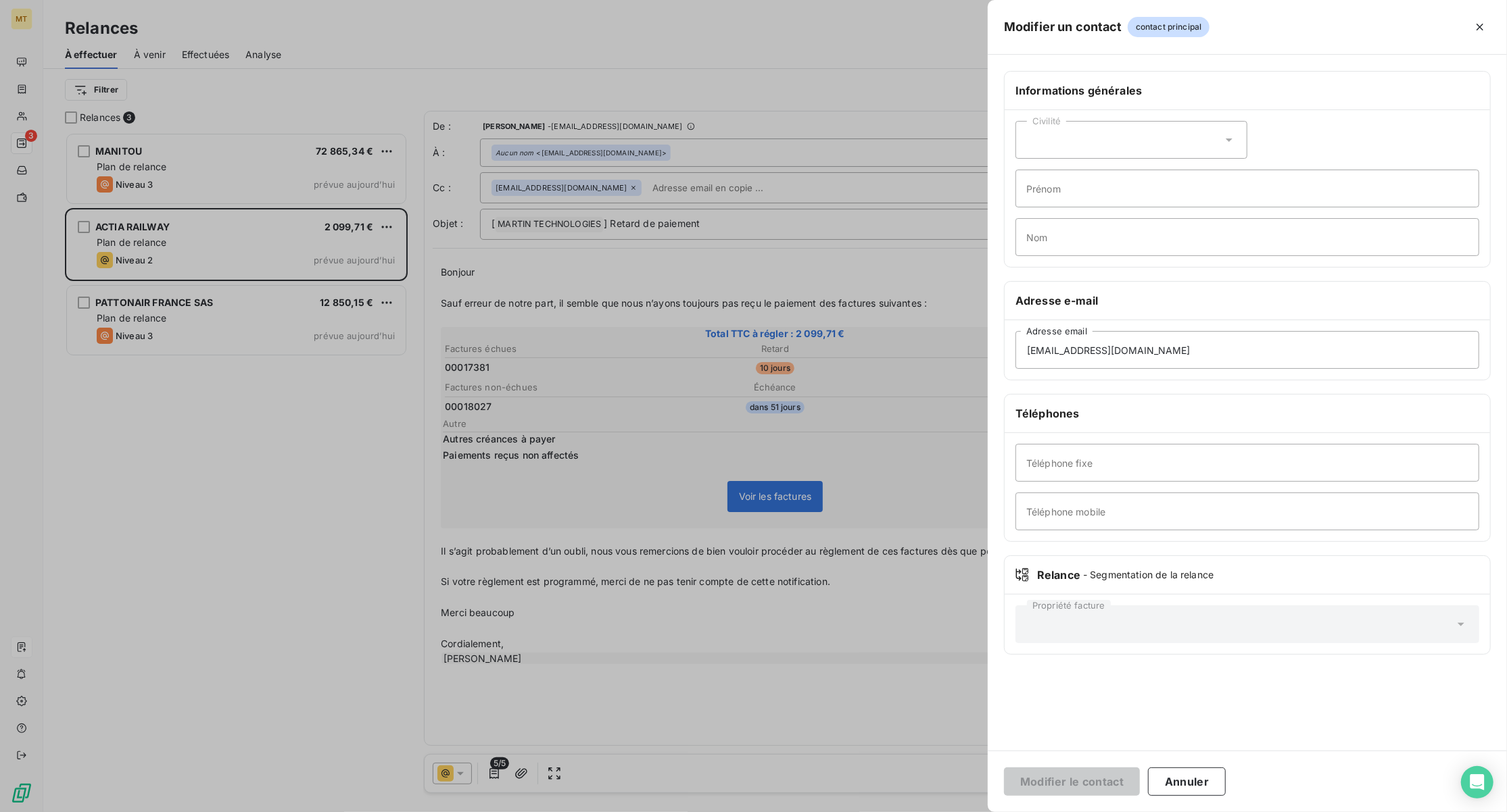
click at [1191, 781] on button "Annuler" at bounding box center [1187, 781] width 78 height 28
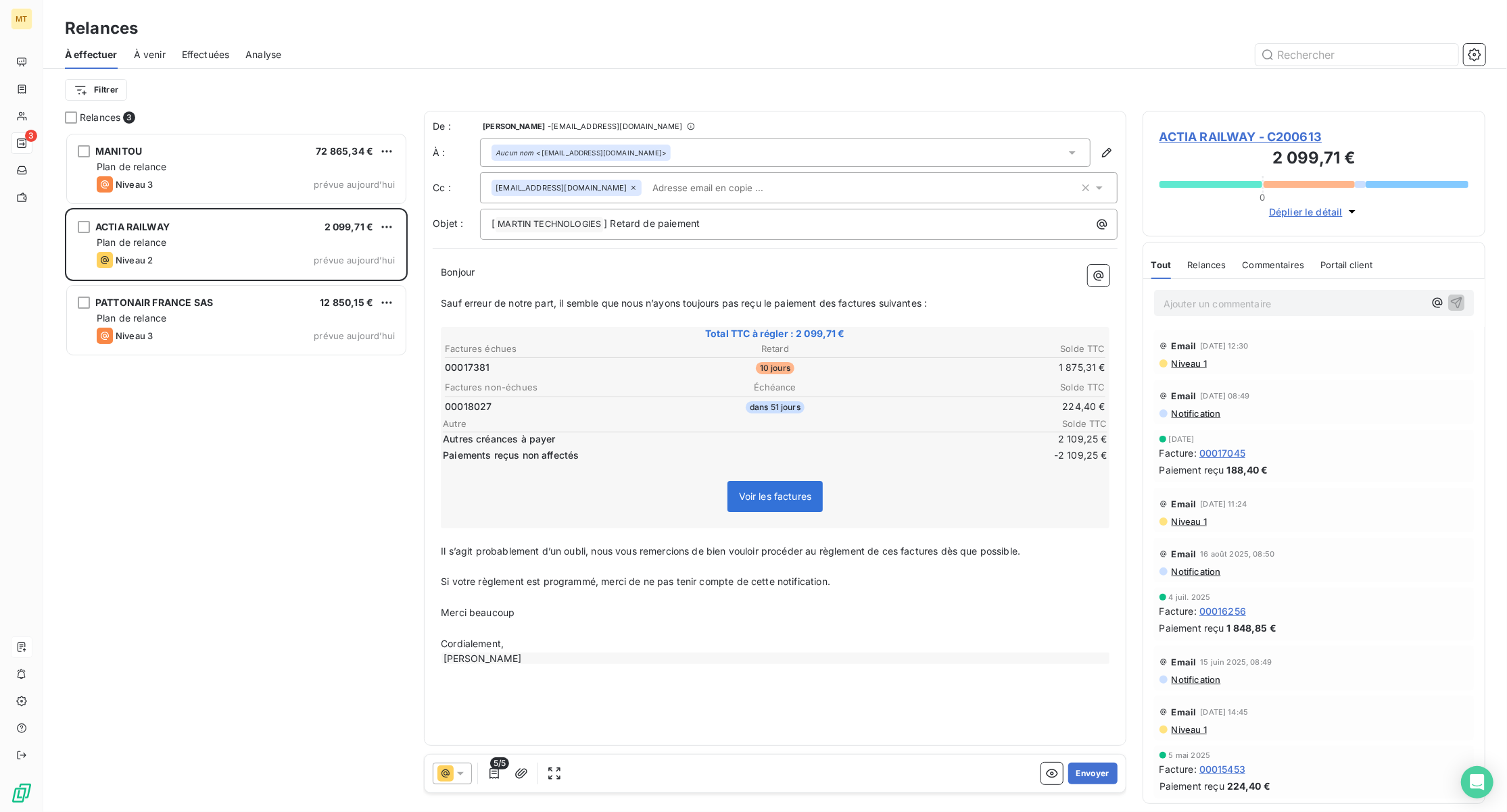
click at [1225, 133] on span "ACTIA RAILWAY - C200613" at bounding box center [1314, 136] width 309 height 18
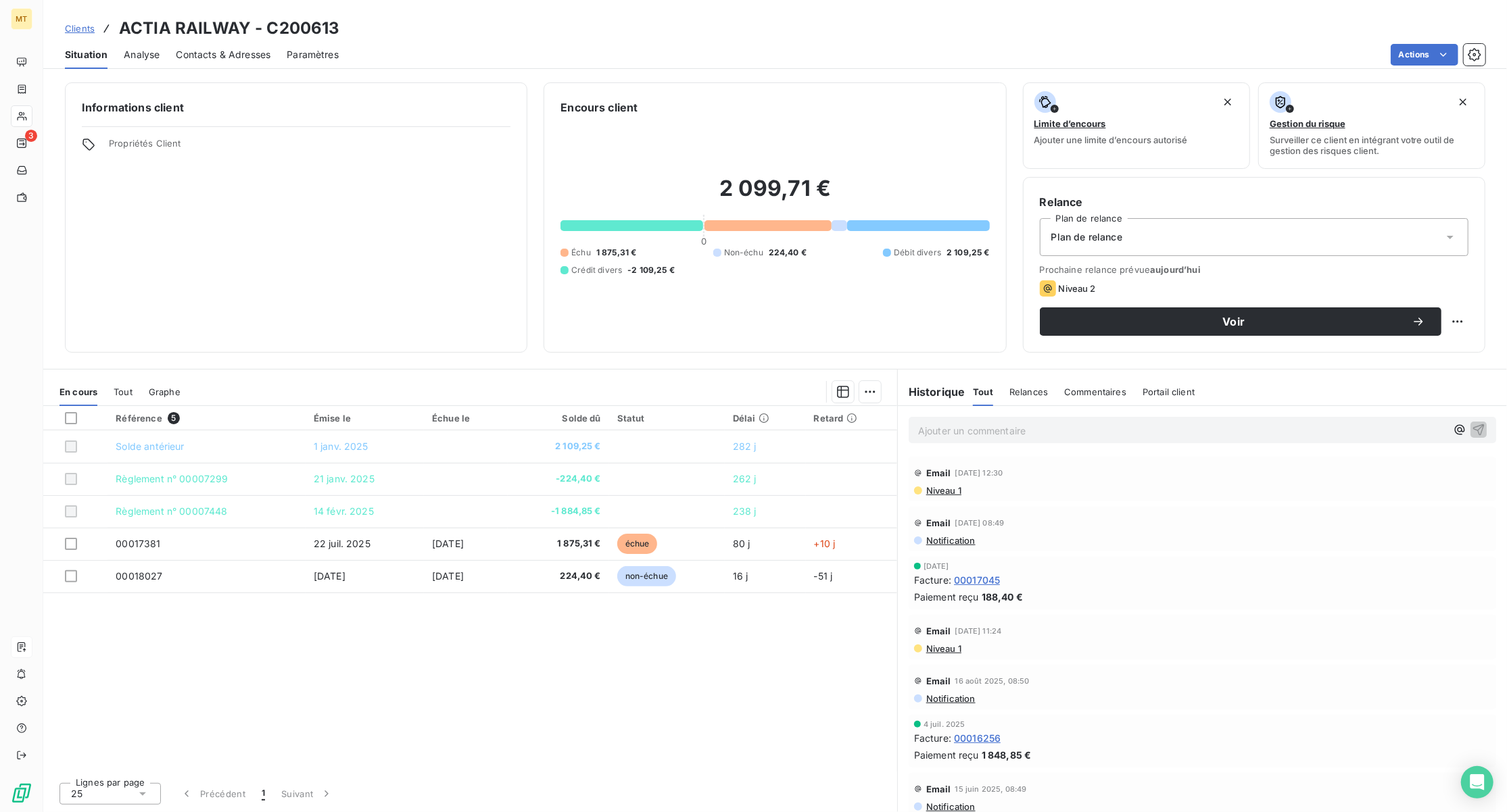
click at [225, 48] on span "Contacts & Adresses" at bounding box center [223, 55] width 95 height 14
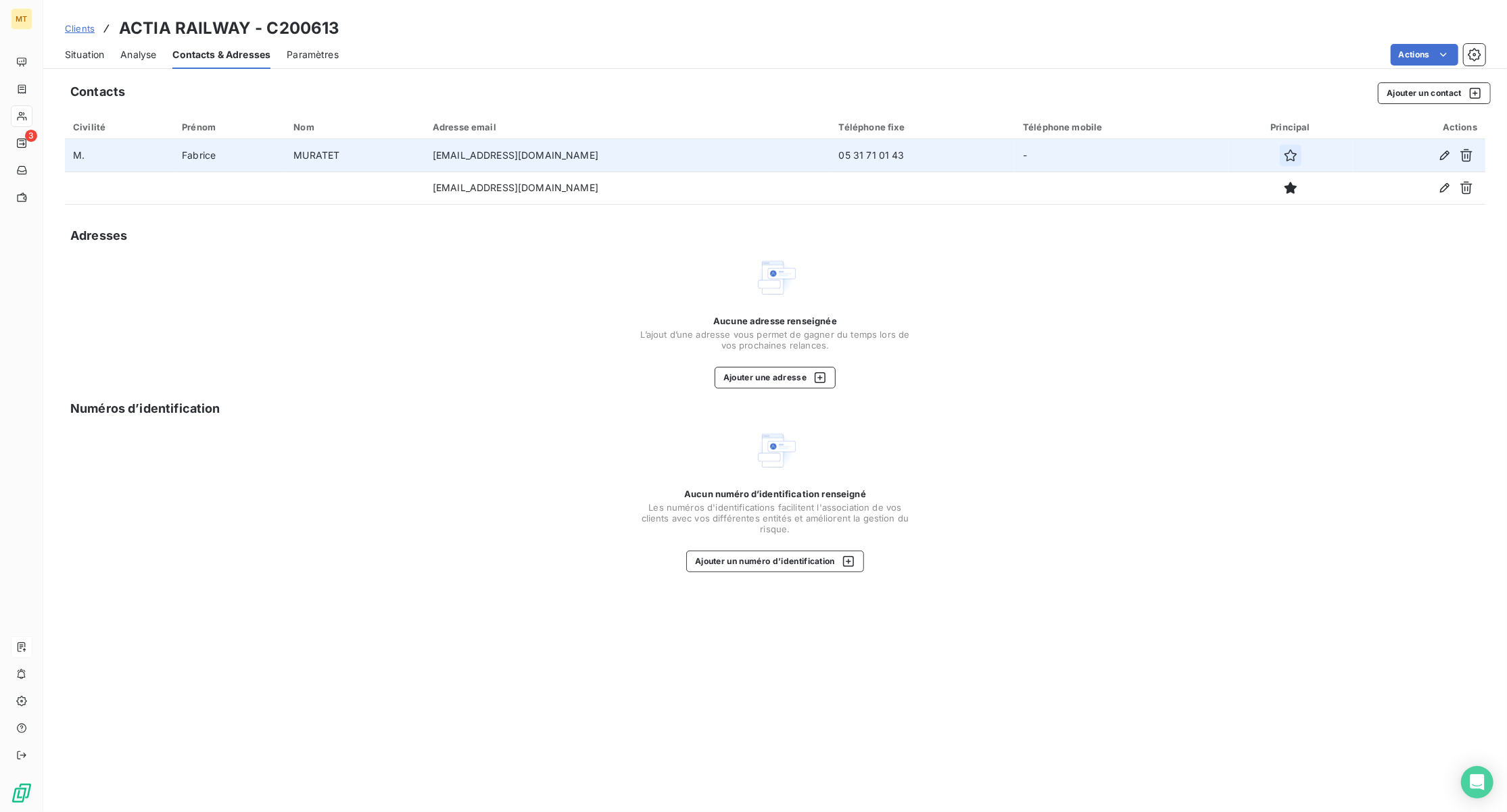
click at [1283, 155] on icon "button" at bounding box center [1290, 155] width 14 height 14
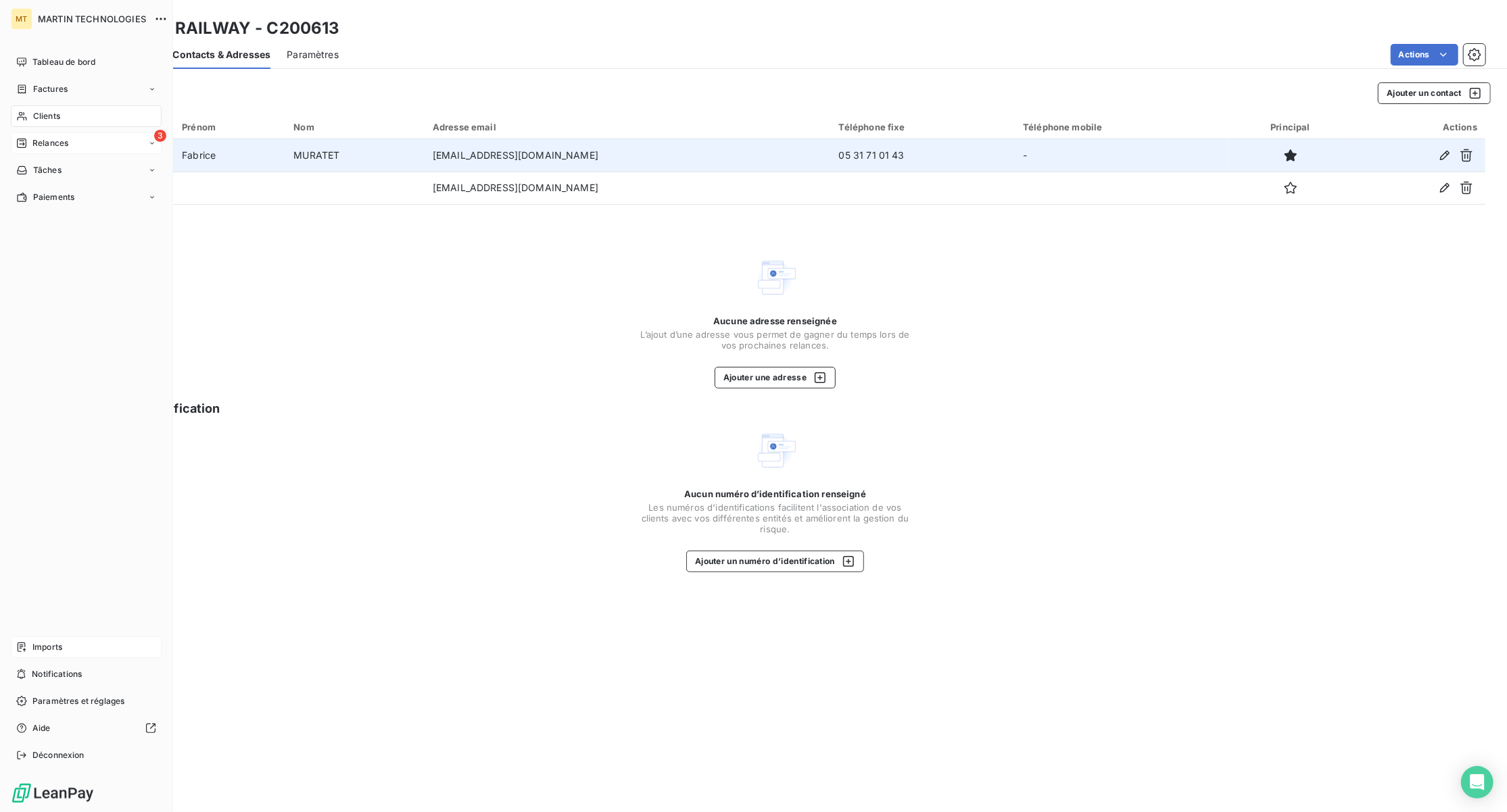
click at [35, 144] on span "Relances" at bounding box center [50, 143] width 36 height 12
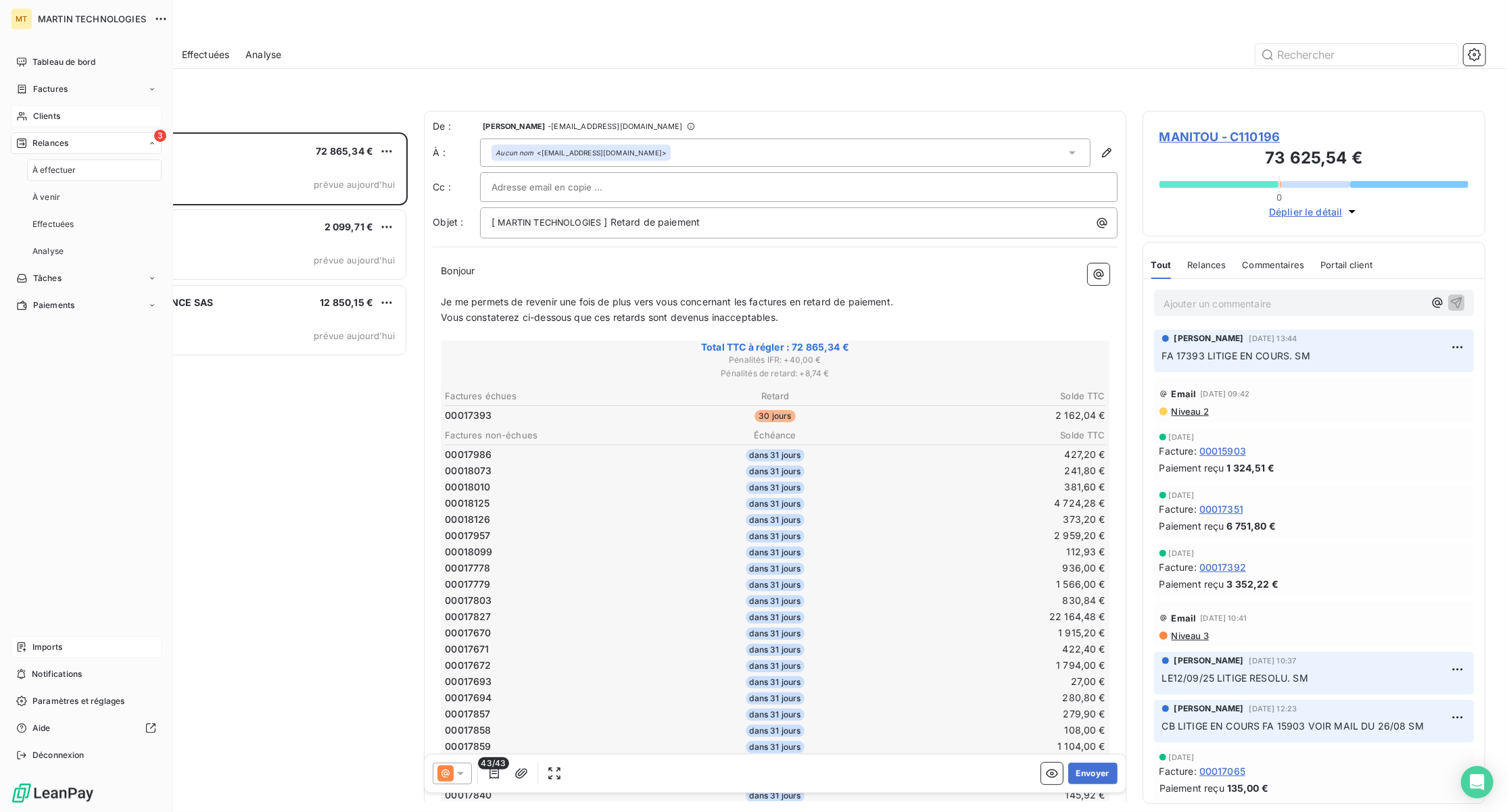
scroll to position [666, 328]
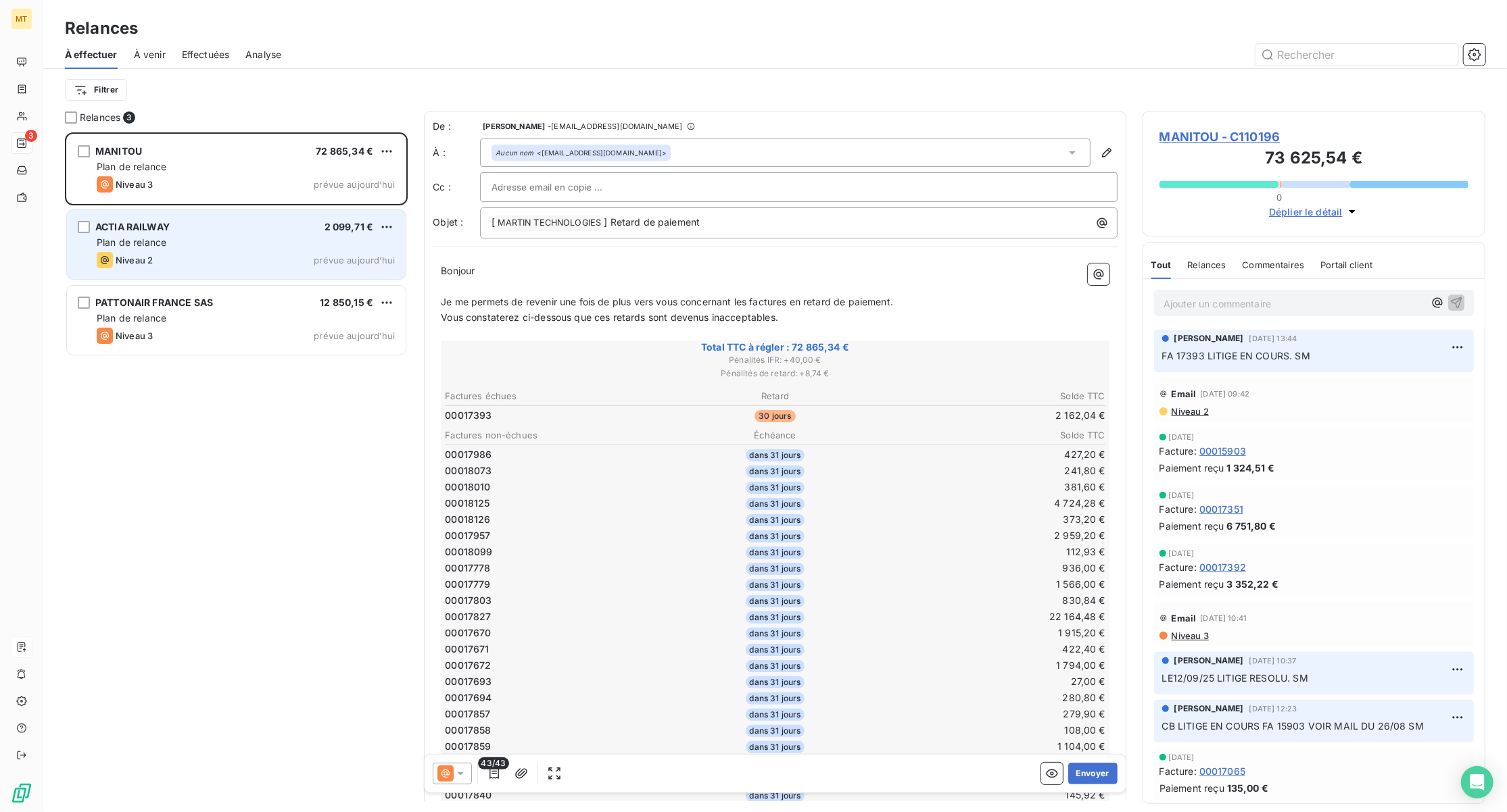
click at [192, 236] on div "Plan de relance" at bounding box center [245, 243] width 298 height 14
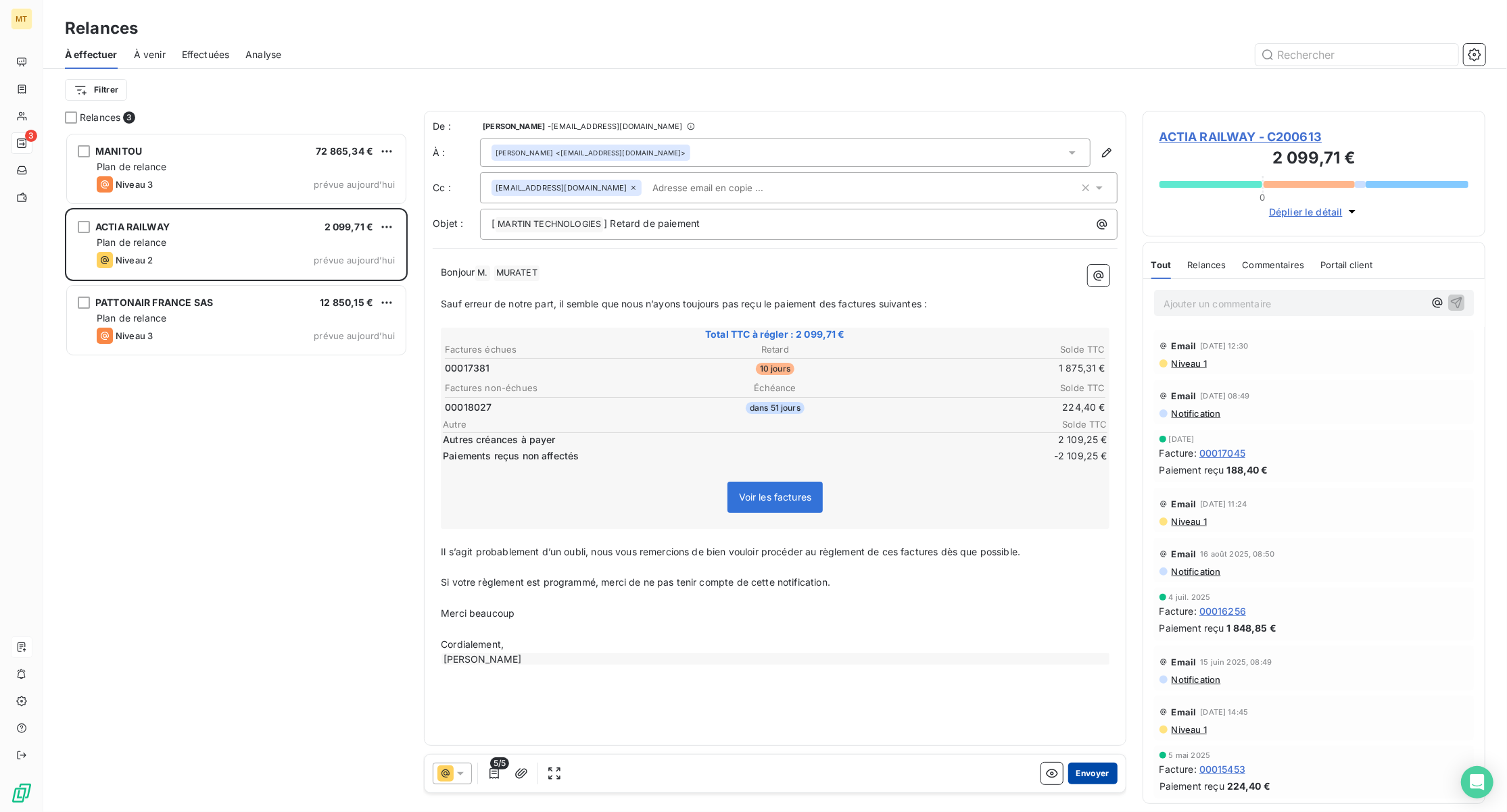
click at [1077, 776] on button "Envoyer" at bounding box center [1093, 774] width 50 height 22
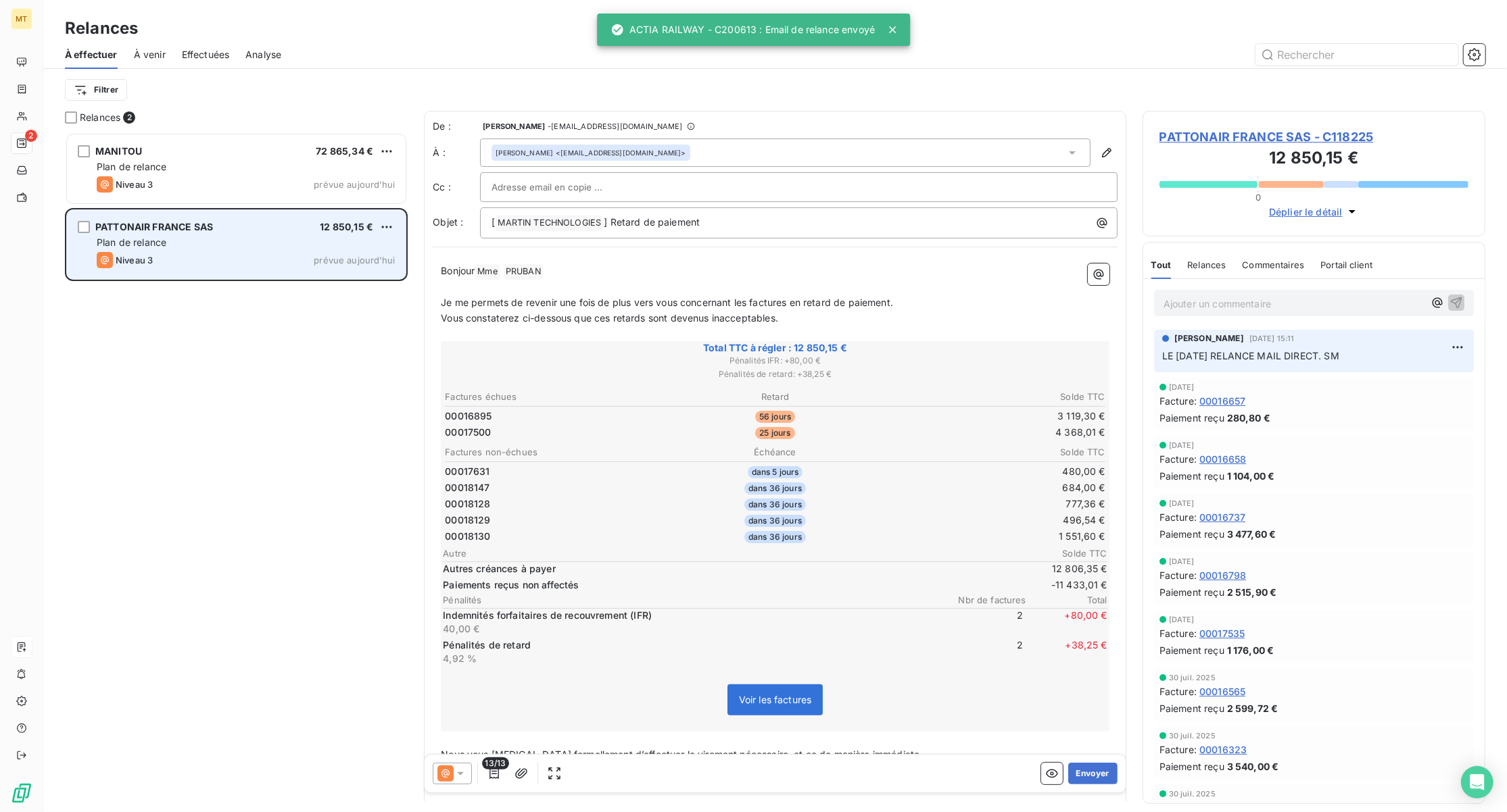
click at [229, 252] on div "Niveau 3 prévue aujourd’hui" at bounding box center [245, 260] width 298 height 16
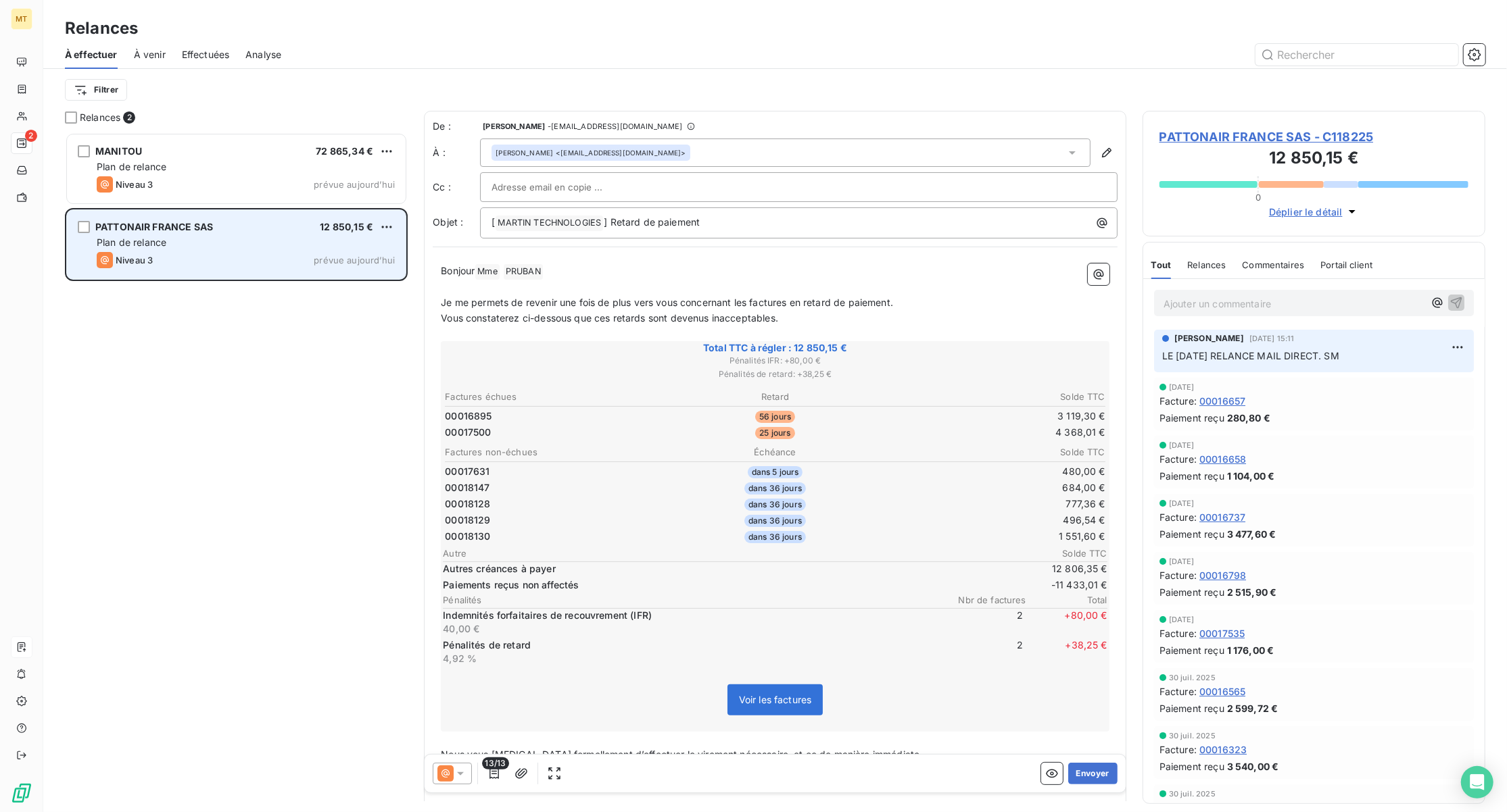
click at [271, 247] on div "Plan de relance" at bounding box center [245, 243] width 298 height 14
click at [385, 221] on html "MT 2 Relances À effectuer À venir Effectuées Analyse Filtrer Relances 2 MANITOU…" at bounding box center [753, 406] width 1507 height 812
click at [341, 249] on div "Replanifier cette action" at bounding box center [328, 254] width 121 height 22
select select "9"
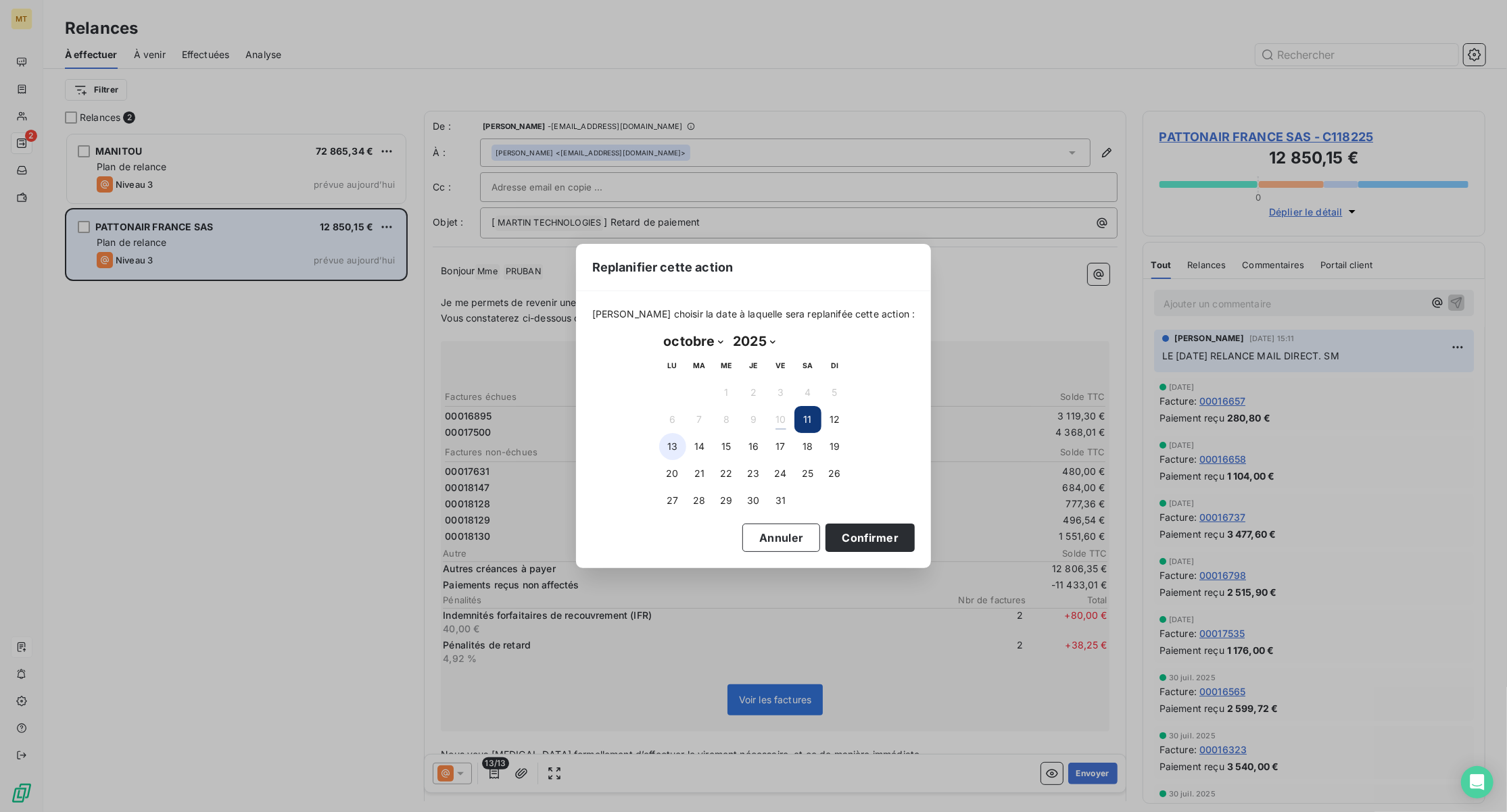
click at [672, 449] on button "13" at bounding box center [672, 446] width 27 height 27
click at [851, 534] on button "Confirmer" at bounding box center [870, 537] width 89 height 28
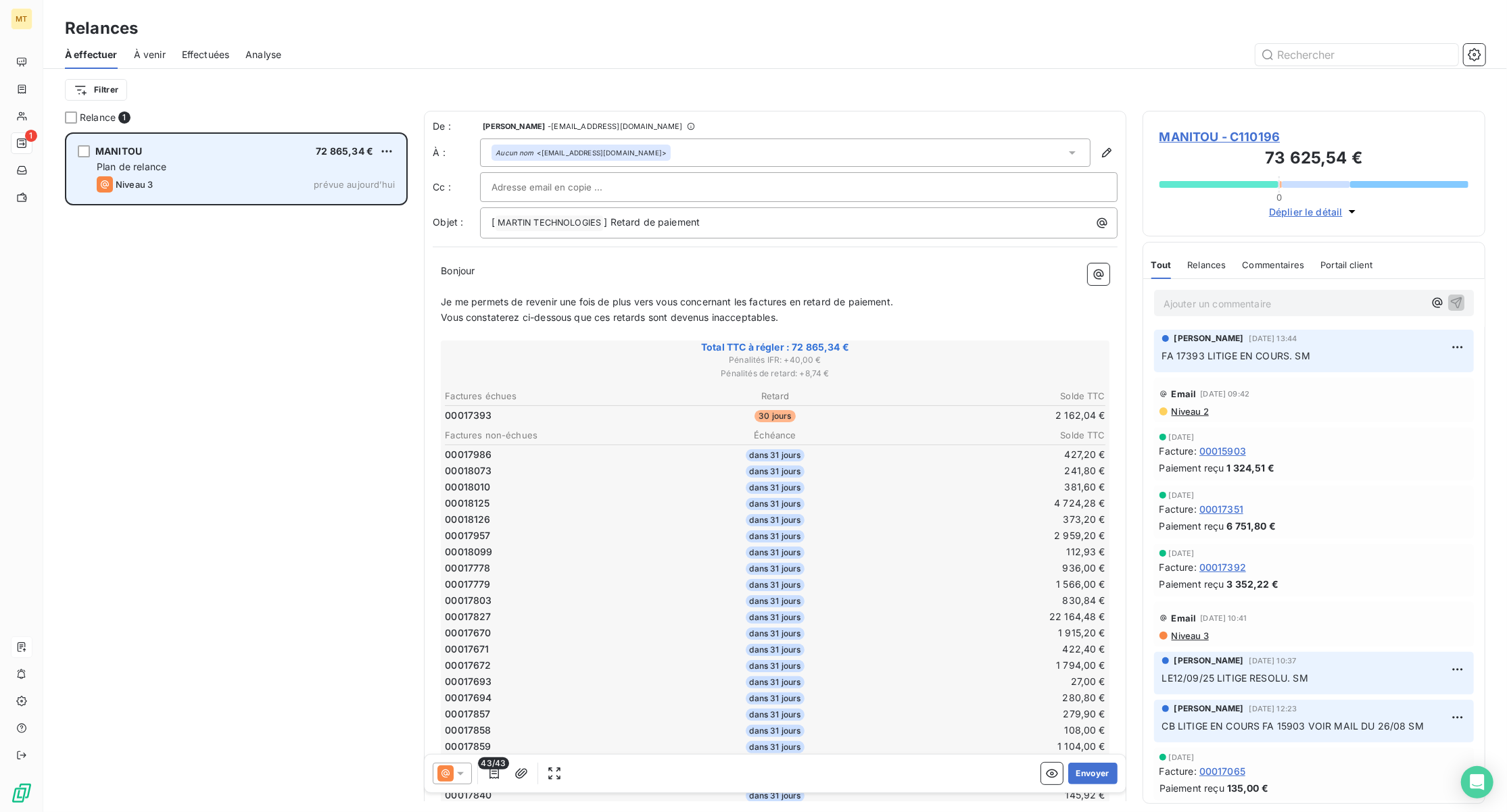
click at [215, 166] on div "Plan de relance" at bounding box center [245, 167] width 298 height 14
click at [379, 149] on html "MT 1 Relances À effectuer À venir Effectuées Analyse Filtrer Relance 1 MANITOU …" at bounding box center [753, 406] width 1507 height 812
click at [339, 179] on div "Replanifier cette action" at bounding box center [328, 178] width 121 height 22
select select "9"
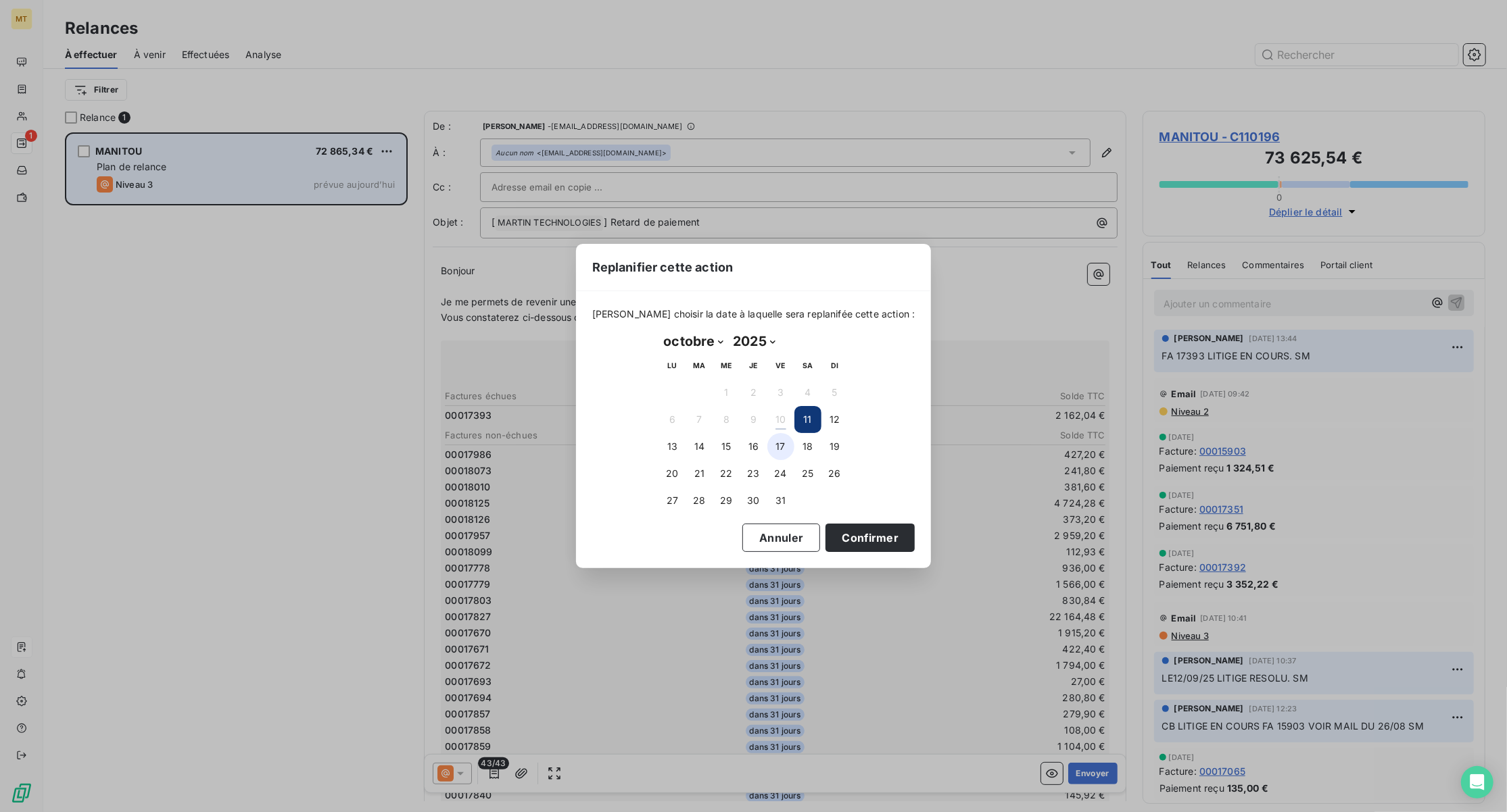
click at [780, 452] on button "17" at bounding box center [780, 446] width 27 height 27
click at [864, 538] on button "Confirmer" at bounding box center [870, 537] width 89 height 28
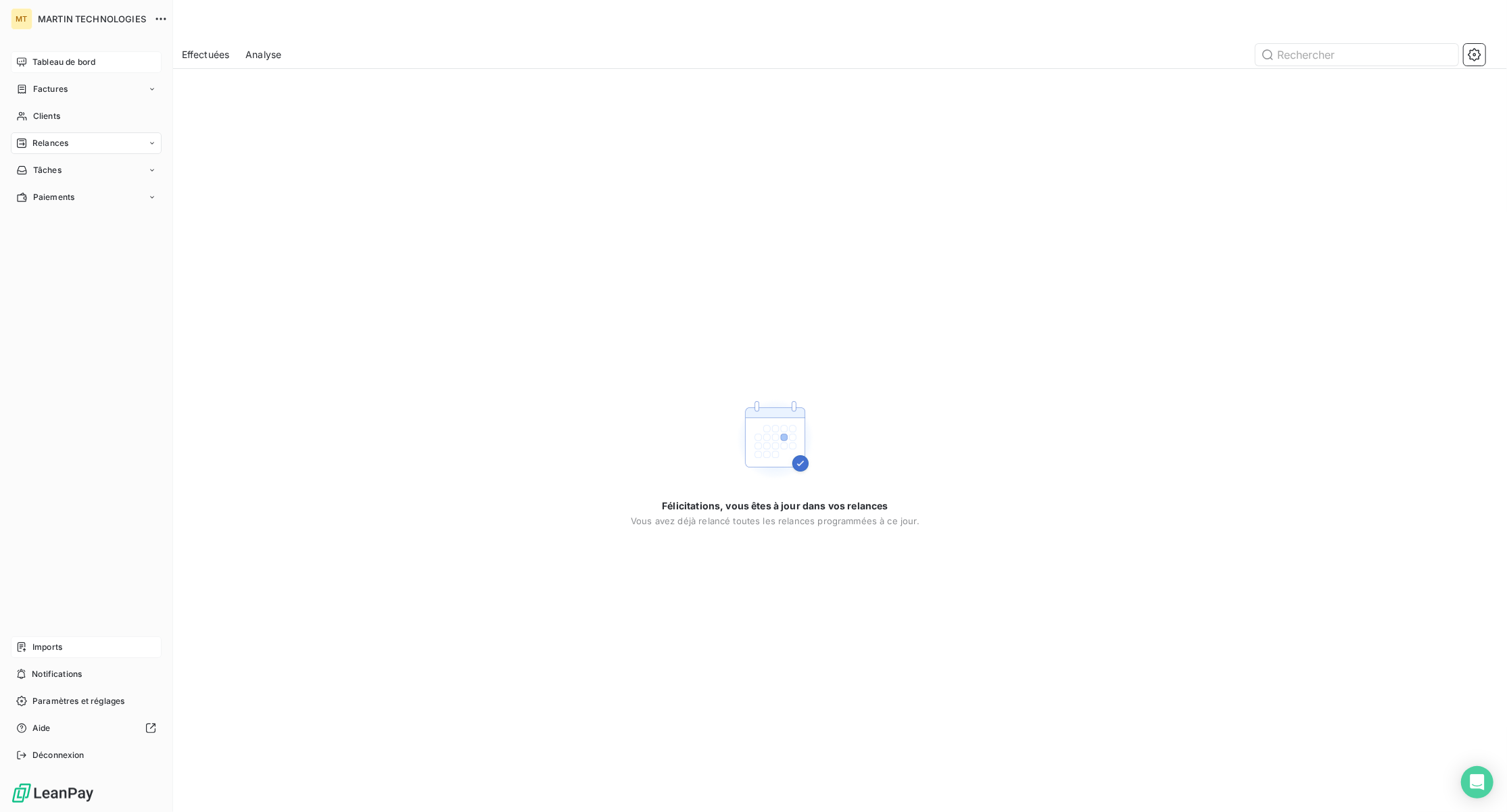
click at [68, 60] on span "Tableau de bord" at bounding box center [64, 62] width 63 height 12
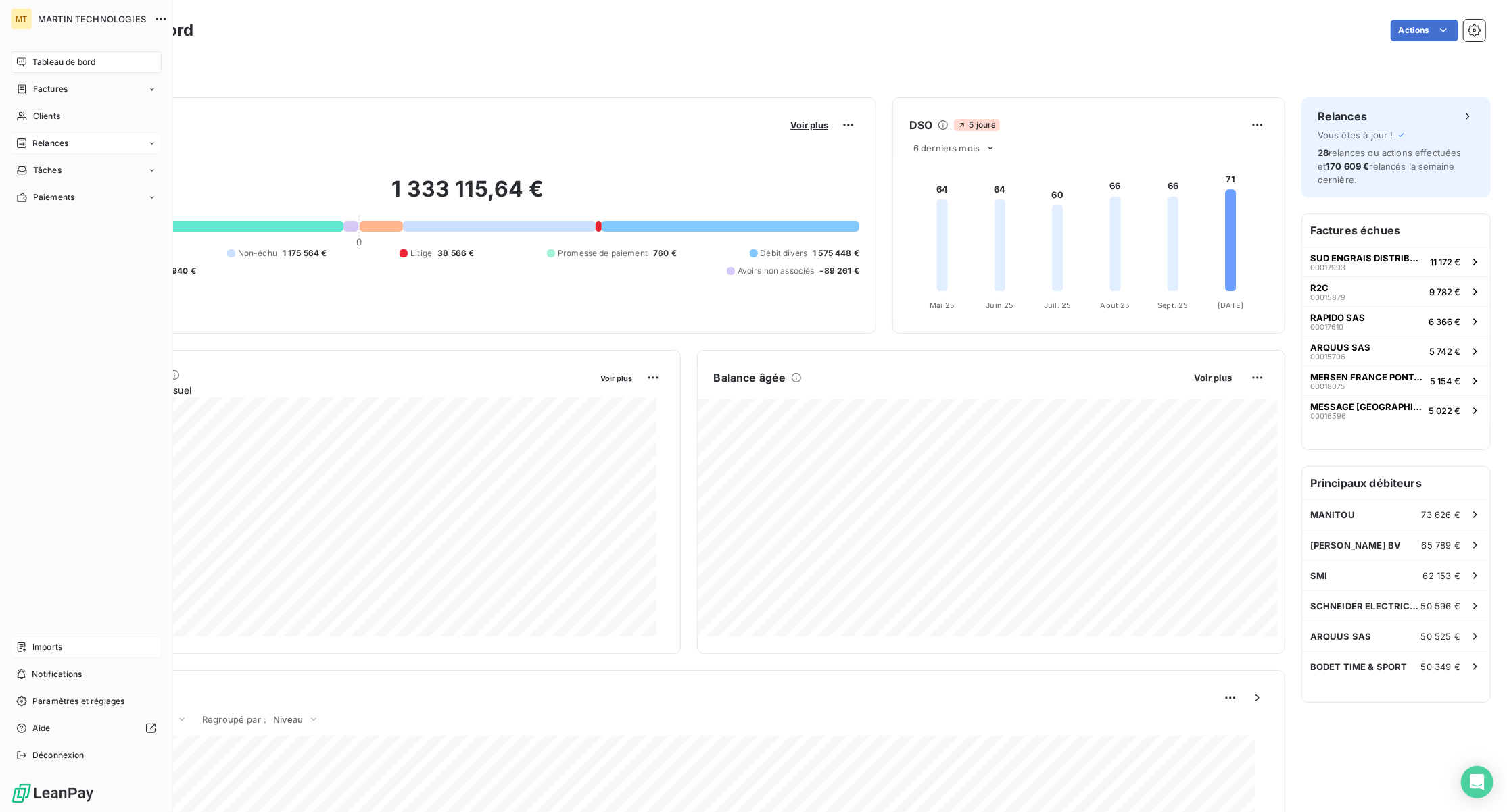
click at [39, 147] on span "Relances" at bounding box center [50, 143] width 36 height 12
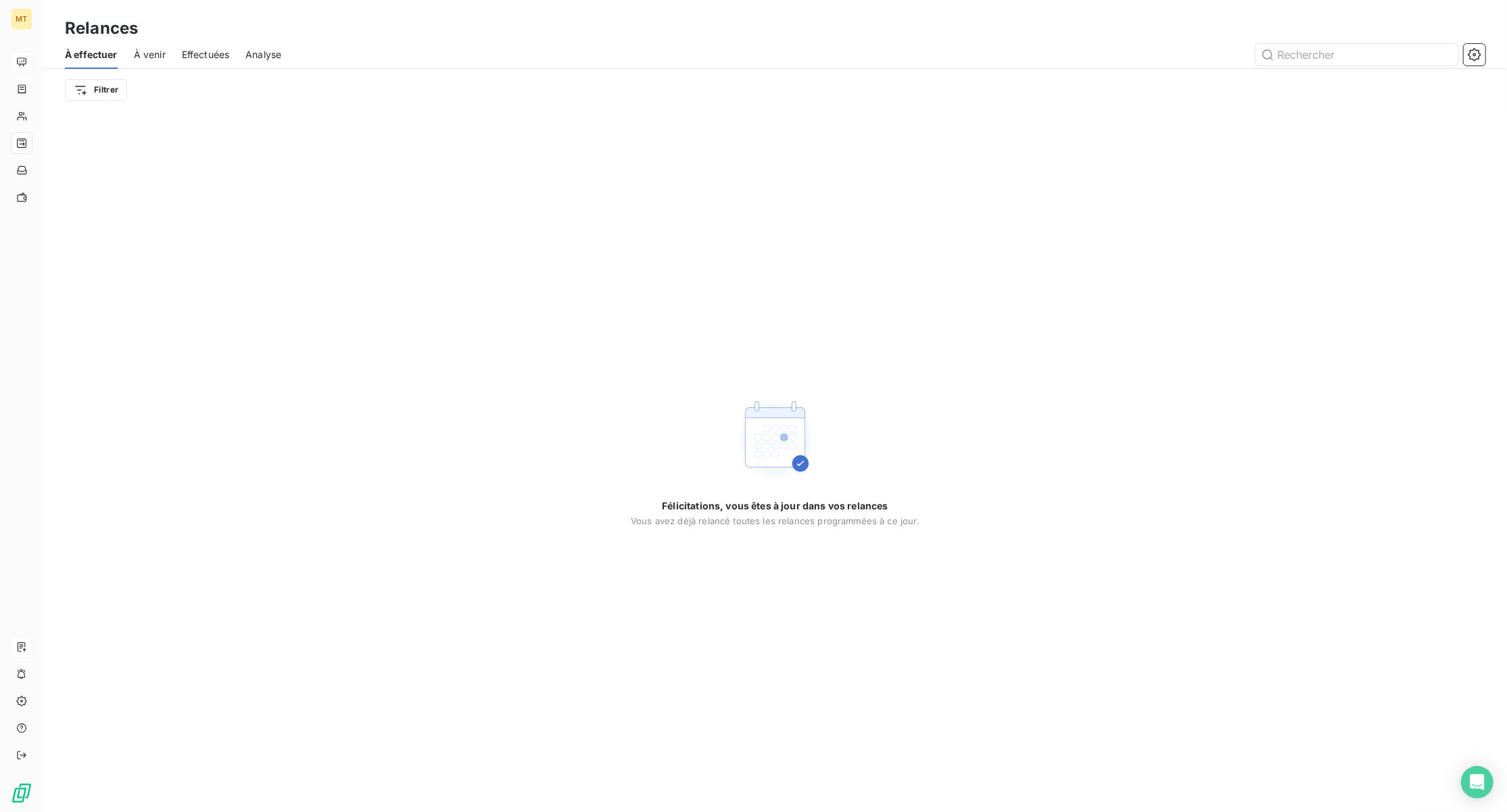
click at [146, 55] on span "À venir" at bounding box center [150, 55] width 32 height 14
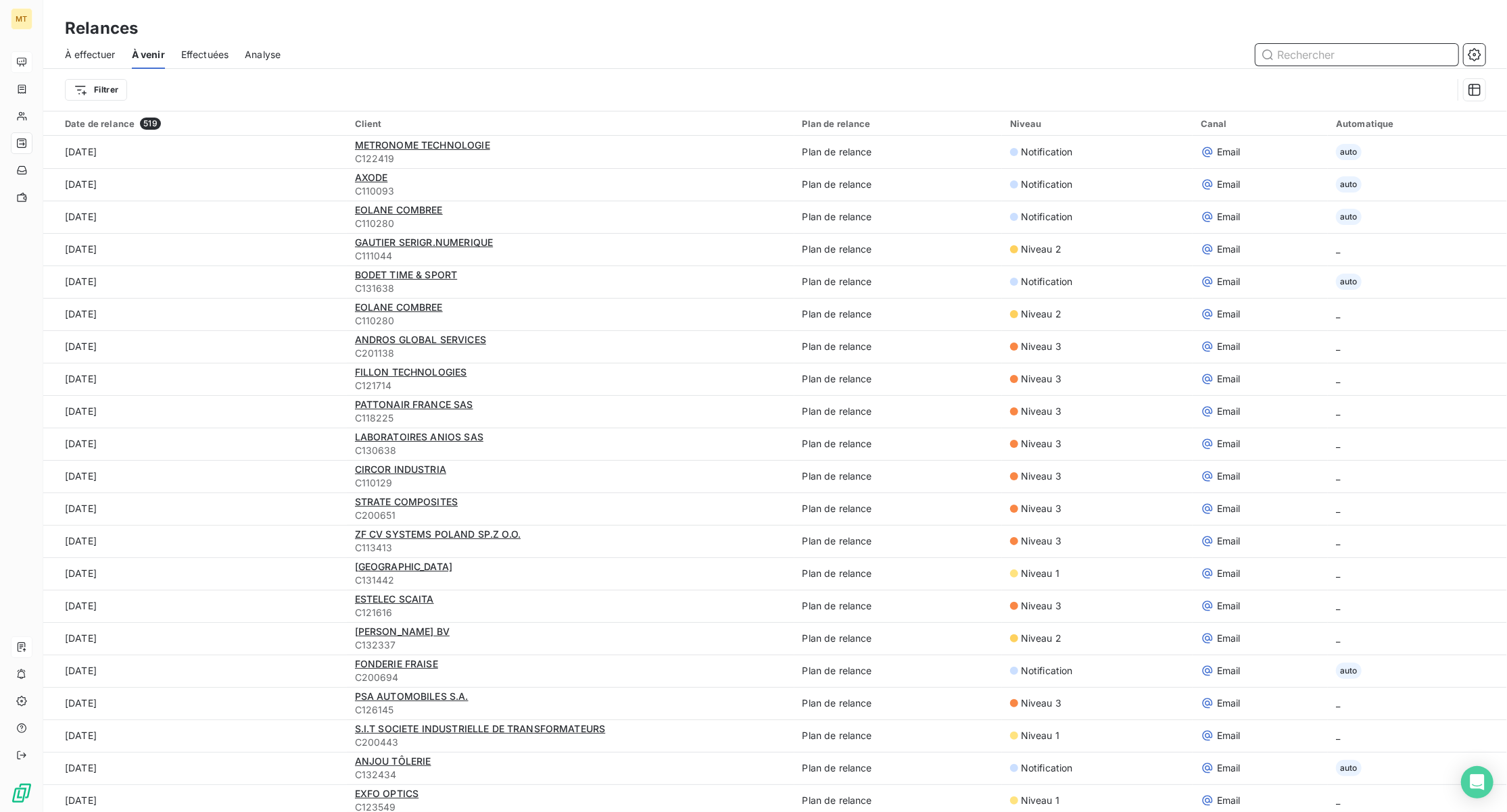
click at [77, 52] on span "À effectuer" at bounding box center [90, 55] width 51 height 14
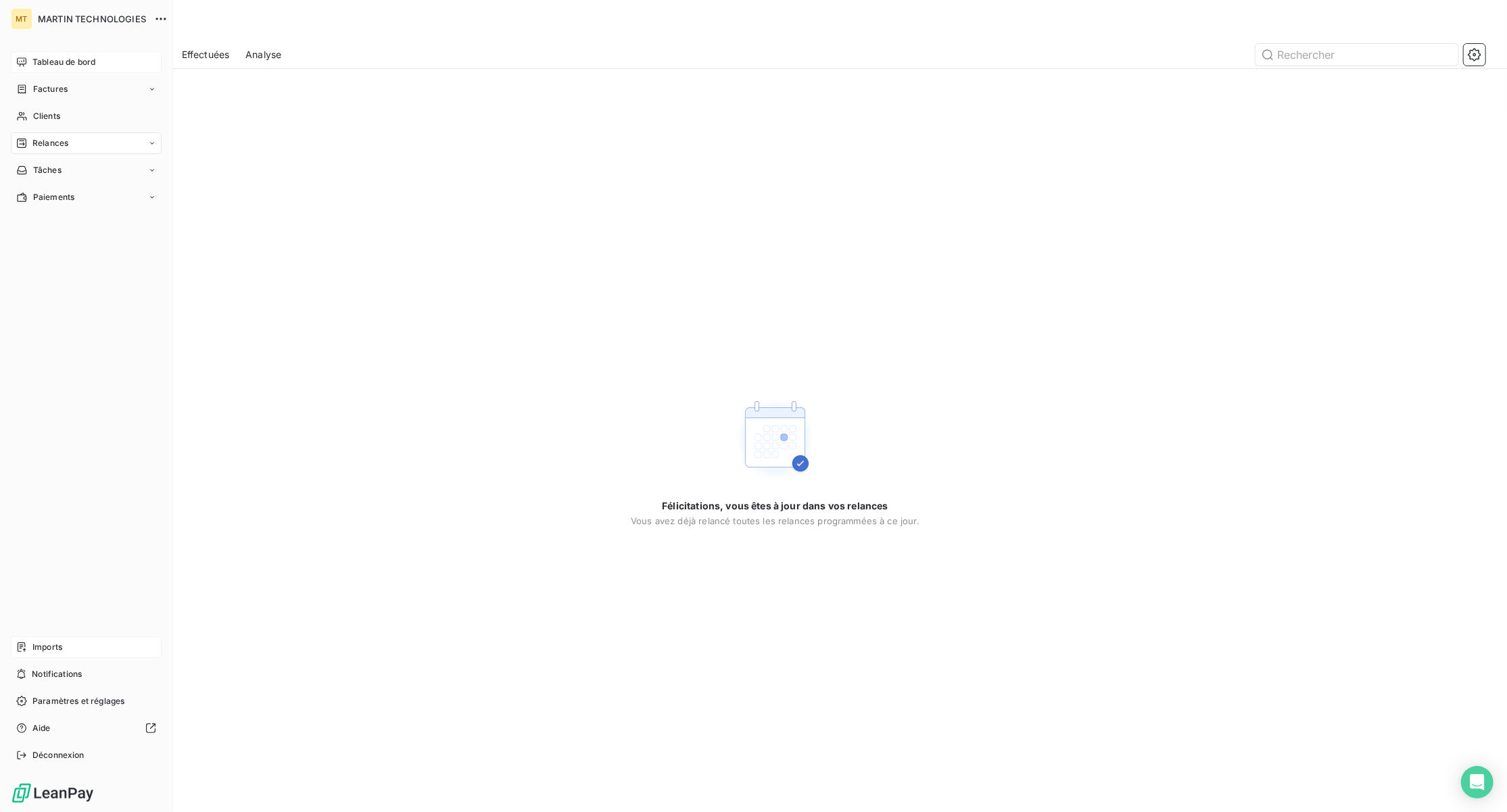
click at [34, 61] on span "Tableau de bord" at bounding box center [64, 62] width 63 height 12
